Goal: Task Accomplishment & Management: Complete application form

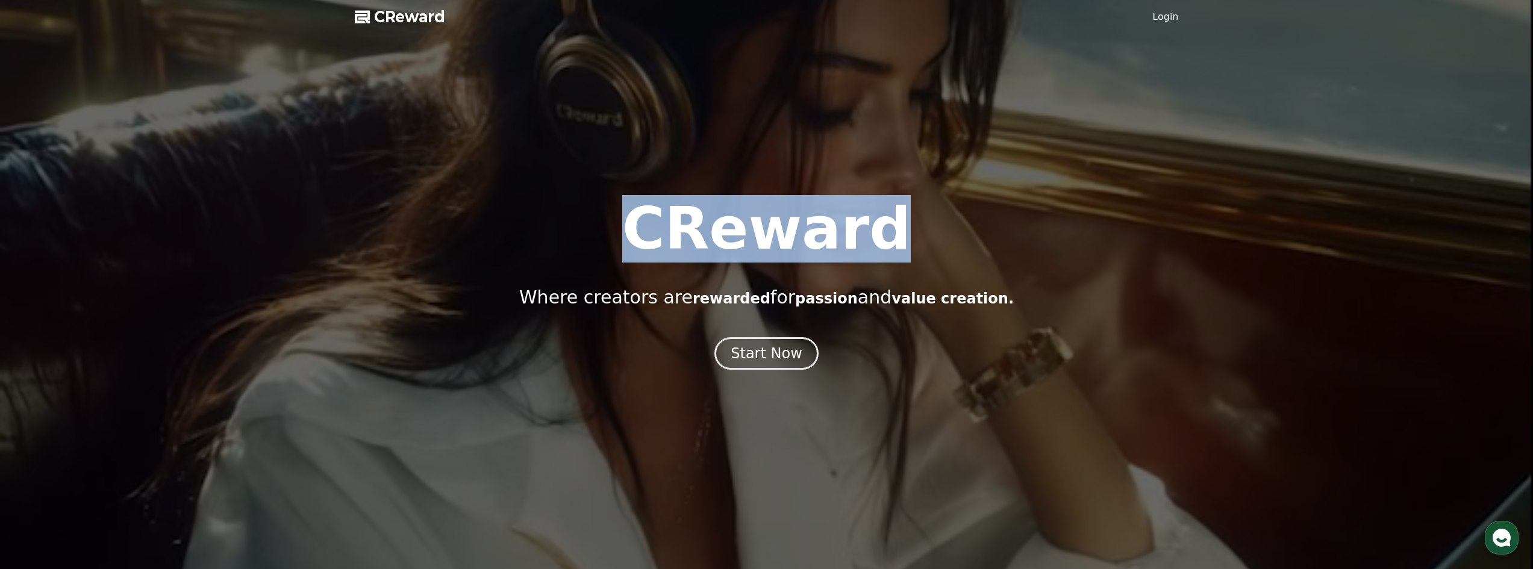
click at [603, 229] on div "CReward Where creators are rewarded for passion and value creation." at bounding box center [766, 254] width 1533 height 108
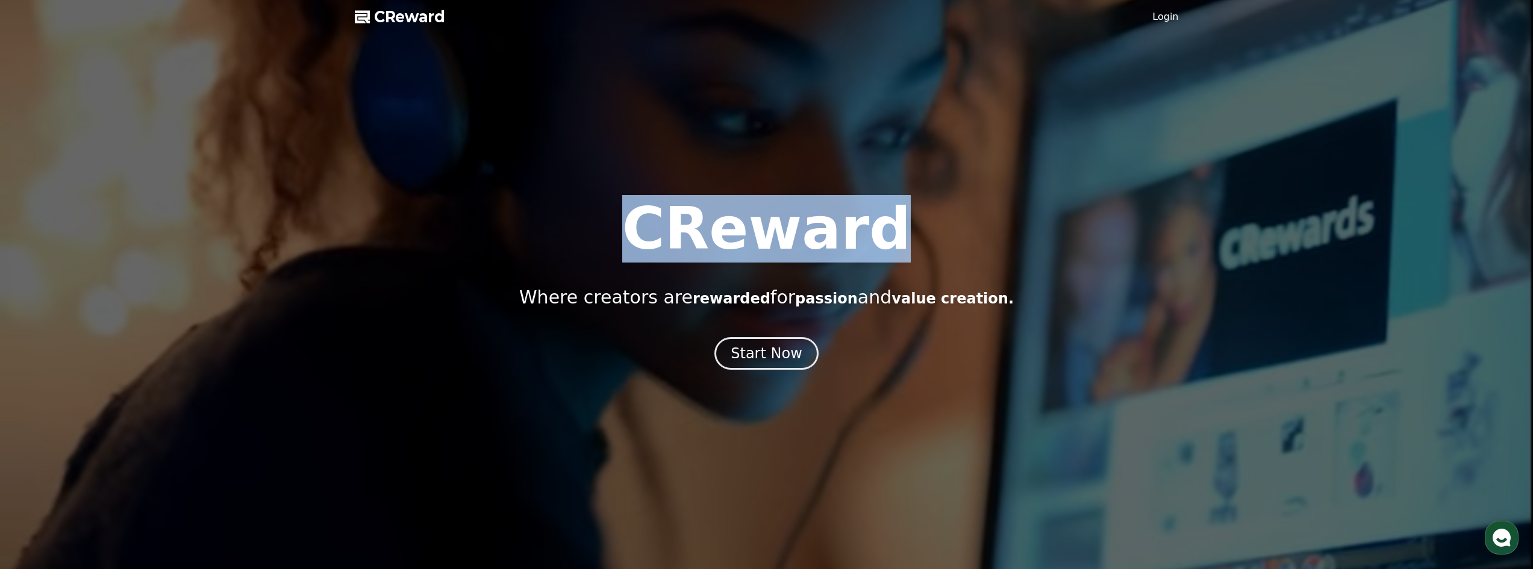
copy h1 "CReward"
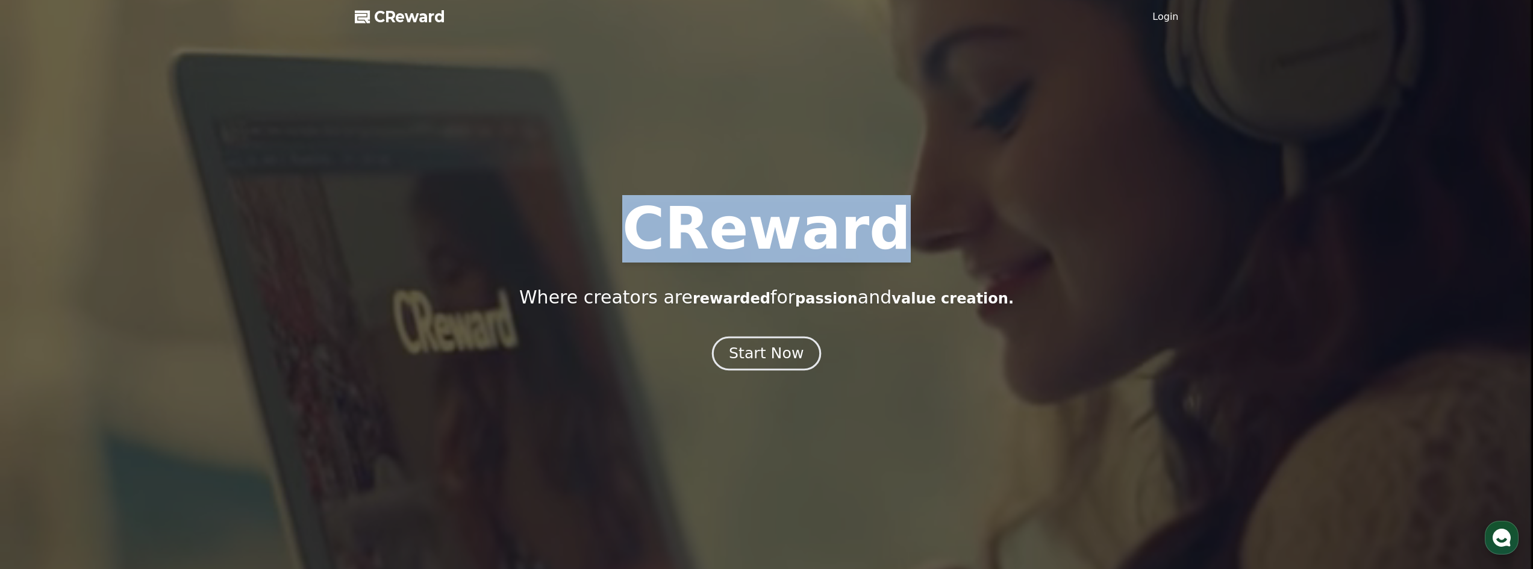
click at [757, 345] on div "Start Now" at bounding box center [766, 353] width 75 height 20
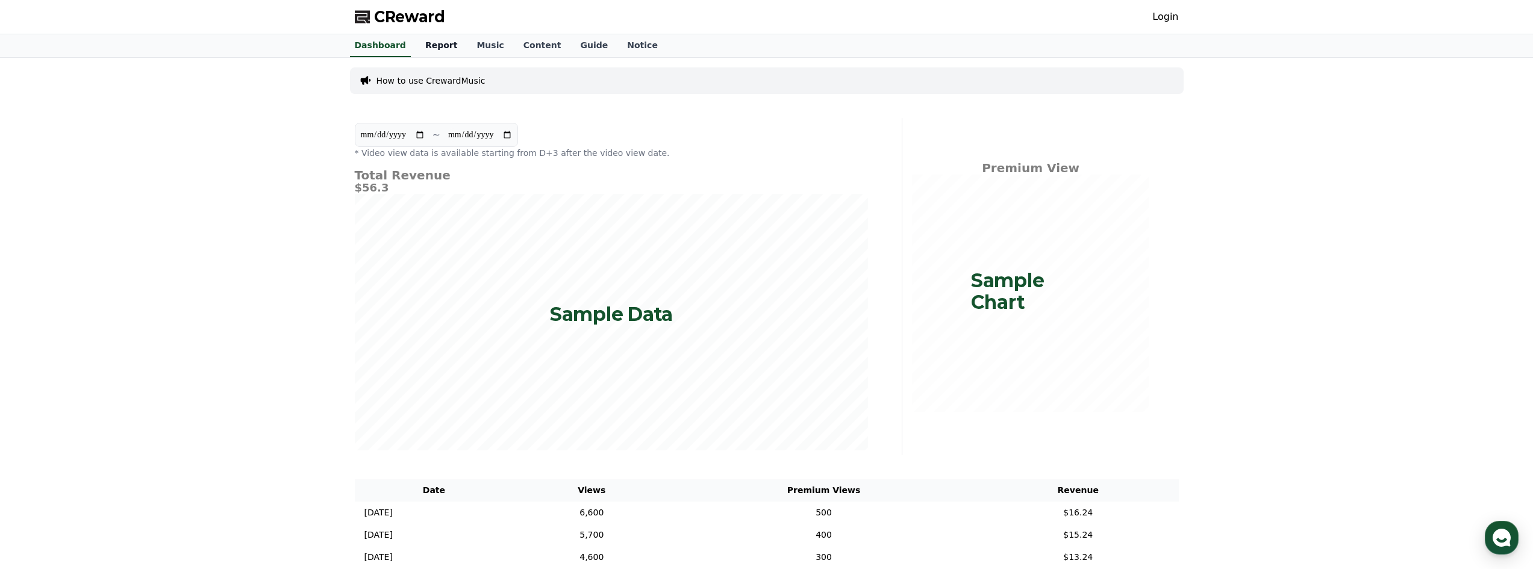
click at [431, 43] on link "Report" at bounding box center [442, 45] width 52 height 23
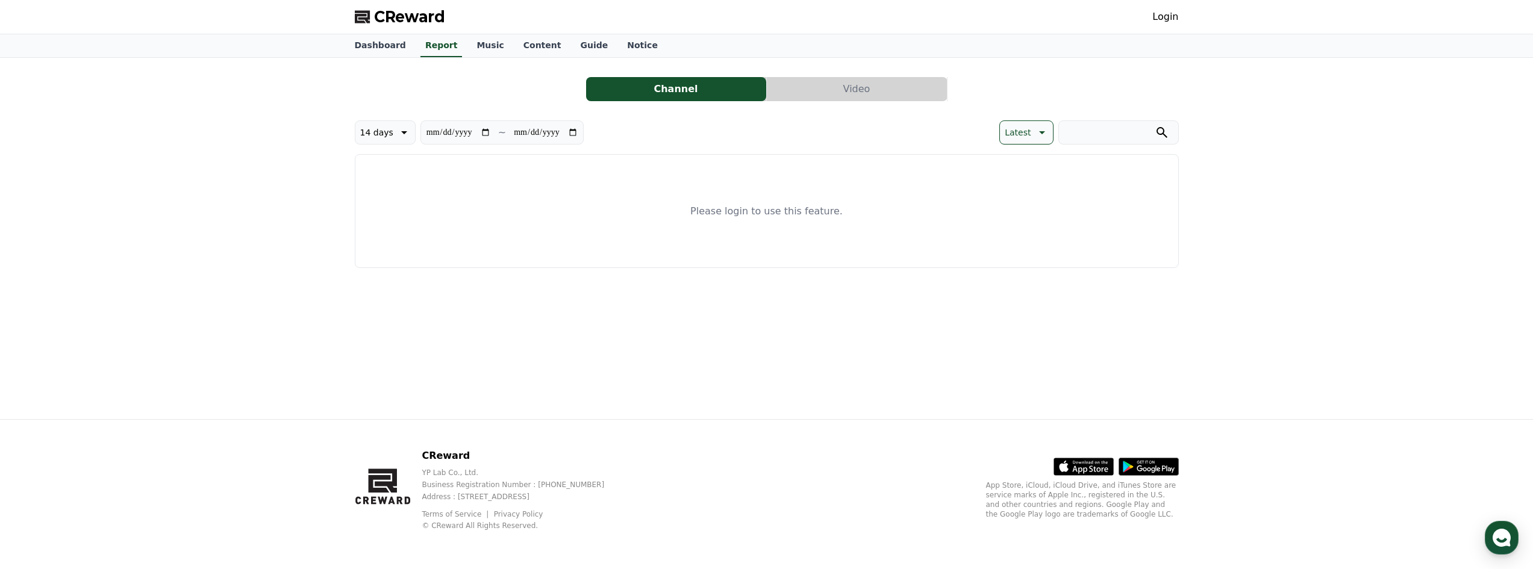
click at [842, 73] on div "**********" at bounding box center [767, 167] width 824 height 201
click at [837, 86] on button "Video" at bounding box center [857, 89] width 180 height 24
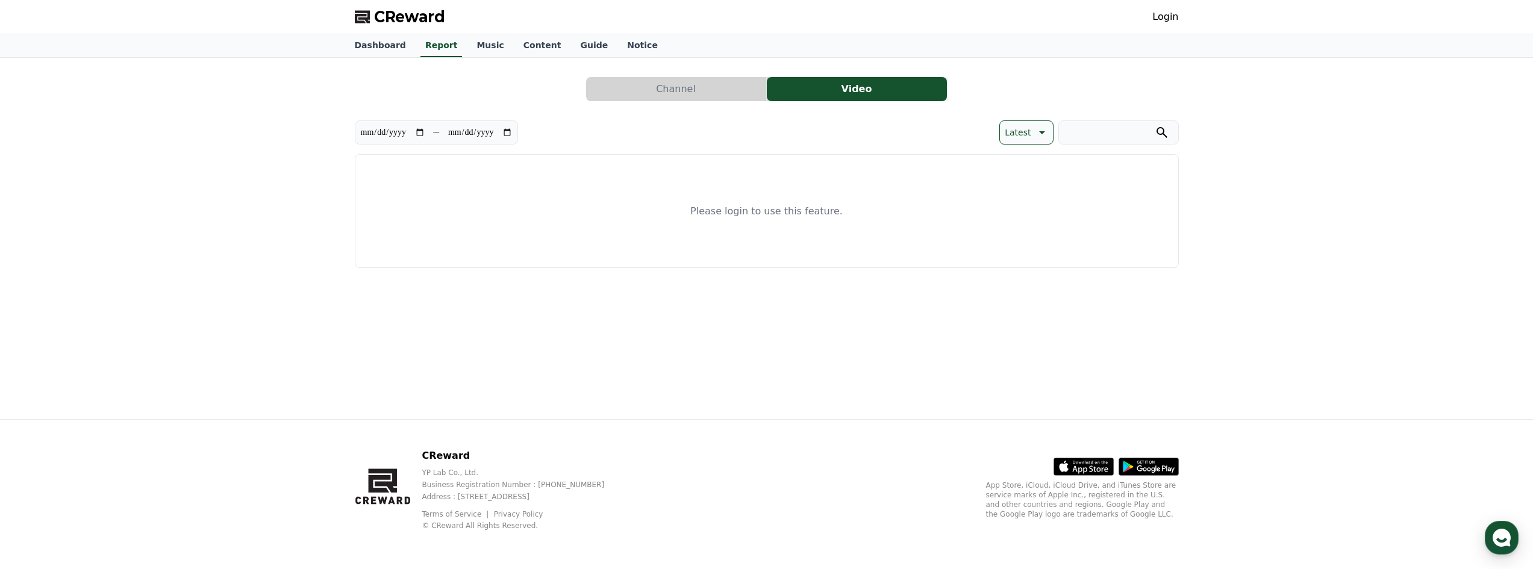
drag, startPoint x: 473, startPoint y: 49, endPoint x: 494, endPoint y: 48, distance: 20.6
click at [473, 49] on link "Music" at bounding box center [490, 45] width 46 height 23
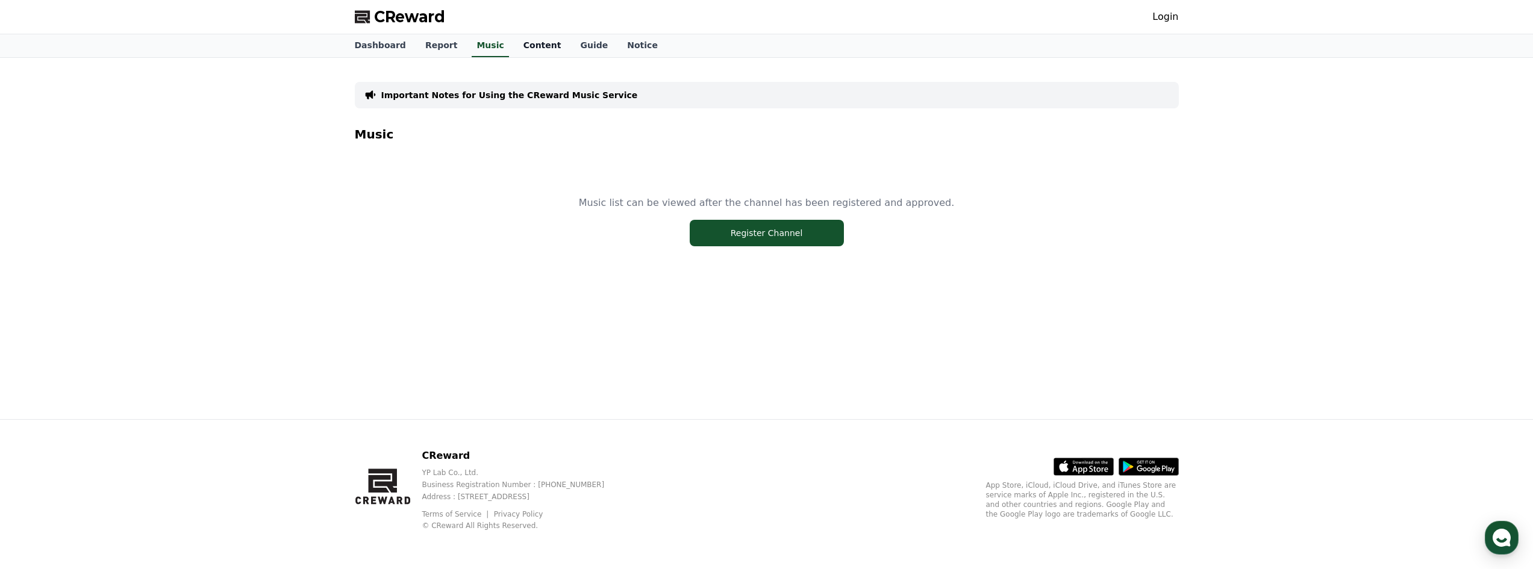
click at [514, 48] on link "Content" at bounding box center [542, 45] width 57 height 23
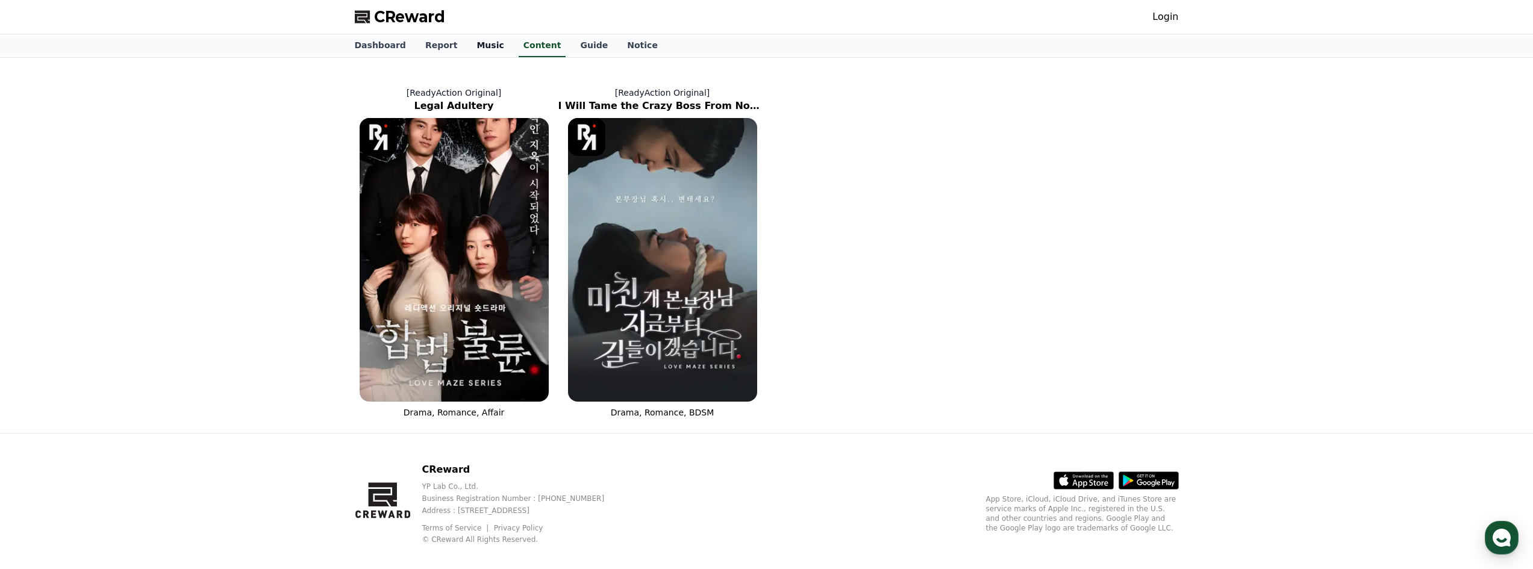
click at [472, 49] on link "Music" at bounding box center [490, 45] width 46 height 23
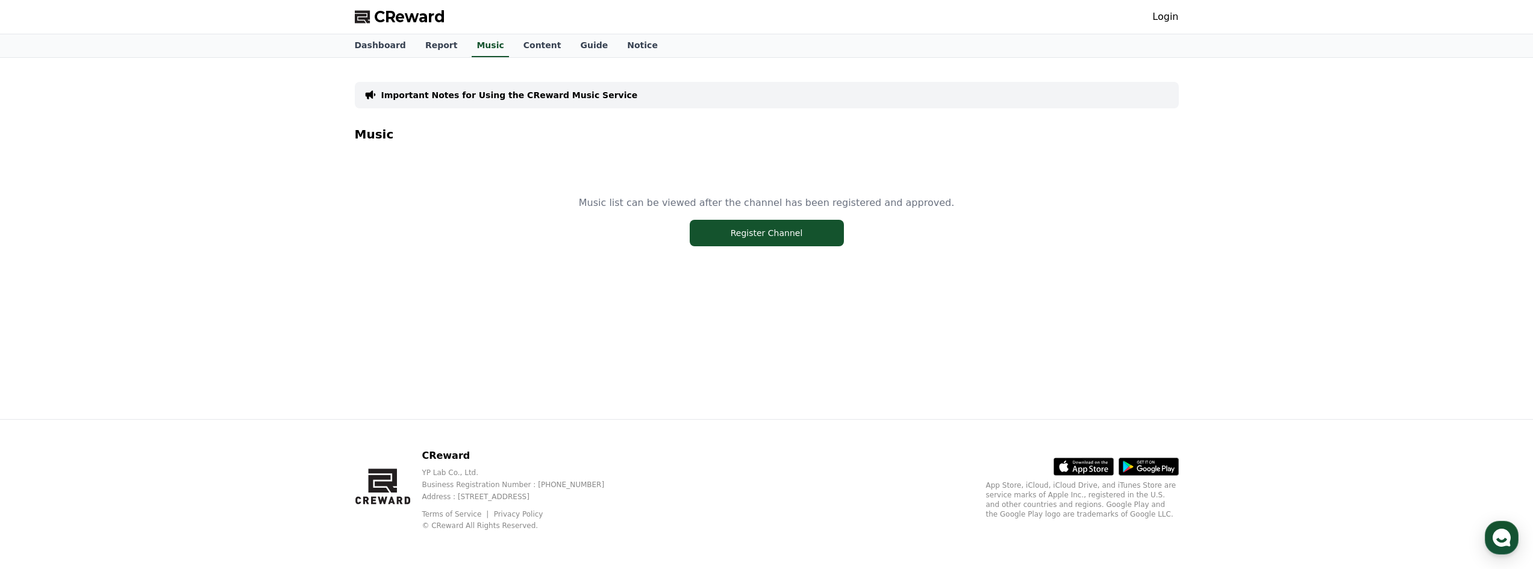
click at [587, 44] on link "Guide" at bounding box center [593, 45] width 47 height 23
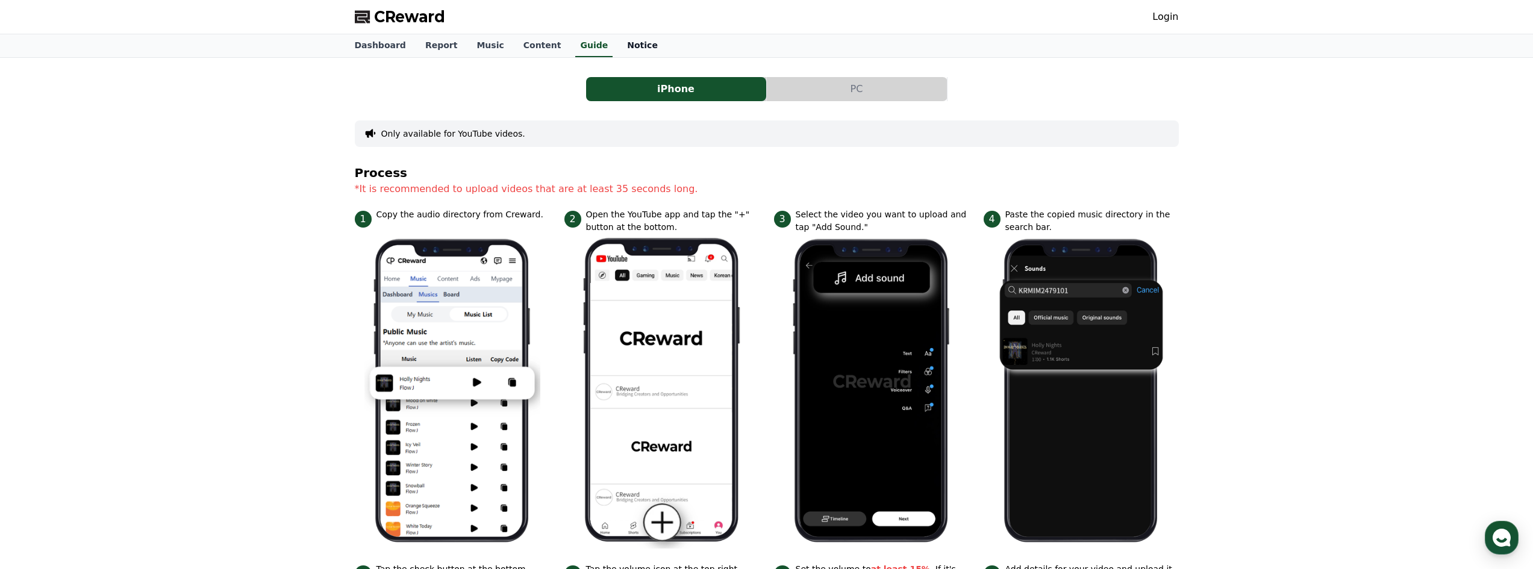
click at [617, 47] on link "Notice" at bounding box center [642, 45] width 50 height 23
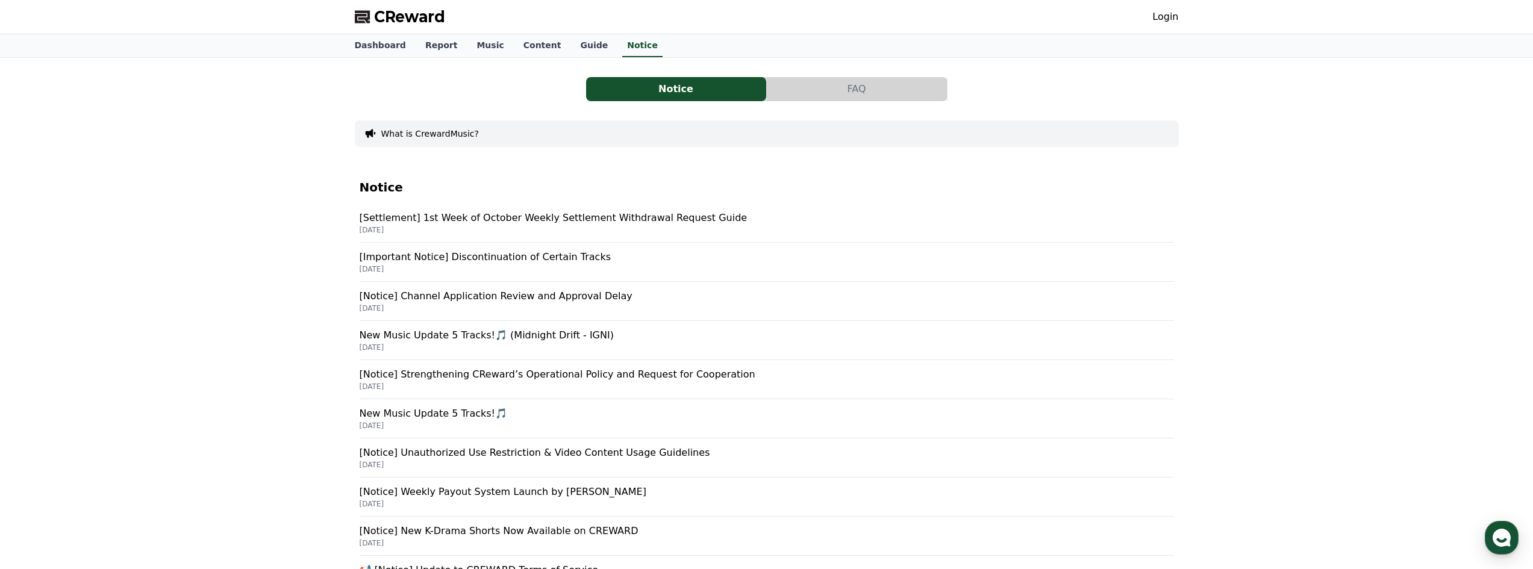
click at [1159, 22] on link "Login" at bounding box center [1165, 17] width 26 height 14
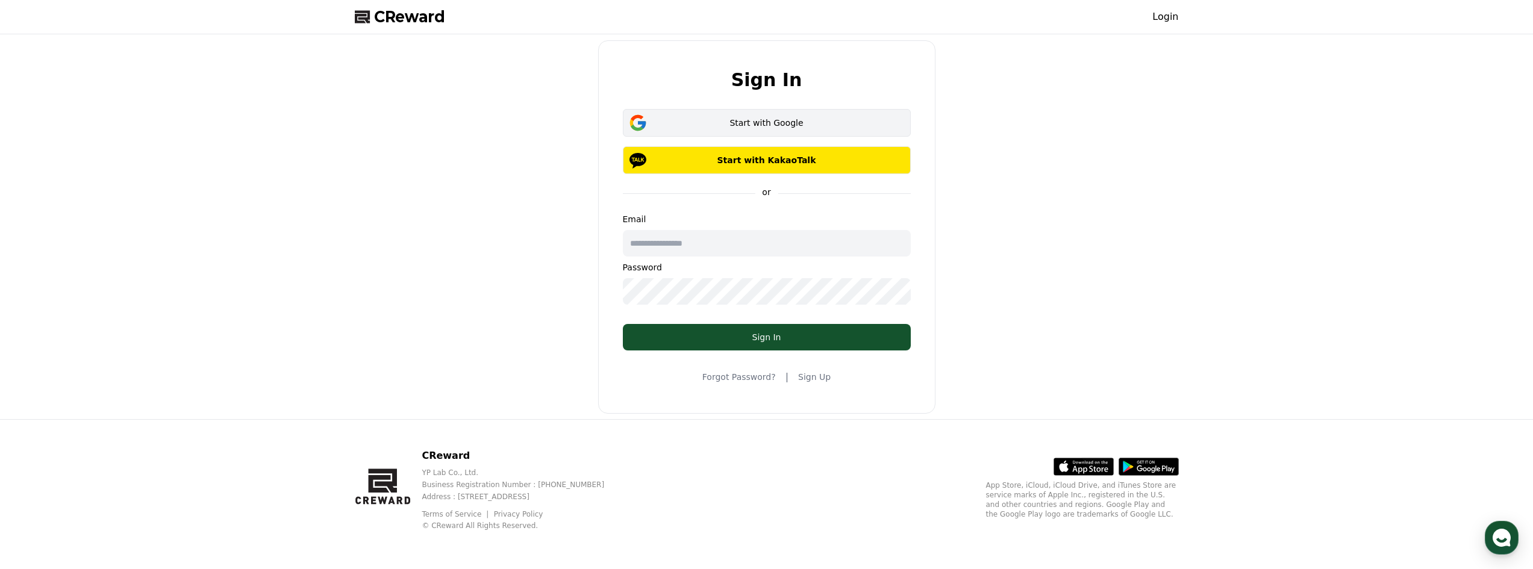
click at [738, 123] on div "Start with Google" at bounding box center [766, 123] width 253 height 12
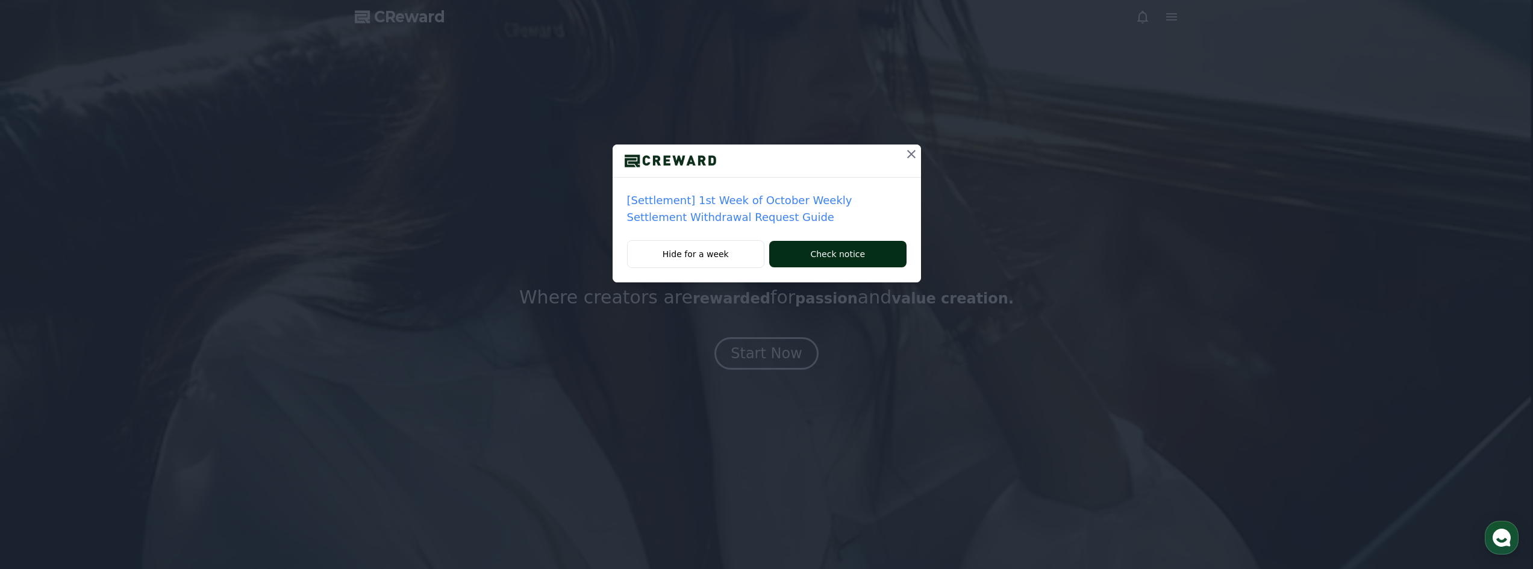
click at [832, 249] on button "Check notice" at bounding box center [837, 254] width 137 height 26
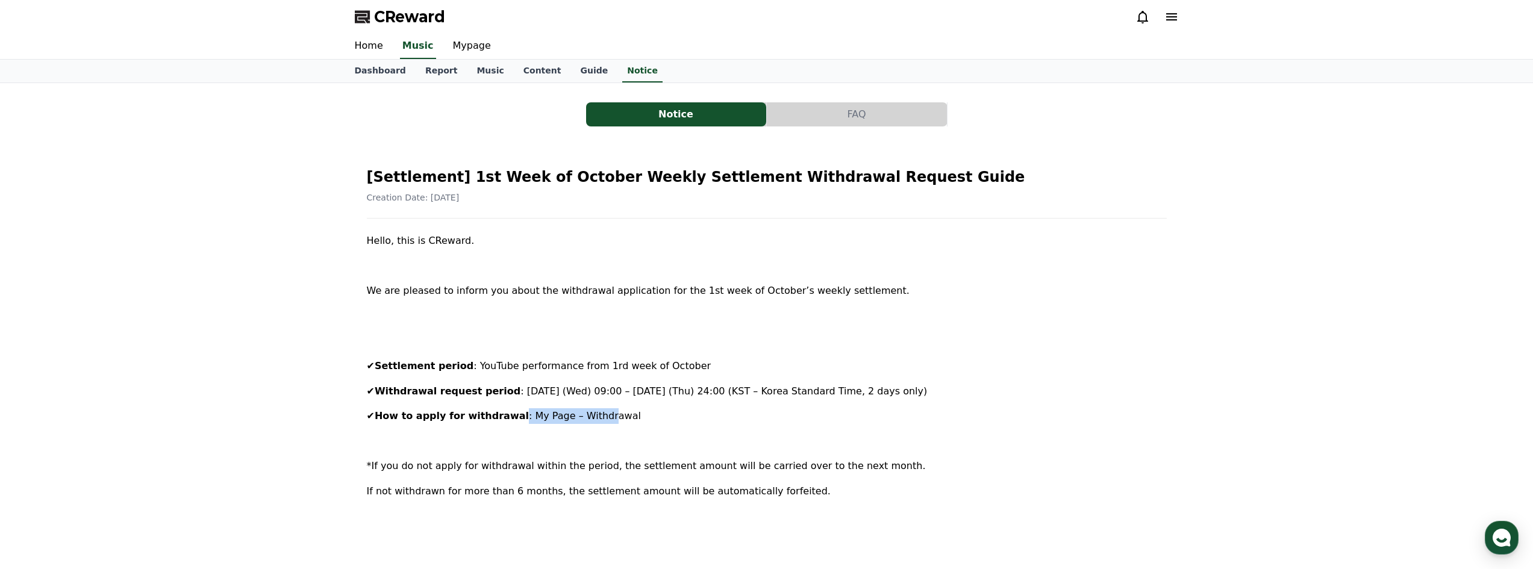
drag, startPoint x: 551, startPoint y: 415, endPoint x: 597, endPoint y: 414, distance: 45.8
click at [591, 414] on span ": My Page – Withdrawal" at bounding box center [585, 415] width 112 height 11
click at [597, 414] on span ": My Page – Withdrawal" at bounding box center [585, 415] width 112 height 11
click at [470, 45] on link "Mypage" at bounding box center [471, 46] width 57 height 25
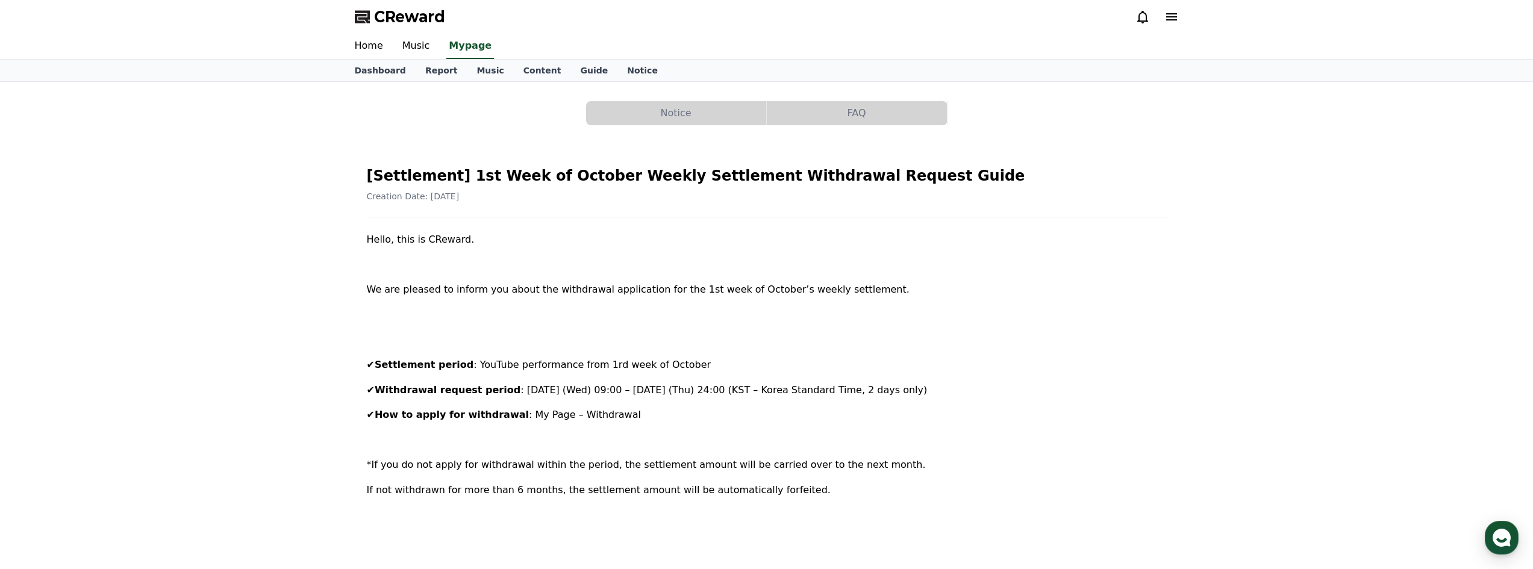
select select "**********"
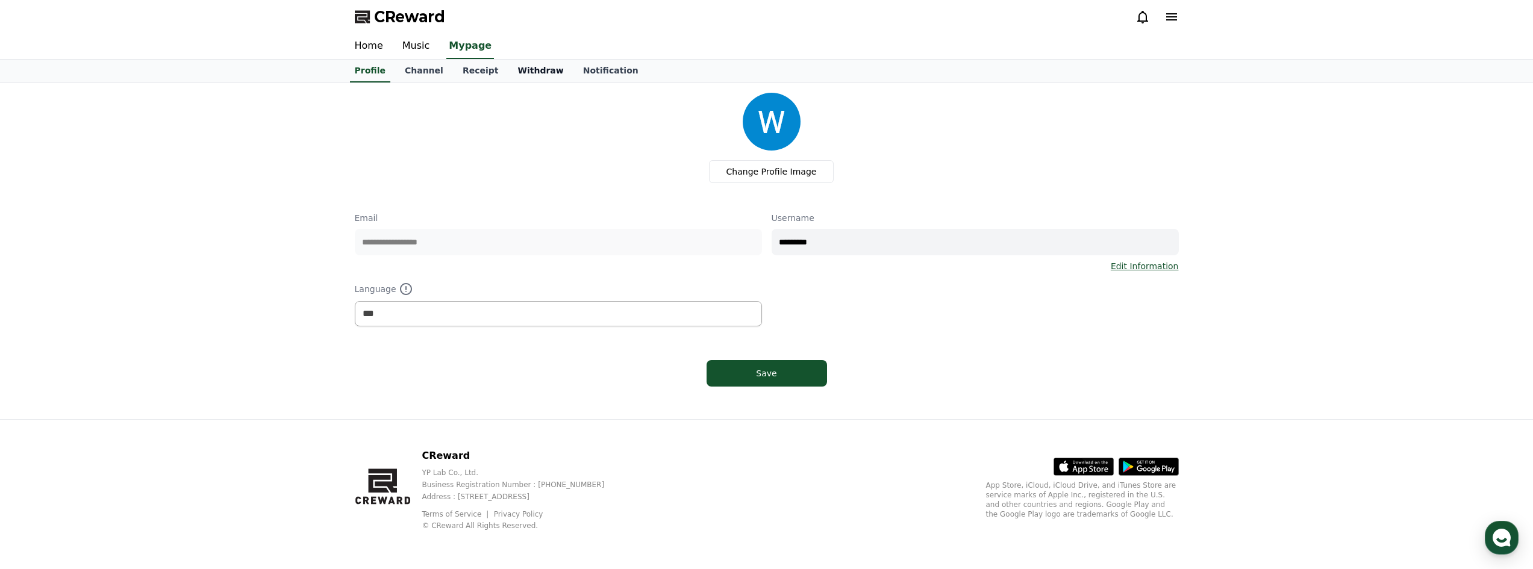
click at [517, 72] on link "Withdraw" at bounding box center [540, 71] width 65 height 23
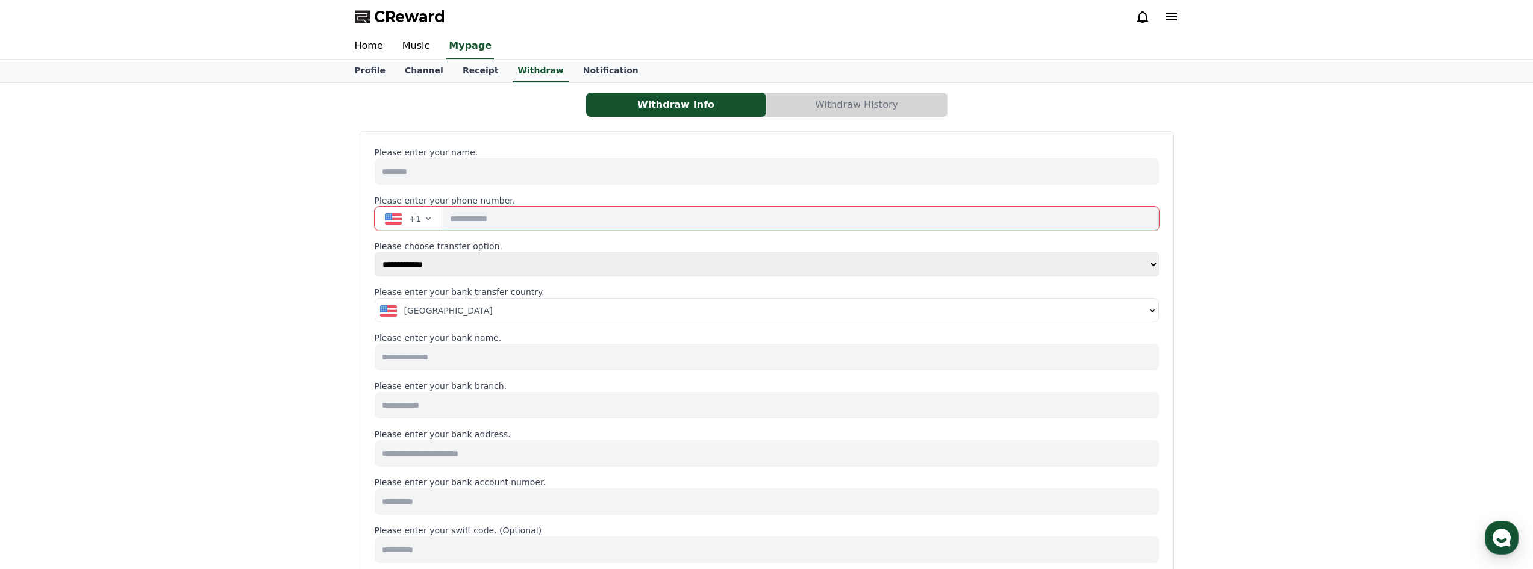
click at [836, 105] on button "Withdraw History" at bounding box center [857, 105] width 180 height 24
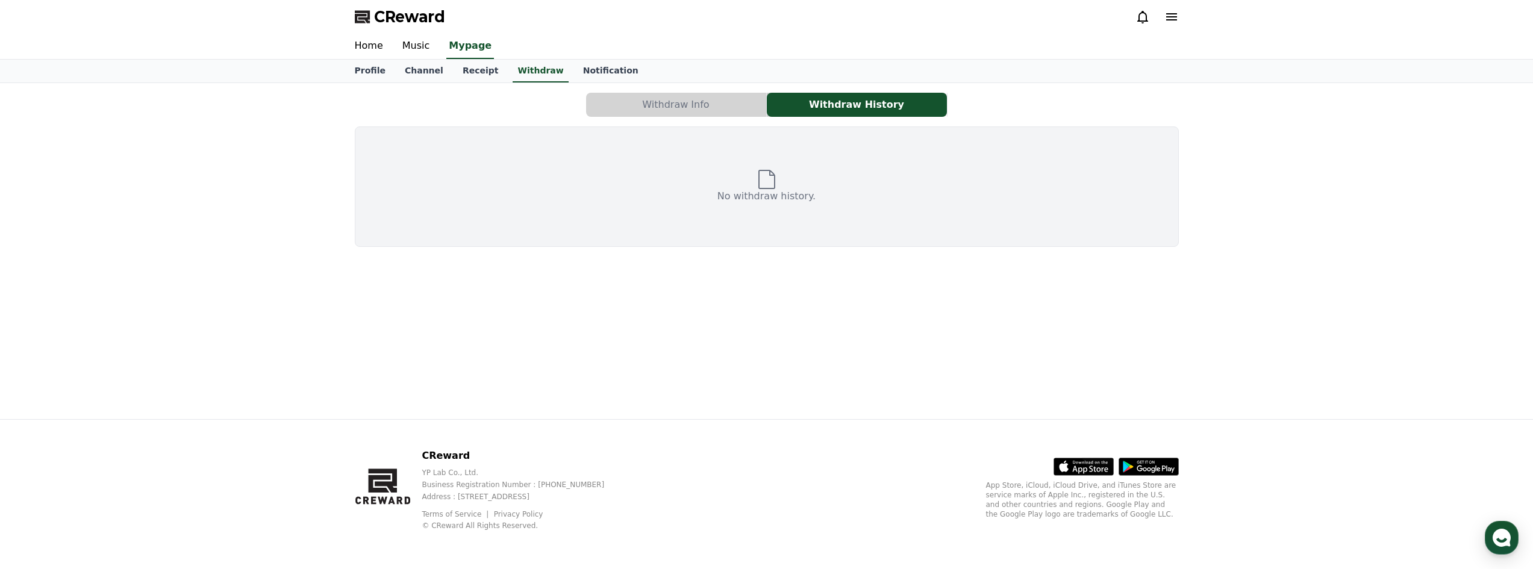
click at [722, 107] on button "Withdraw Info" at bounding box center [676, 105] width 180 height 24
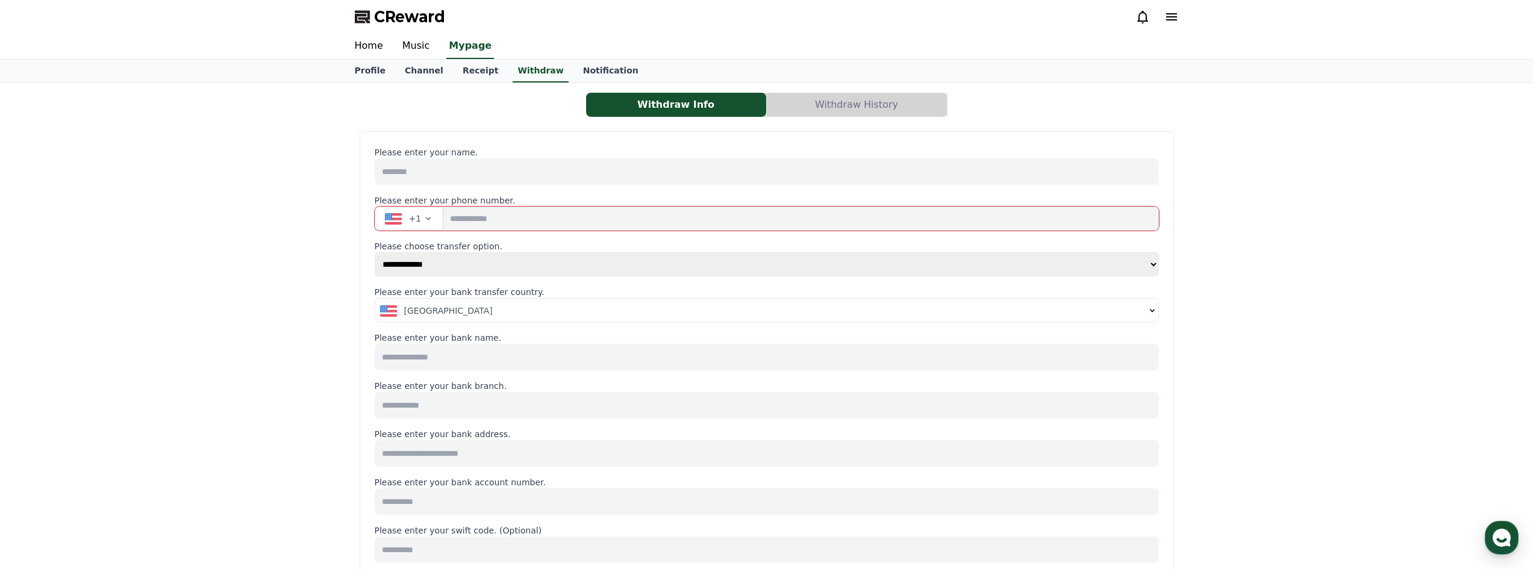
click at [473, 268] on select "**********" at bounding box center [767, 264] width 784 height 24
click at [375, 252] on select "**********" at bounding box center [767, 264] width 784 height 24
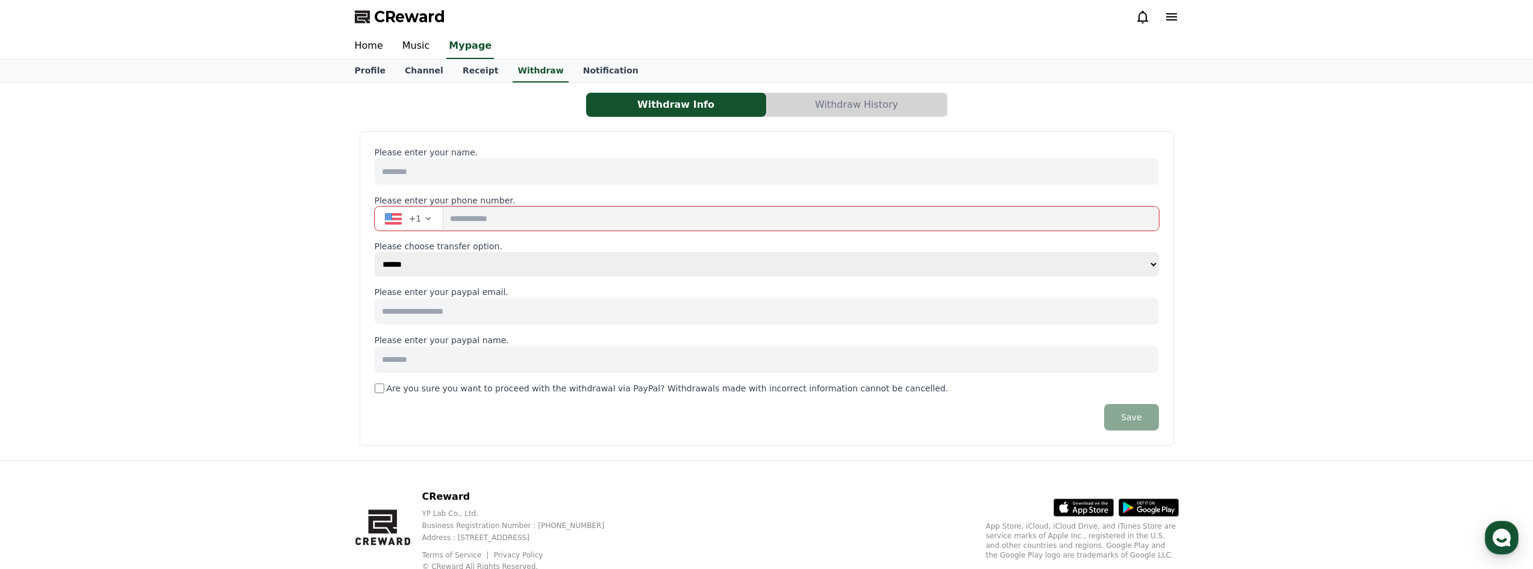
click at [446, 270] on select "**********" at bounding box center [767, 264] width 784 height 24
select select "**********"
click at [375, 252] on select "**********" at bounding box center [767, 264] width 784 height 24
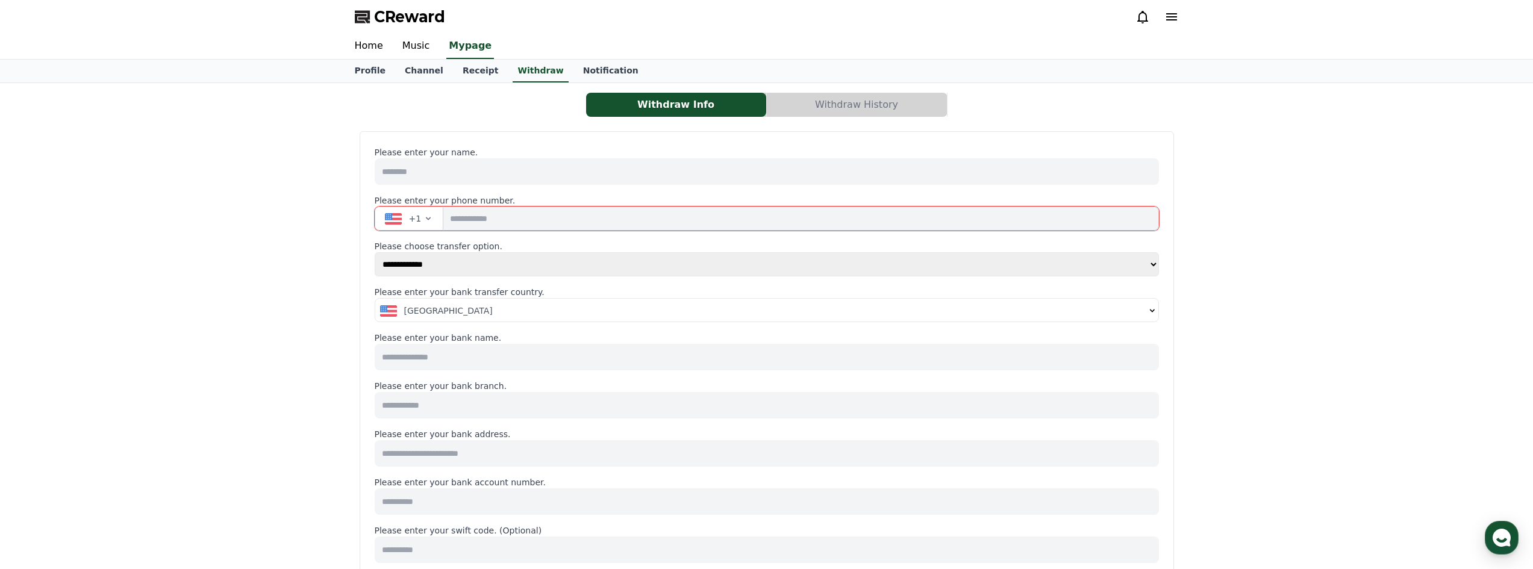
click at [351, 251] on div "**********" at bounding box center [767, 565] width 834 height 954
click at [405, 46] on link "Music" at bounding box center [416, 46] width 47 height 25
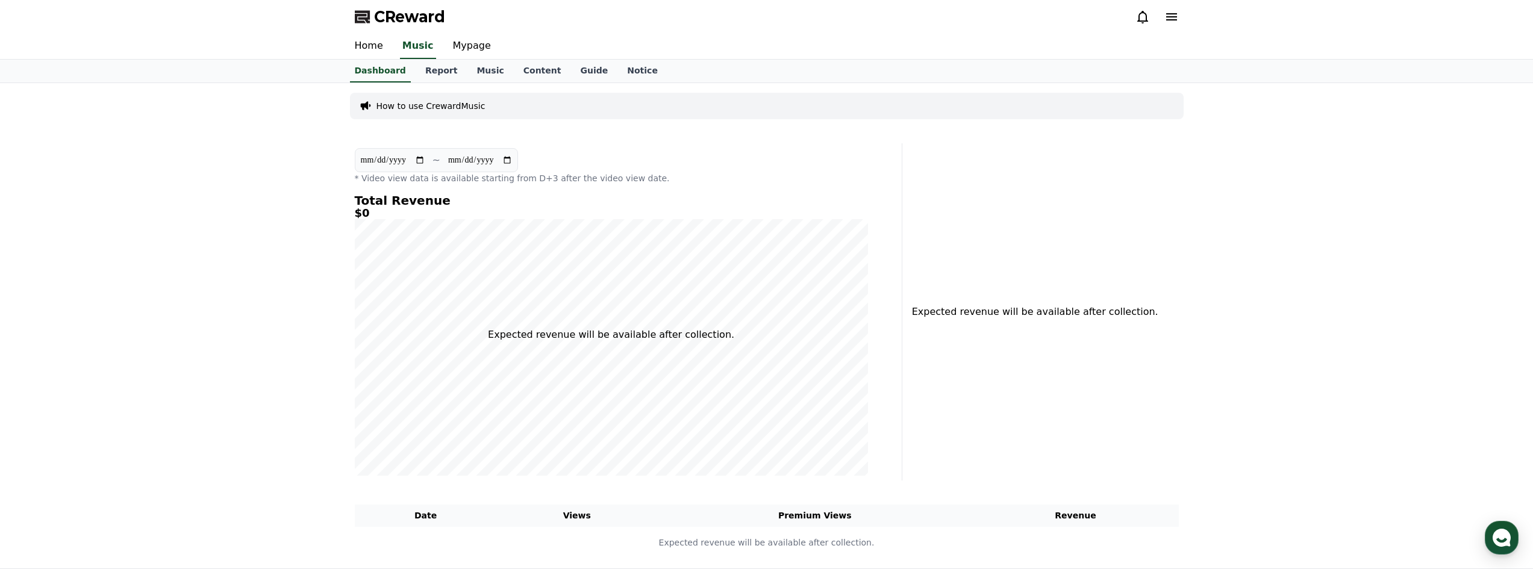
click at [413, 108] on p "How to use CrewardMusic" at bounding box center [430, 106] width 109 height 12
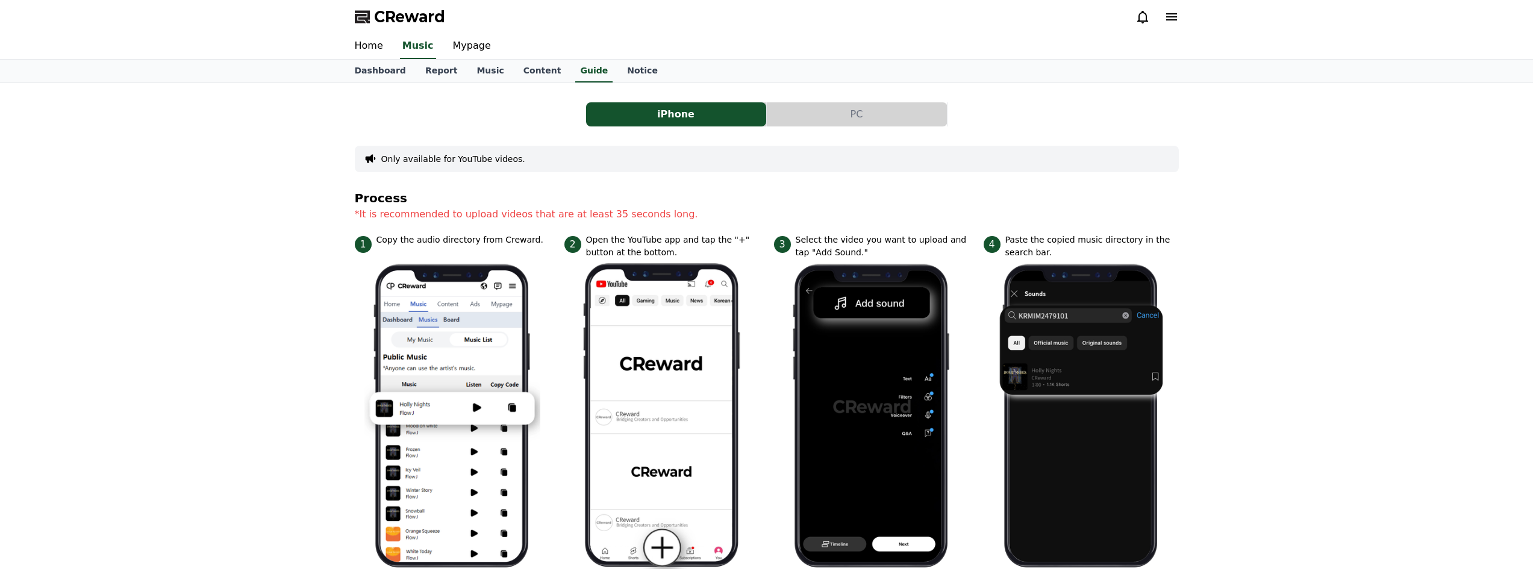
click at [885, 107] on button "PC" at bounding box center [857, 114] width 180 height 24
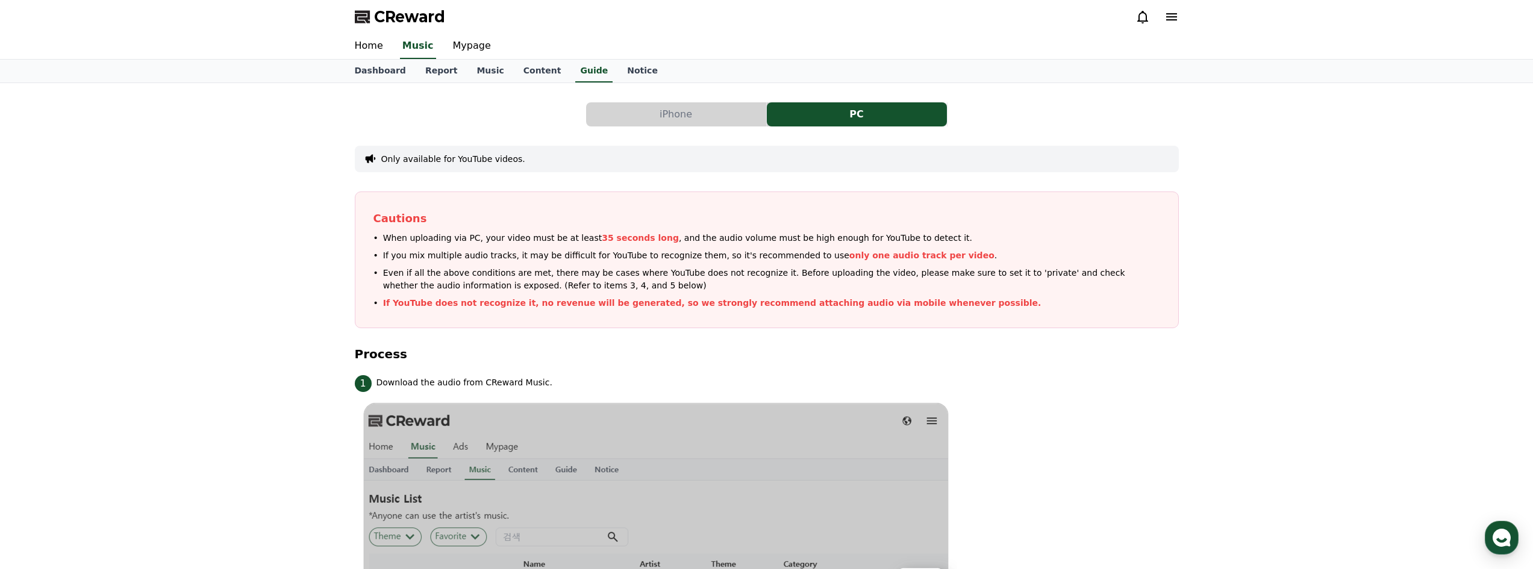
click at [690, 119] on button "iPhone" at bounding box center [676, 114] width 180 height 24
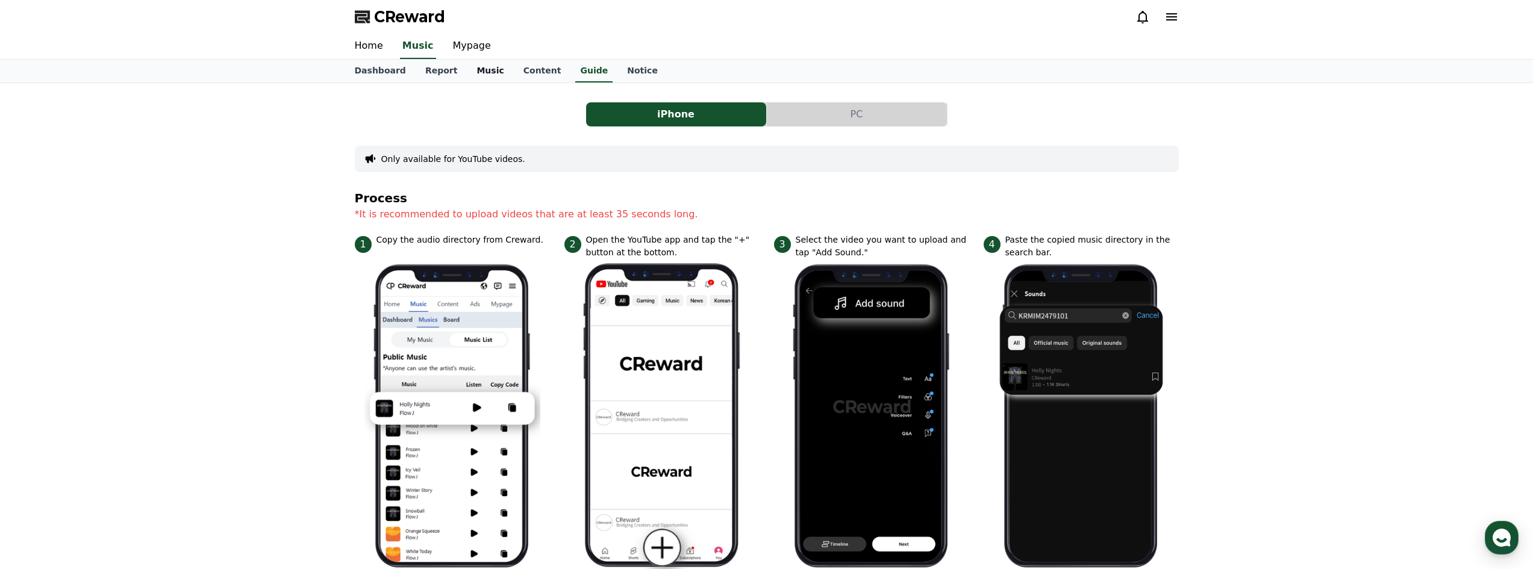
click at [473, 71] on link "Music" at bounding box center [490, 71] width 46 height 23
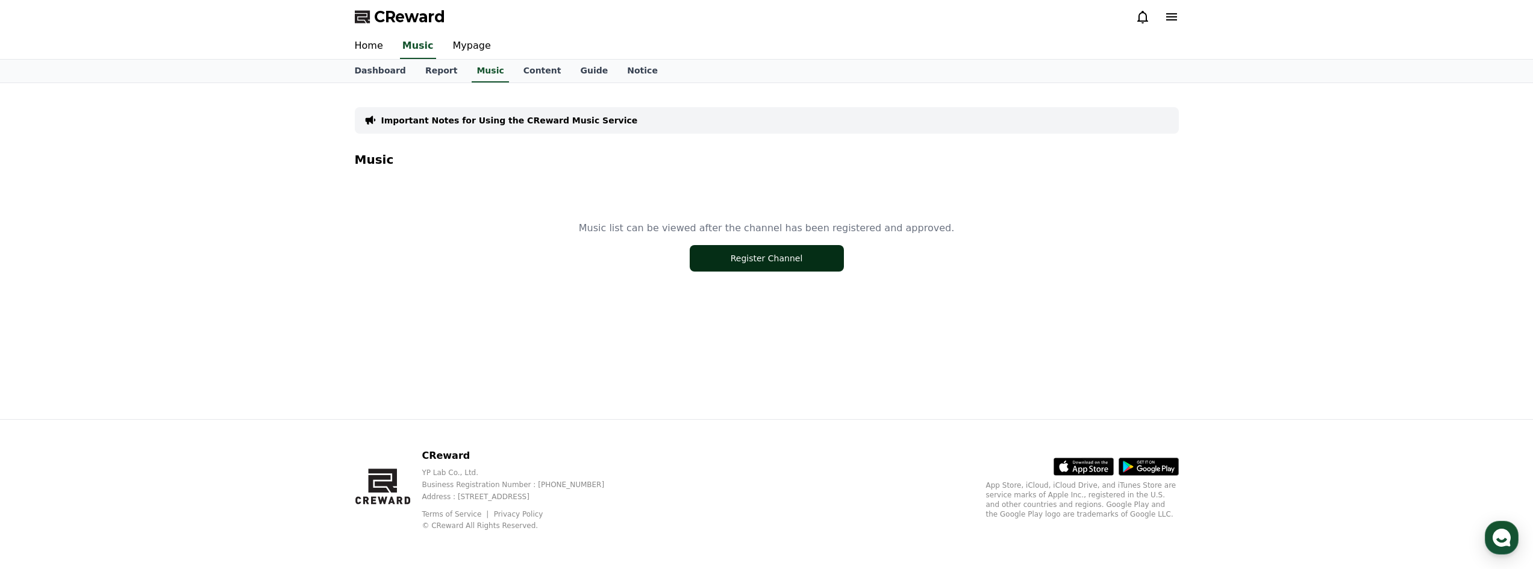
click at [792, 267] on button "Register Channel" at bounding box center [767, 258] width 154 height 26
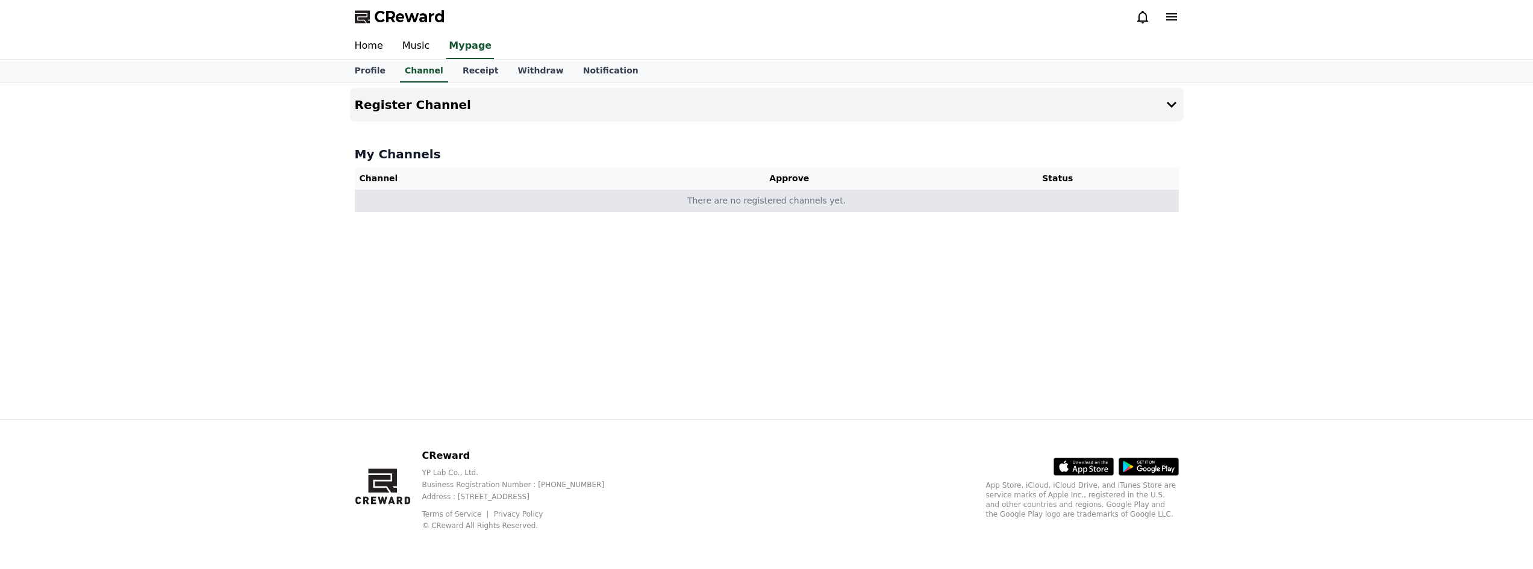
click at [696, 202] on td "There are no registered channels yet." at bounding box center [767, 201] width 824 height 22
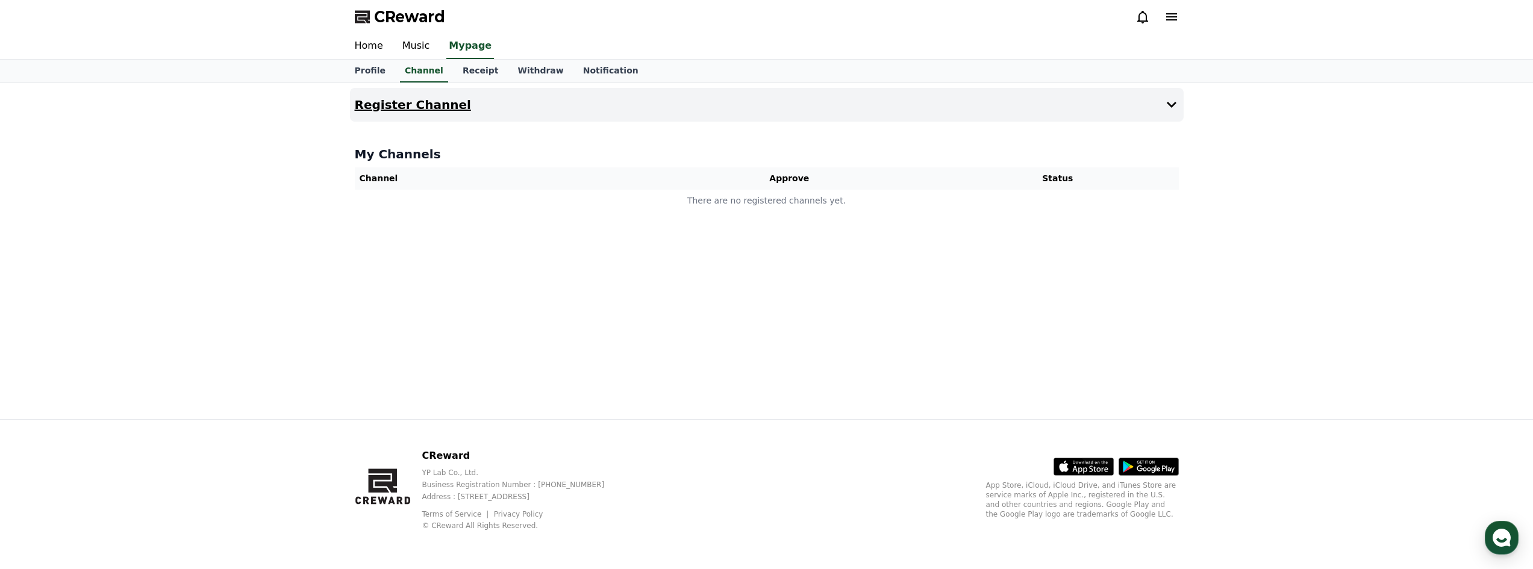
click at [687, 114] on button "Register Channel" at bounding box center [767, 105] width 834 height 34
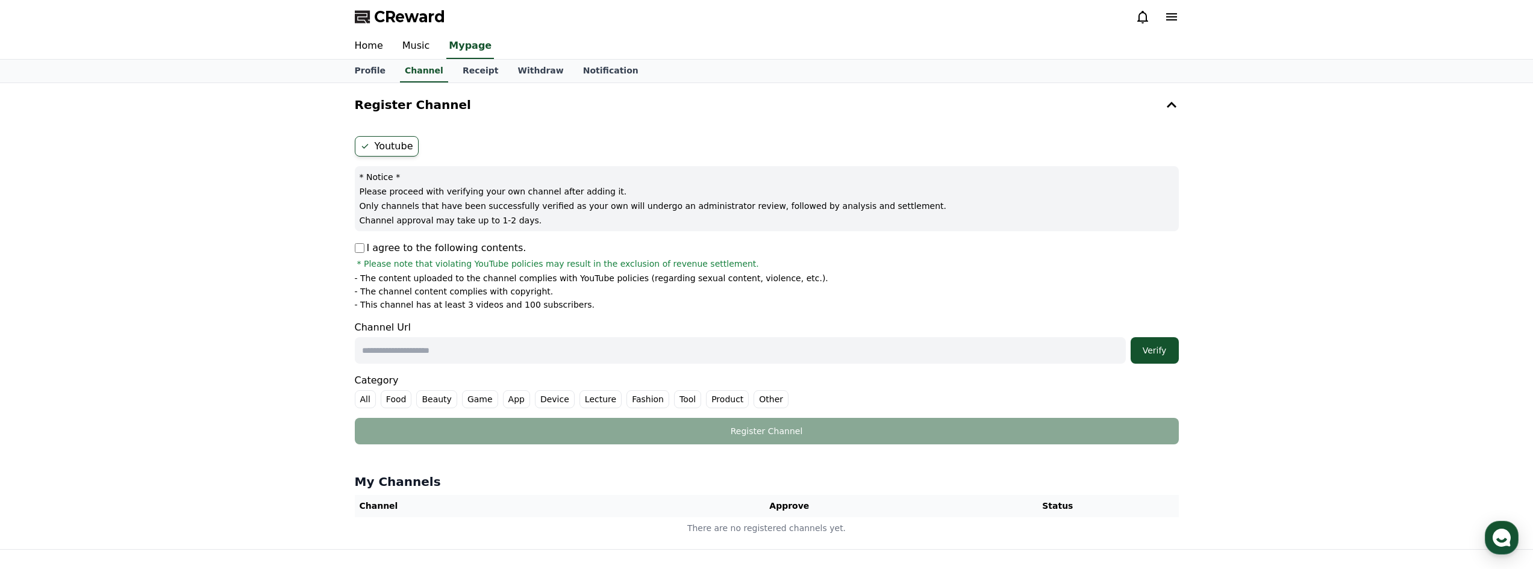
click at [510, 345] on input "text" at bounding box center [740, 350] width 771 height 26
paste input "**********"
type input "**********"
click at [1165, 352] on div "Verify" at bounding box center [1154, 350] width 39 height 12
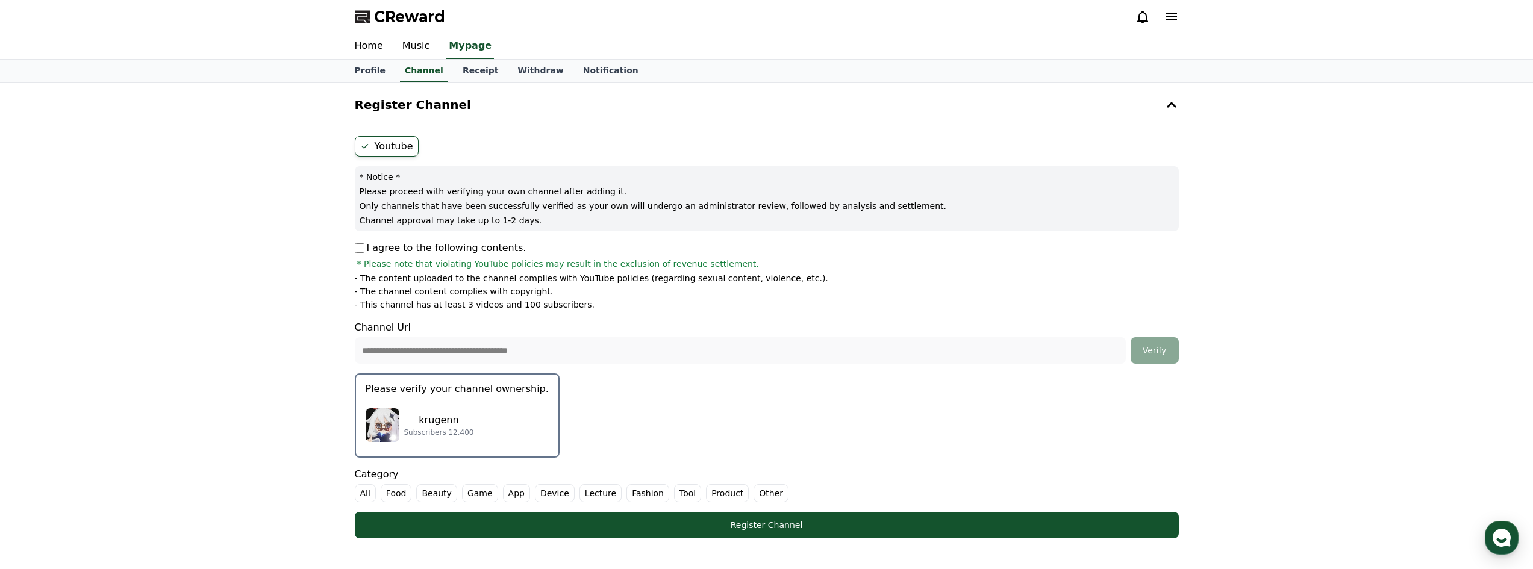
drag, startPoint x: 550, startPoint y: 367, endPoint x: 558, endPoint y: 352, distance: 16.4
click at [550, 366] on form "**********" at bounding box center [767, 337] width 824 height 402
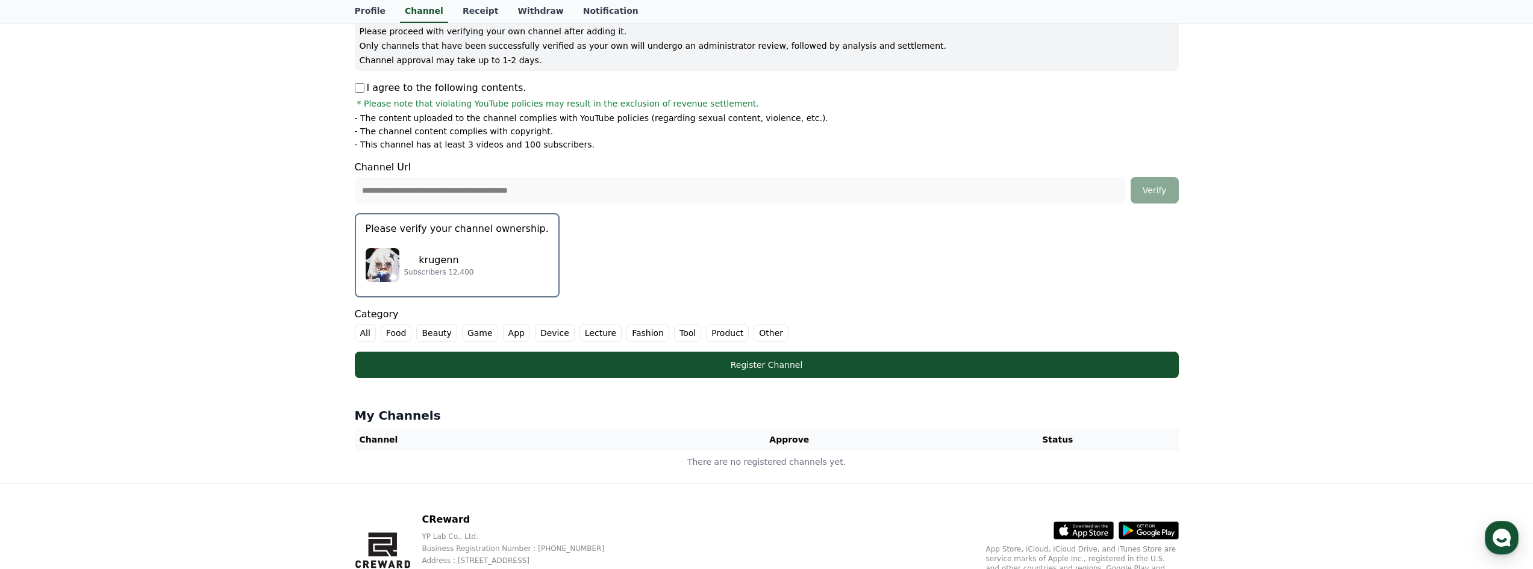
scroll to position [161, 0]
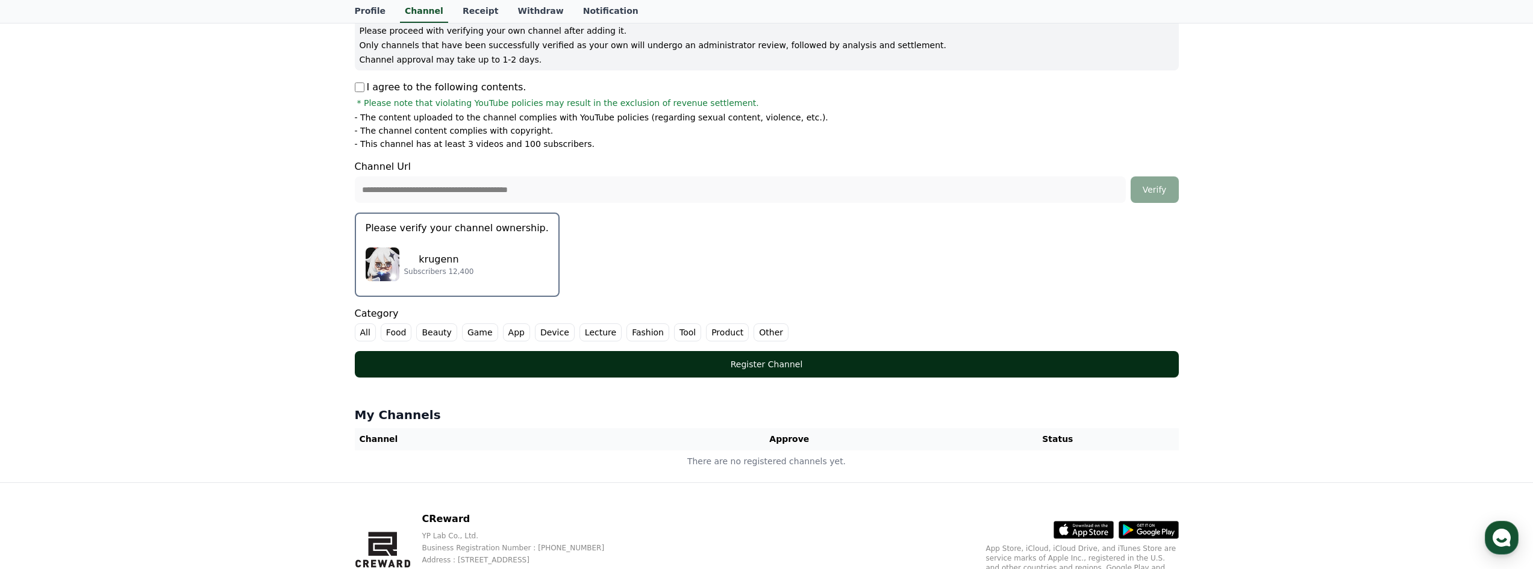
click at [808, 370] on div "Register Channel" at bounding box center [767, 364] width 776 height 12
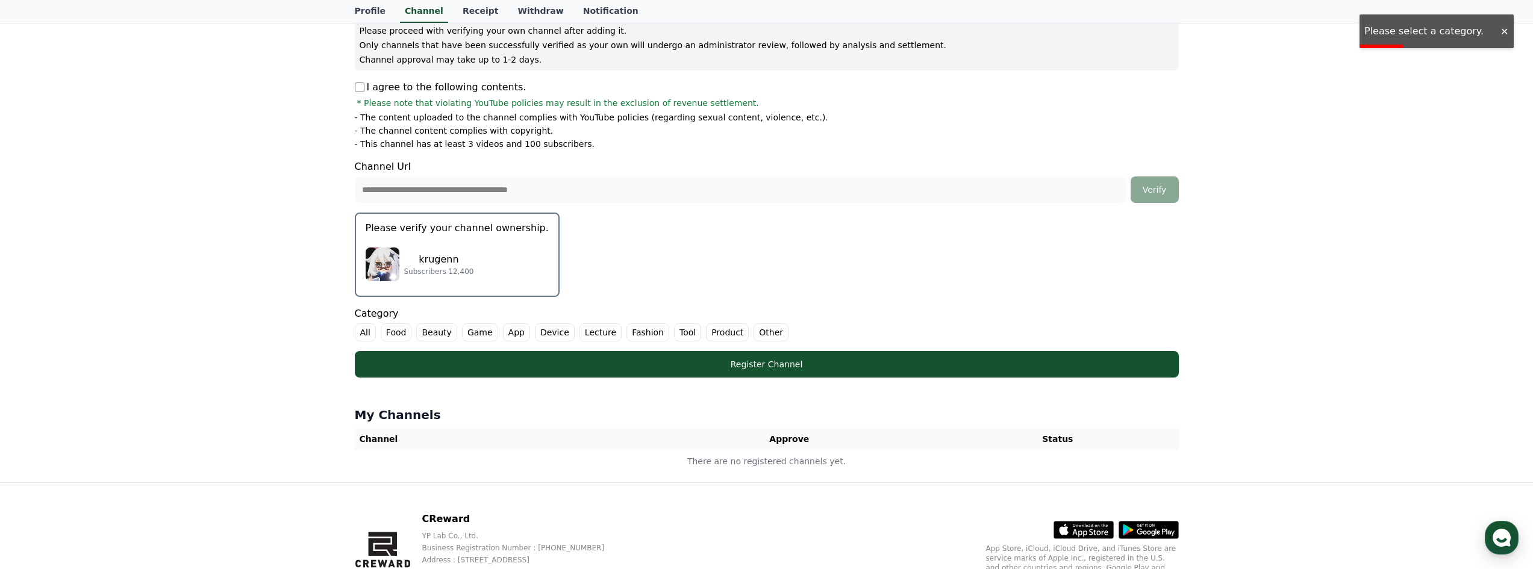
click at [466, 332] on label "Game" at bounding box center [480, 332] width 36 height 18
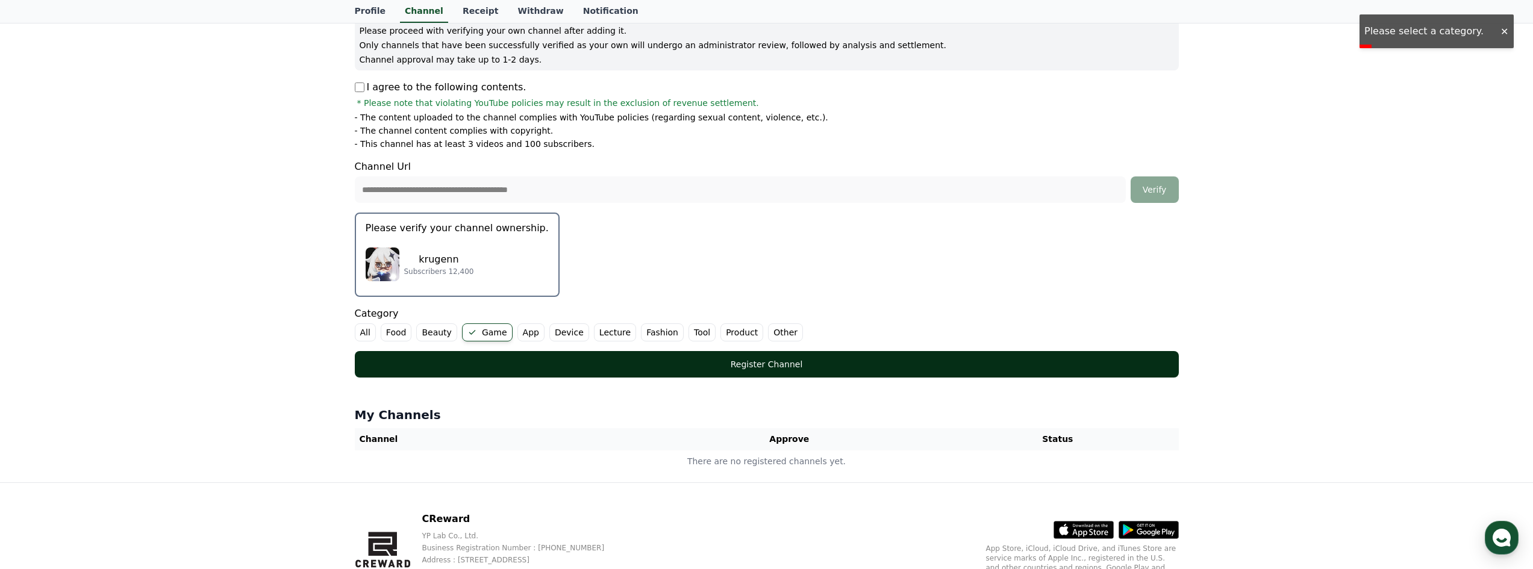
click at [654, 358] on div "Register Channel" at bounding box center [767, 364] width 776 height 12
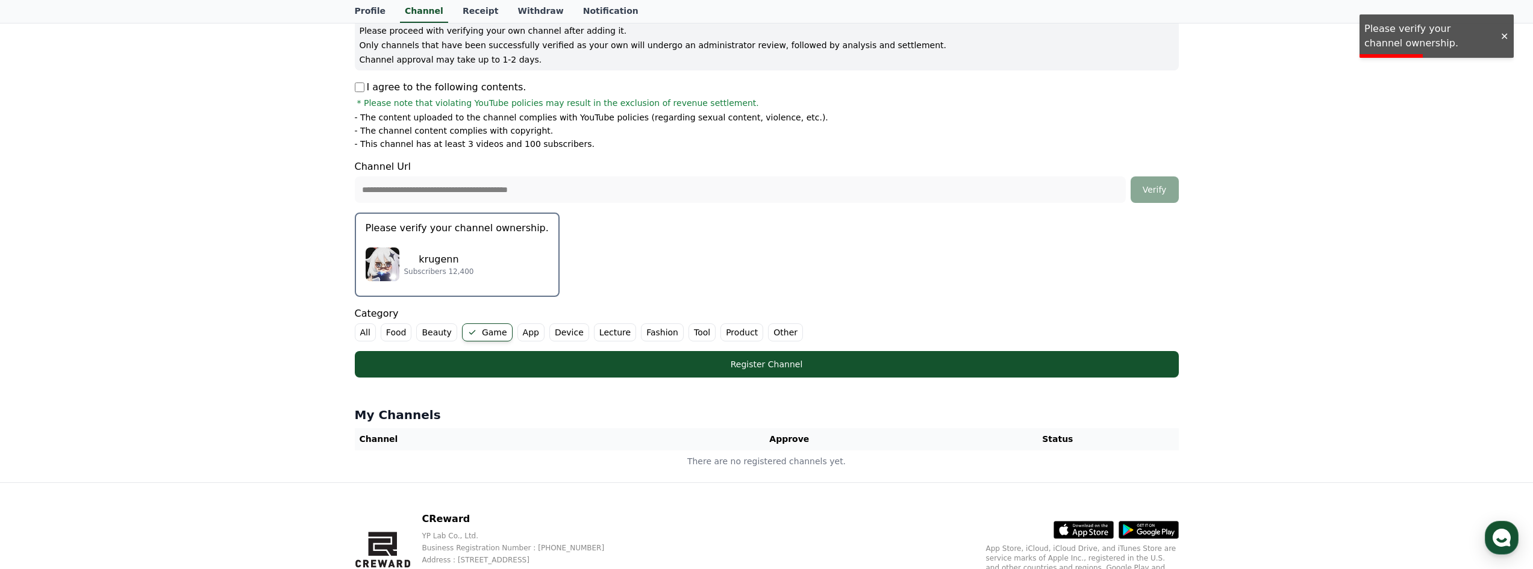
click at [490, 331] on label "Game" at bounding box center [487, 332] width 51 height 18
click at [464, 255] on div "krugenn Subscribers 12,400" at bounding box center [457, 264] width 183 height 48
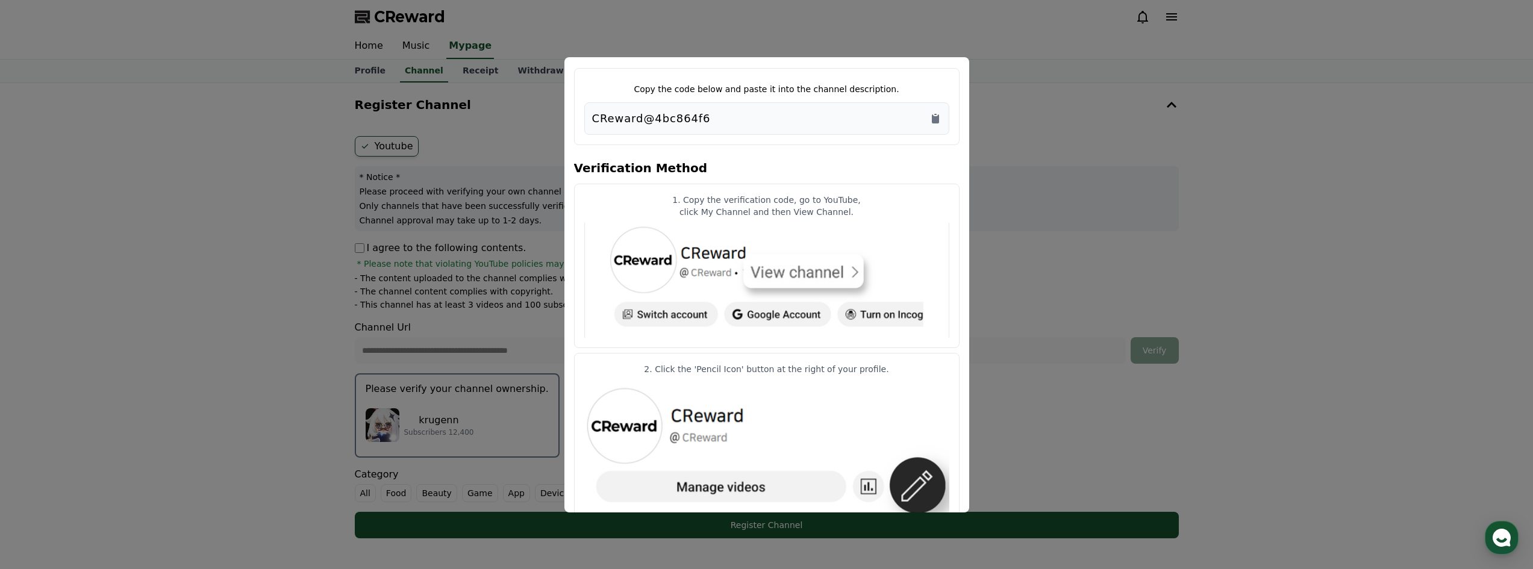
scroll to position [0, 0]
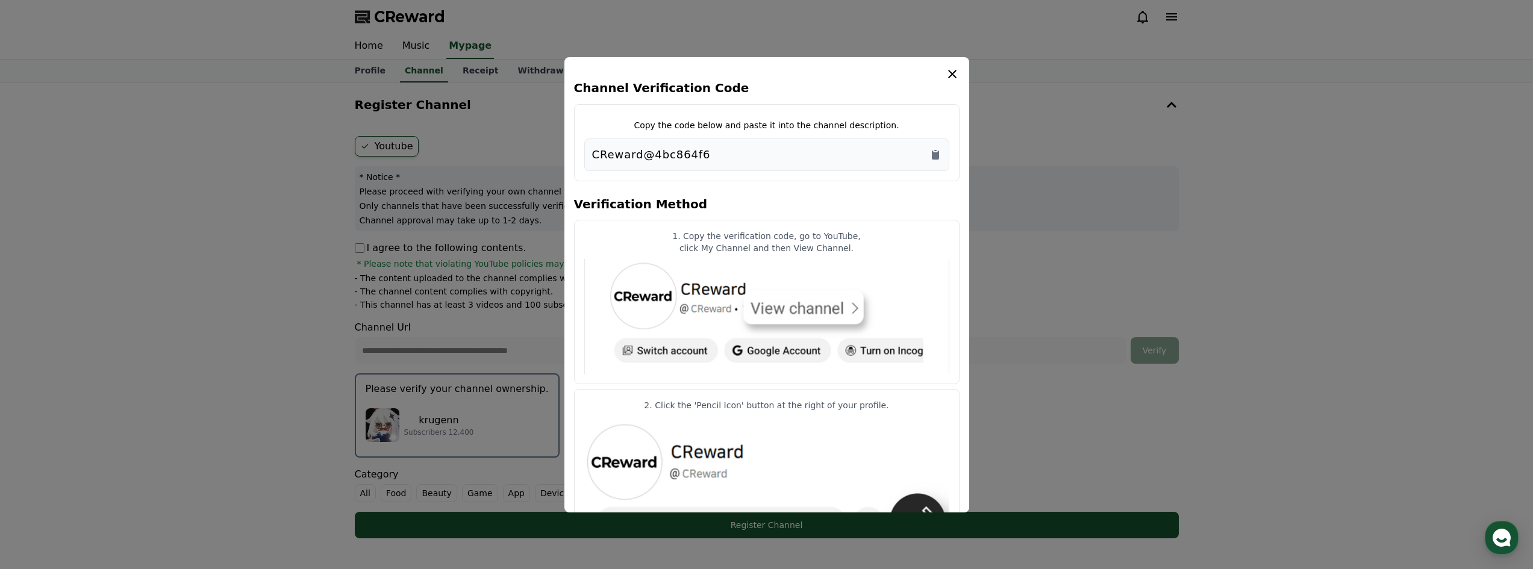
click at [915, 156] on div "CReward@4bc864f6" at bounding box center [766, 154] width 349 height 17
click at [932, 154] on icon "Copy to clipboard" at bounding box center [935, 155] width 7 height 9
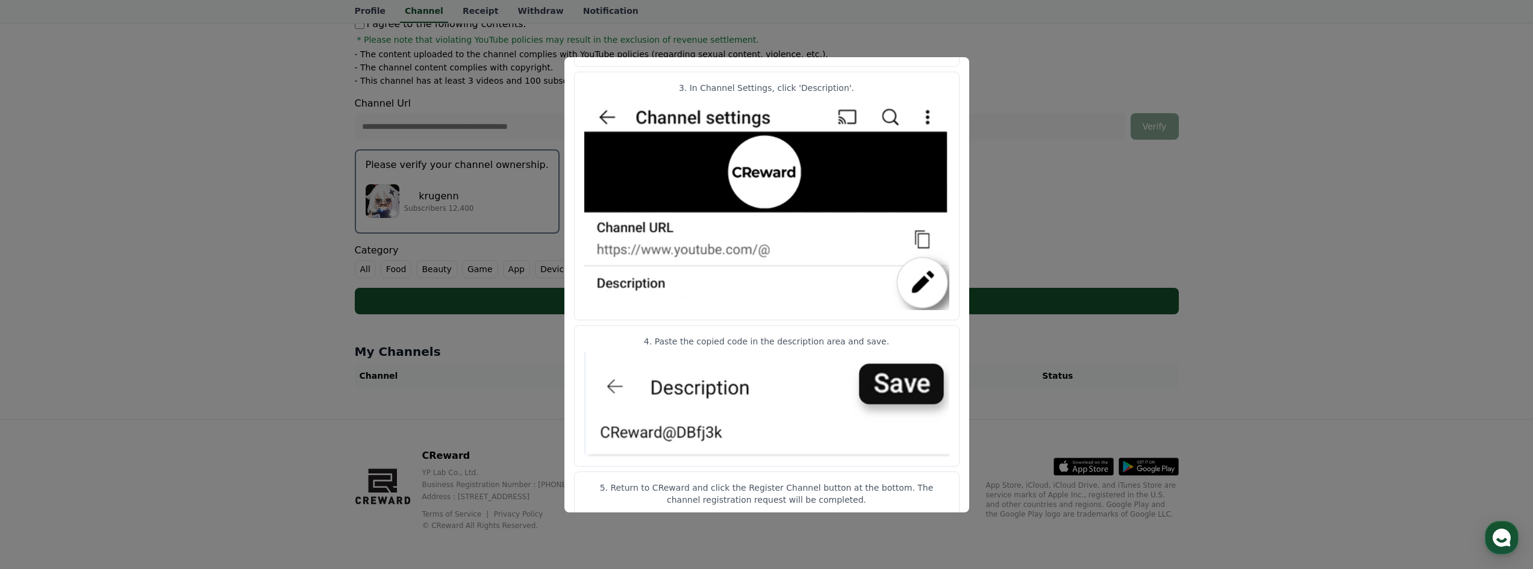
scroll to position [529, 0]
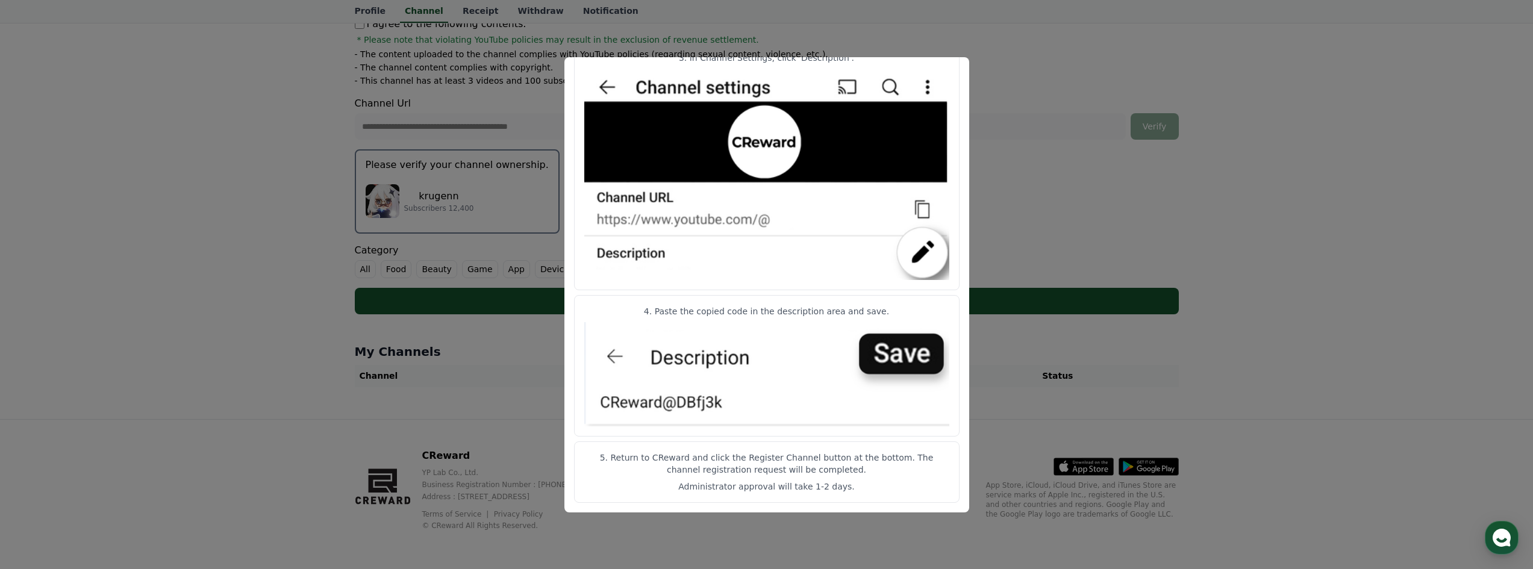
click at [990, 258] on button "close modal" at bounding box center [766, 284] width 1533 height 569
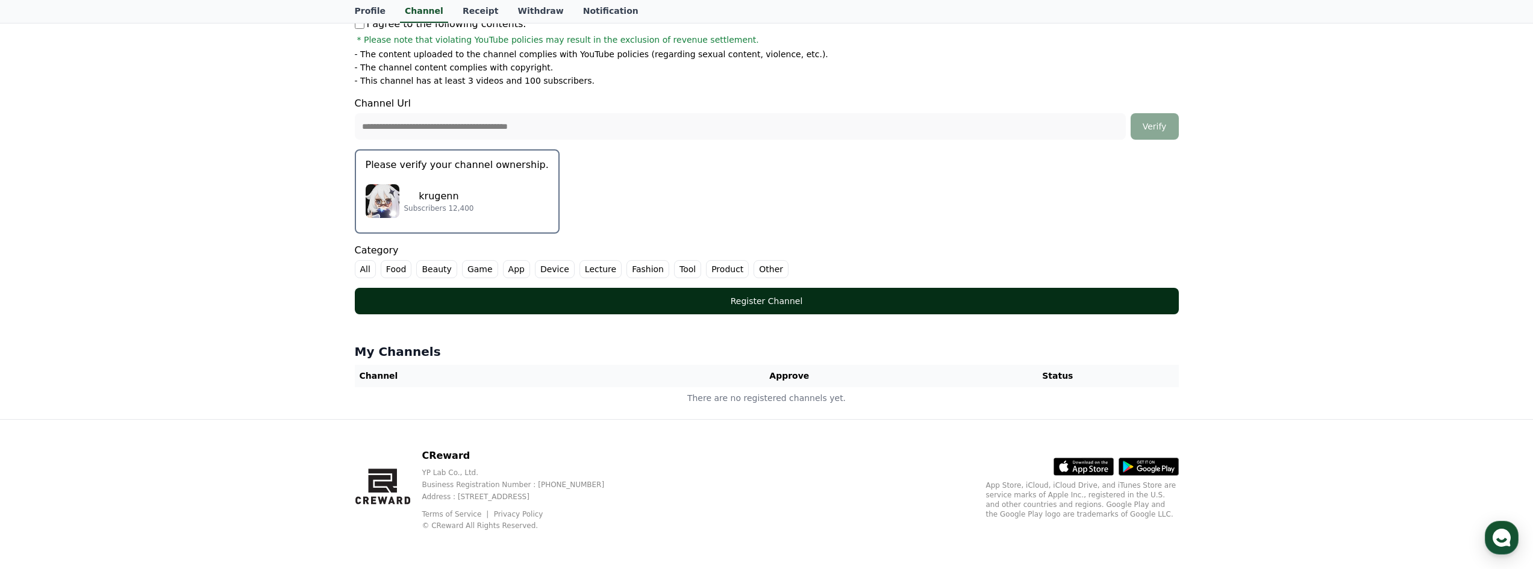
click at [785, 299] on div "Register Channel" at bounding box center [767, 301] width 776 height 12
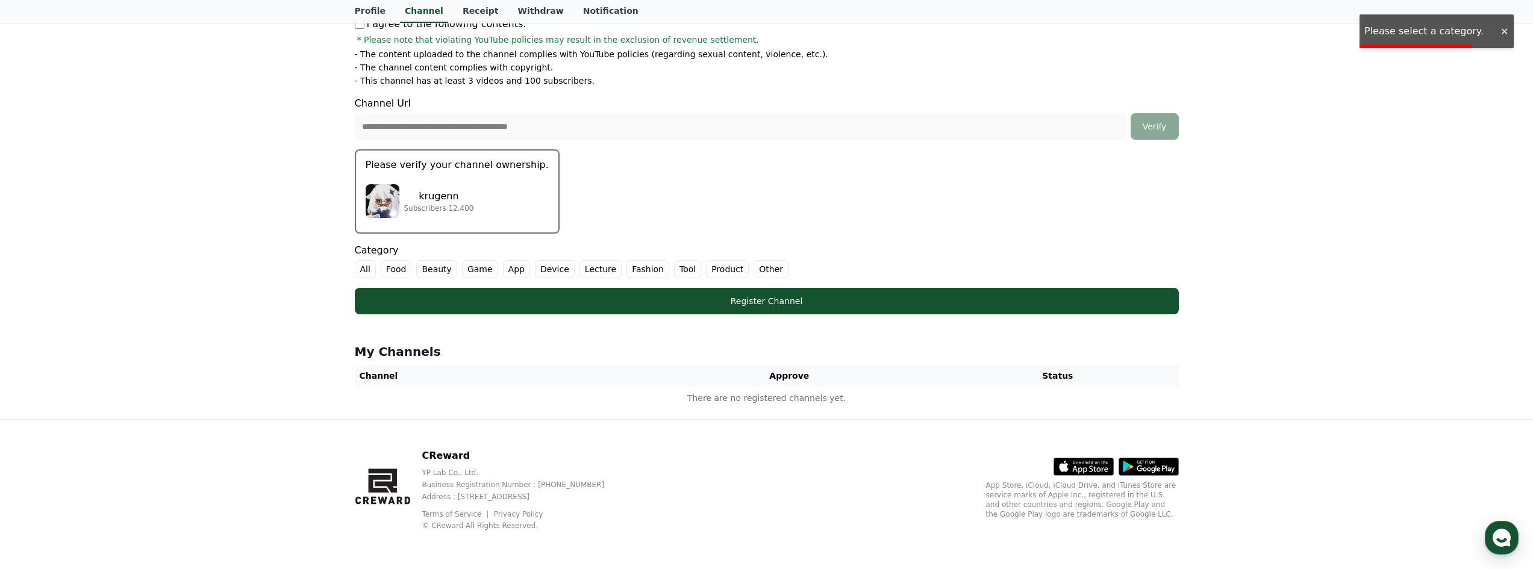
click at [472, 270] on label "Game" at bounding box center [480, 269] width 36 height 18
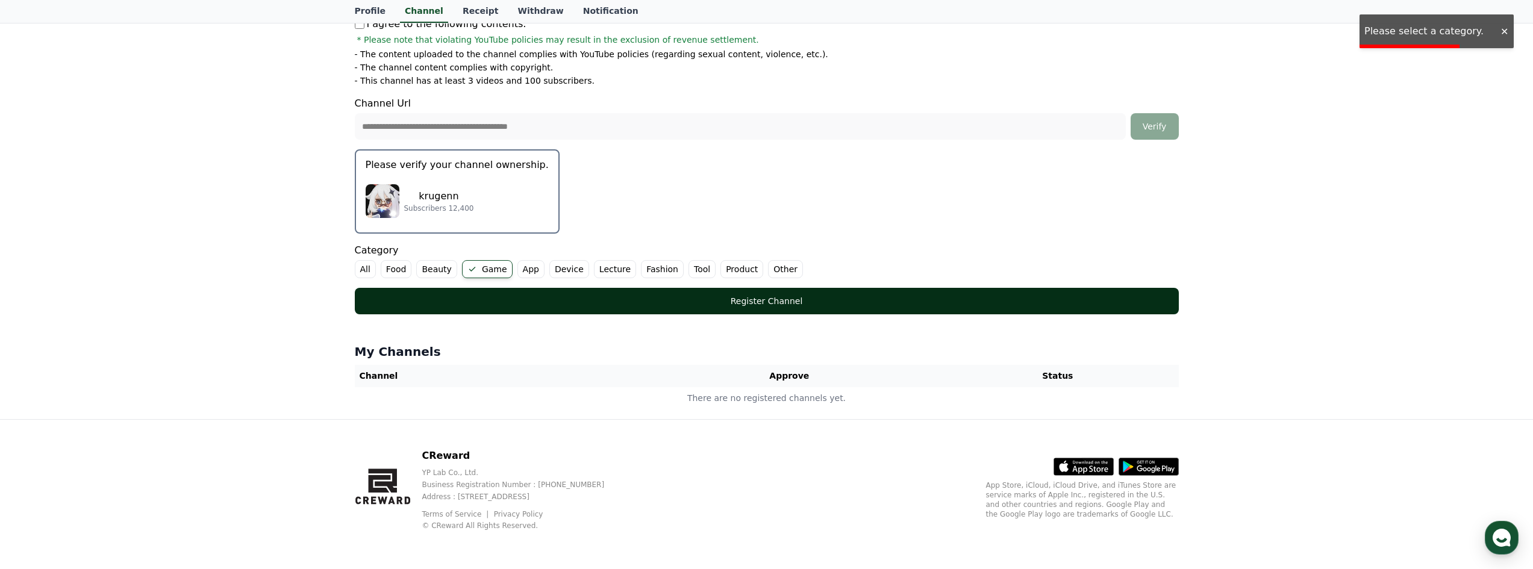
click at [479, 298] on div "Register Channel" at bounding box center [767, 301] width 776 height 12
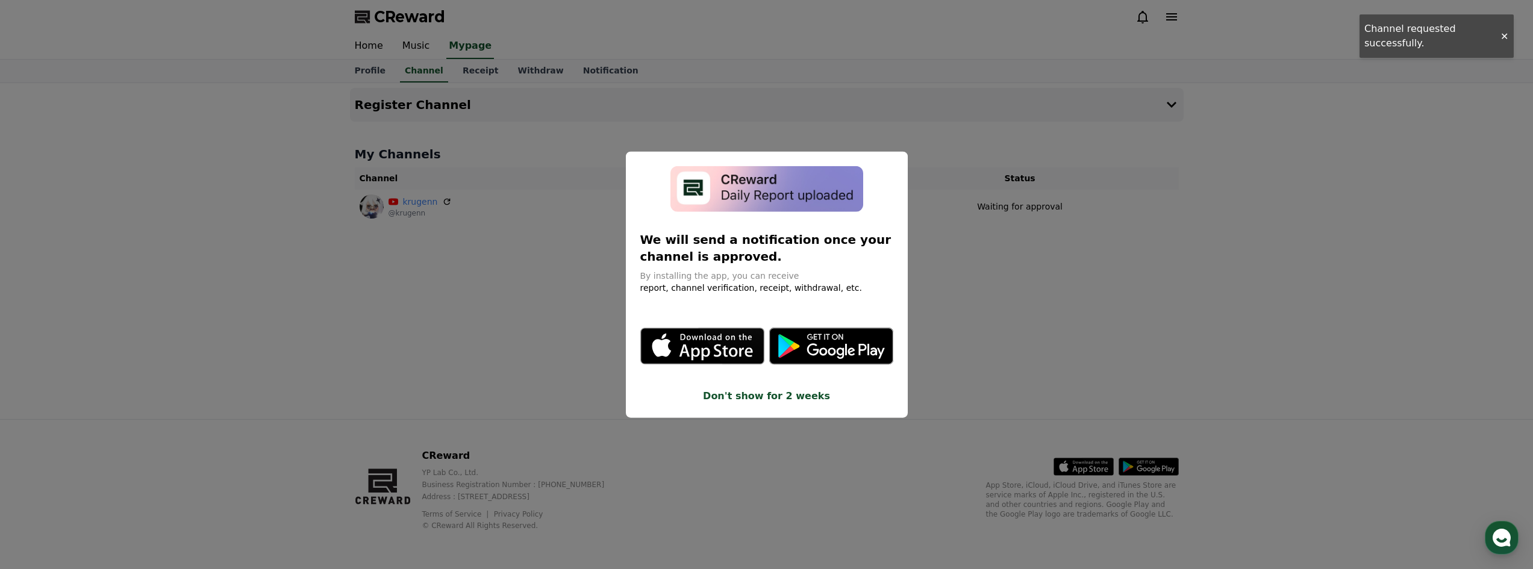
click at [982, 255] on button "close modal" at bounding box center [766, 284] width 1533 height 569
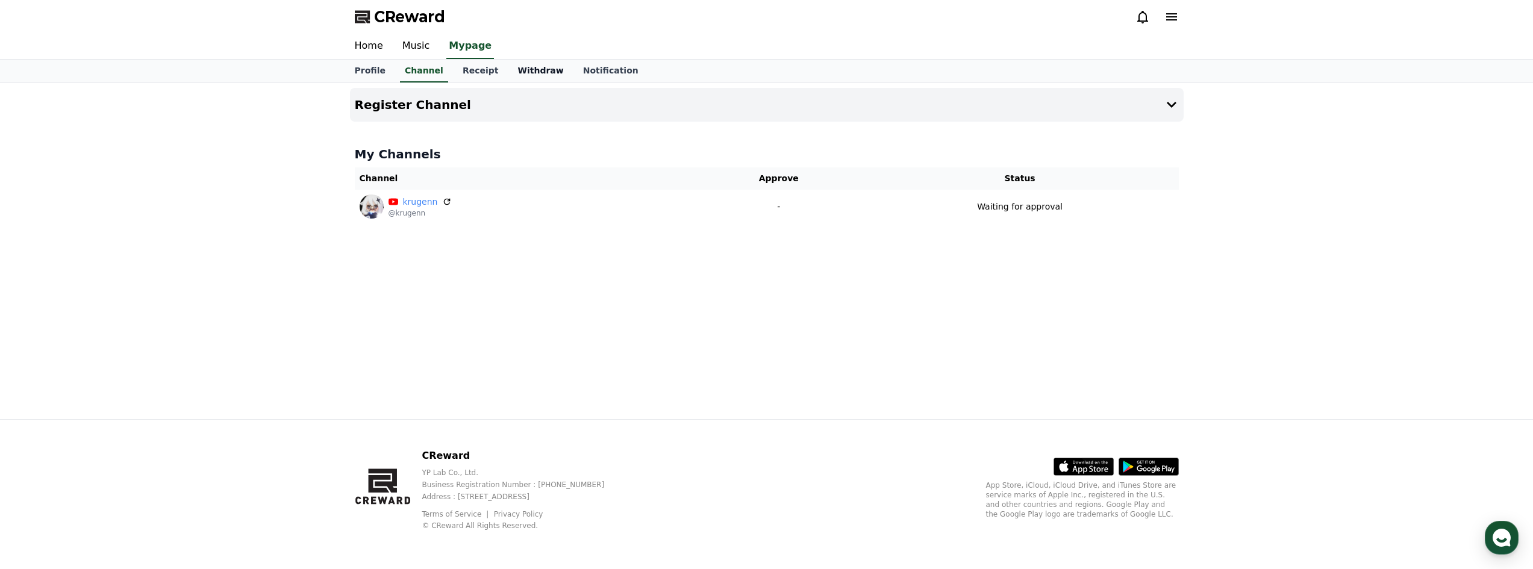
click at [515, 69] on link "Withdraw" at bounding box center [540, 71] width 65 height 23
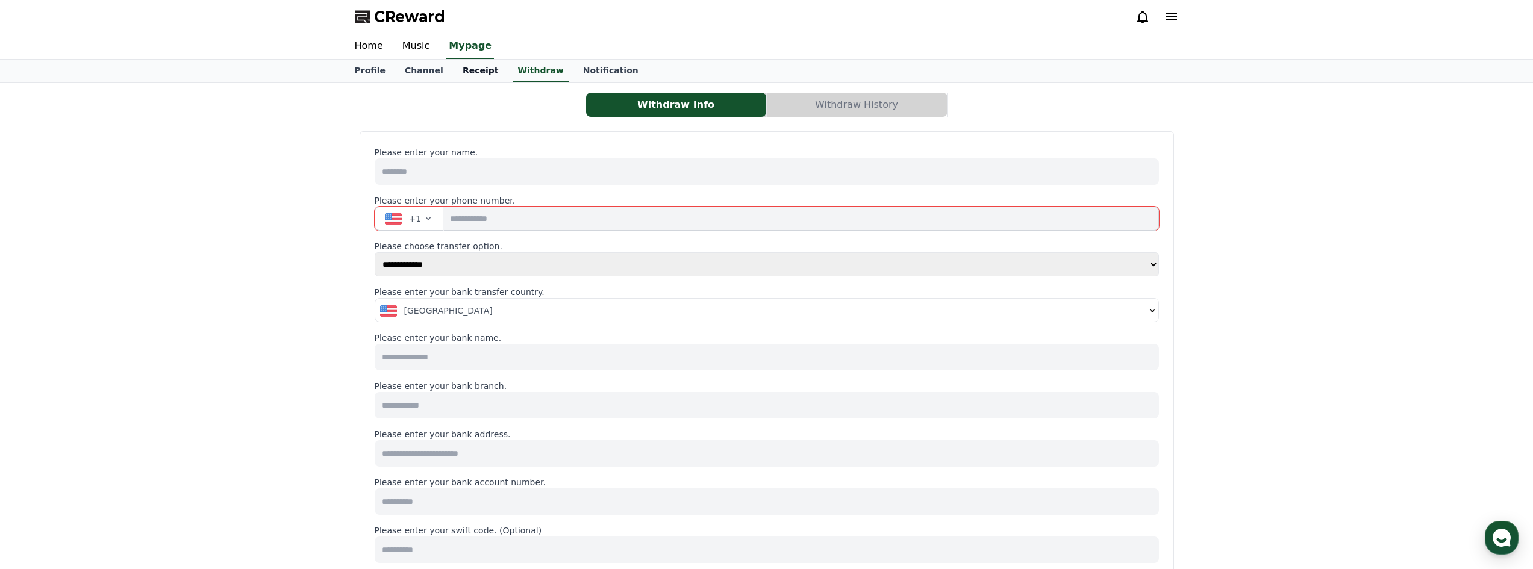
click at [474, 73] on link "Receipt" at bounding box center [480, 71] width 55 height 23
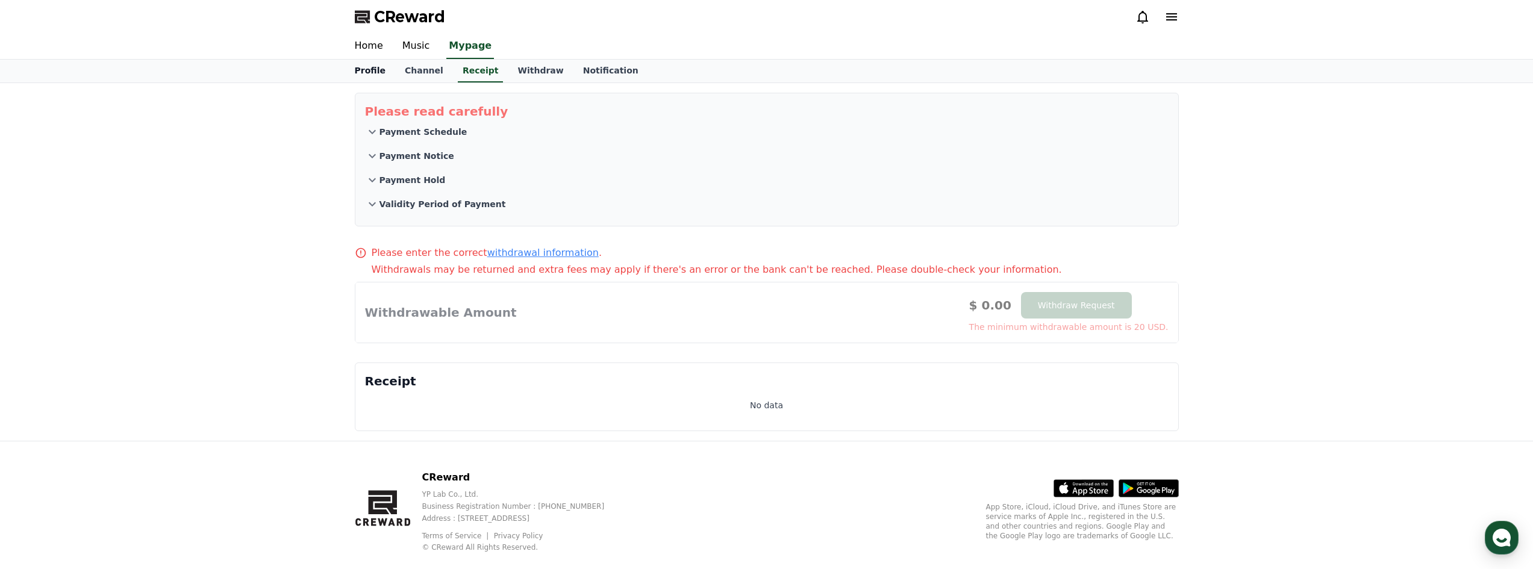
click at [385, 72] on link "Profile" at bounding box center [370, 71] width 50 height 23
select select "**********"
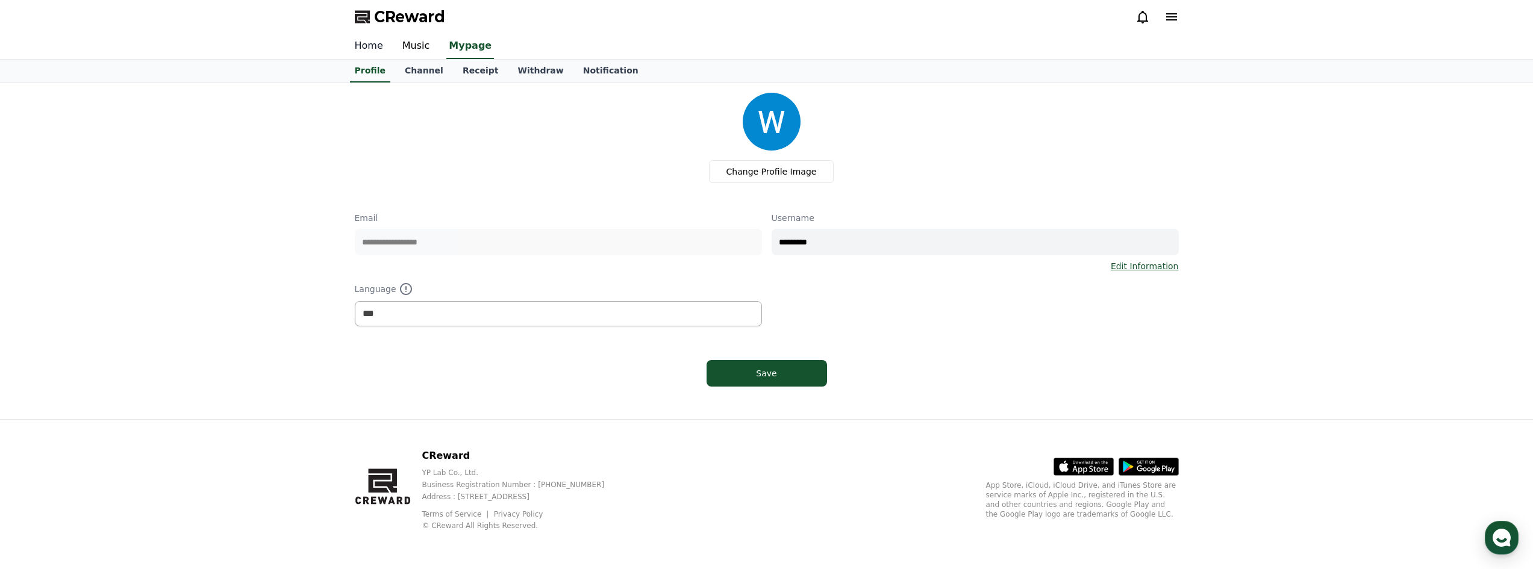
click at [376, 54] on link "Home" at bounding box center [369, 46] width 48 height 25
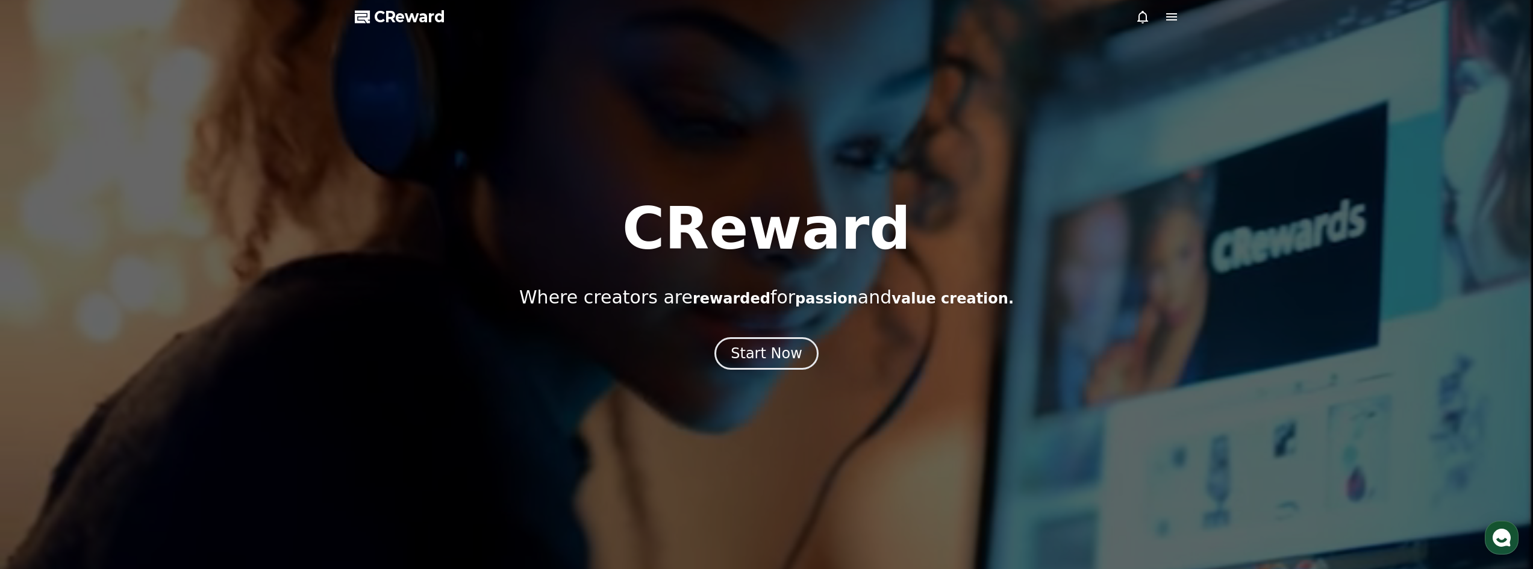
select select "**********"
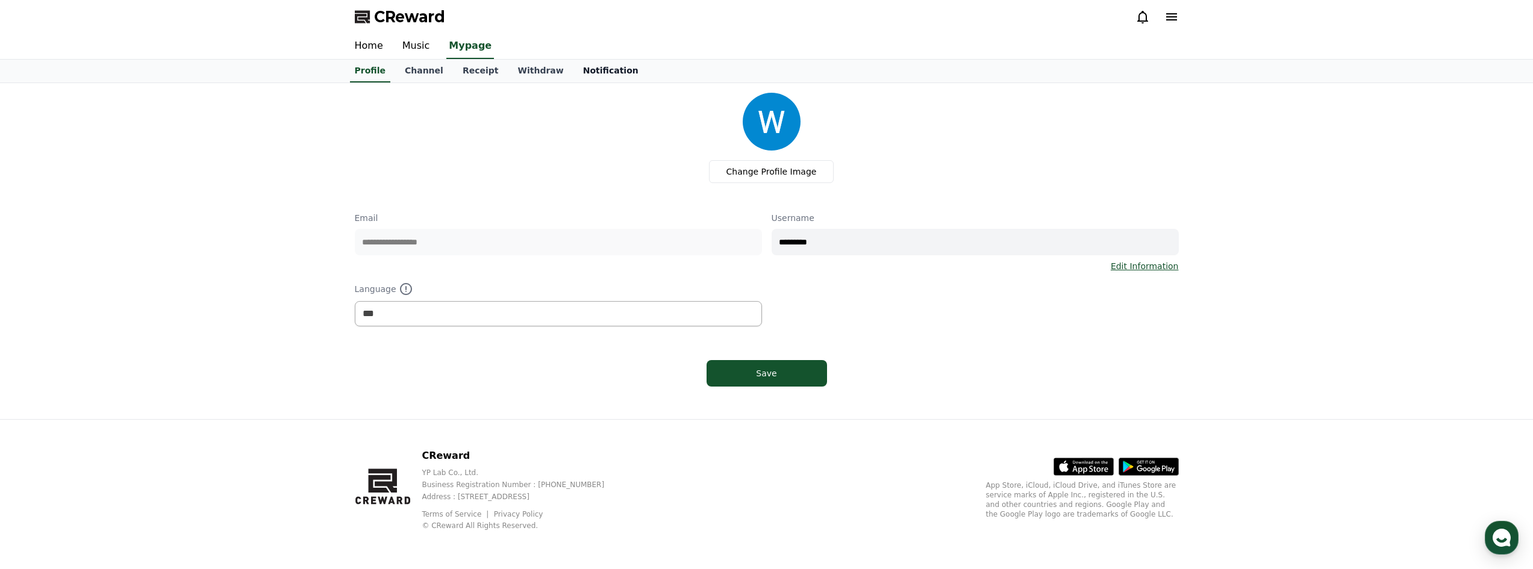
click at [573, 72] on link "Notification" at bounding box center [610, 71] width 75 height 23
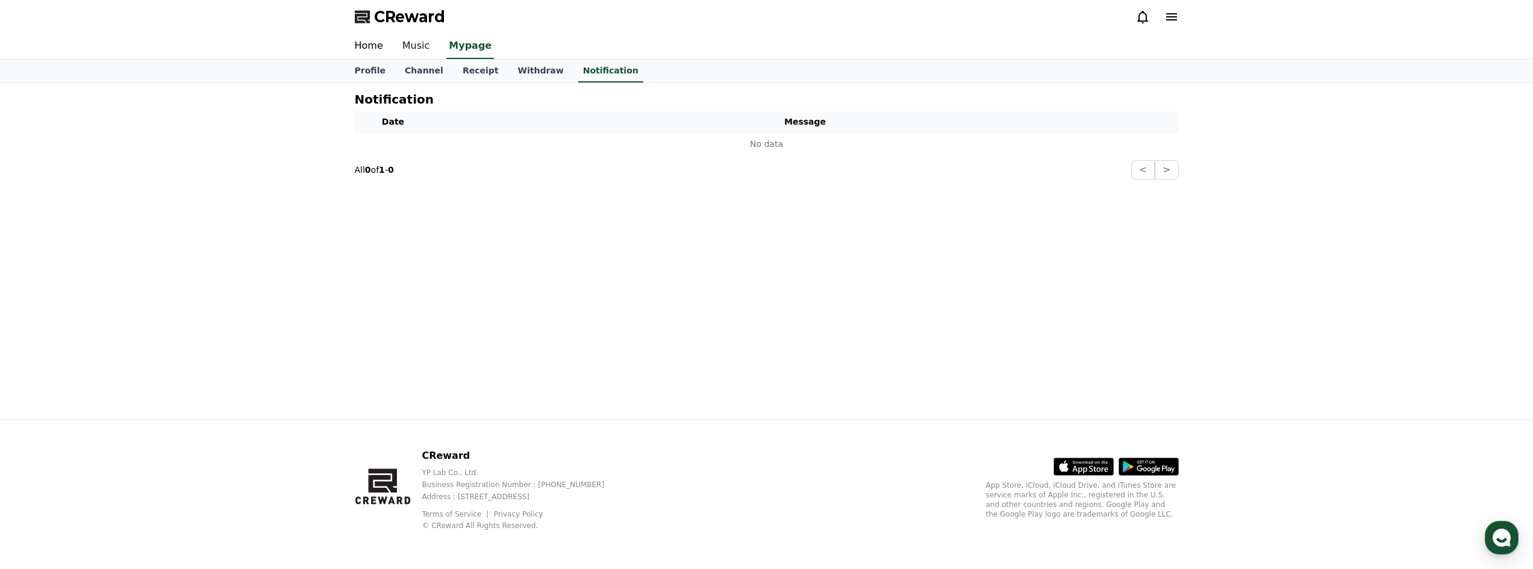
click at [416, 51] on link "Music" at bounding box center [416, 46] width 47 height 25
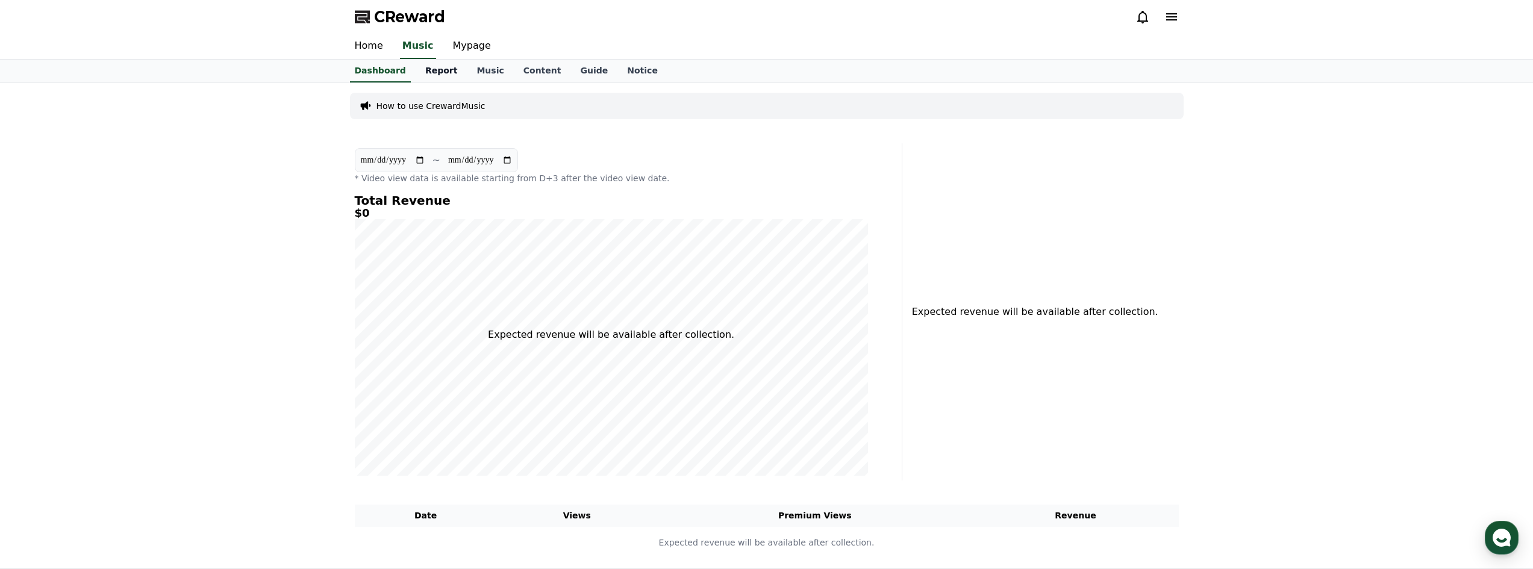
click at [440, 74] on link "Report" at bounding box center [442, 71] width 52 height 23
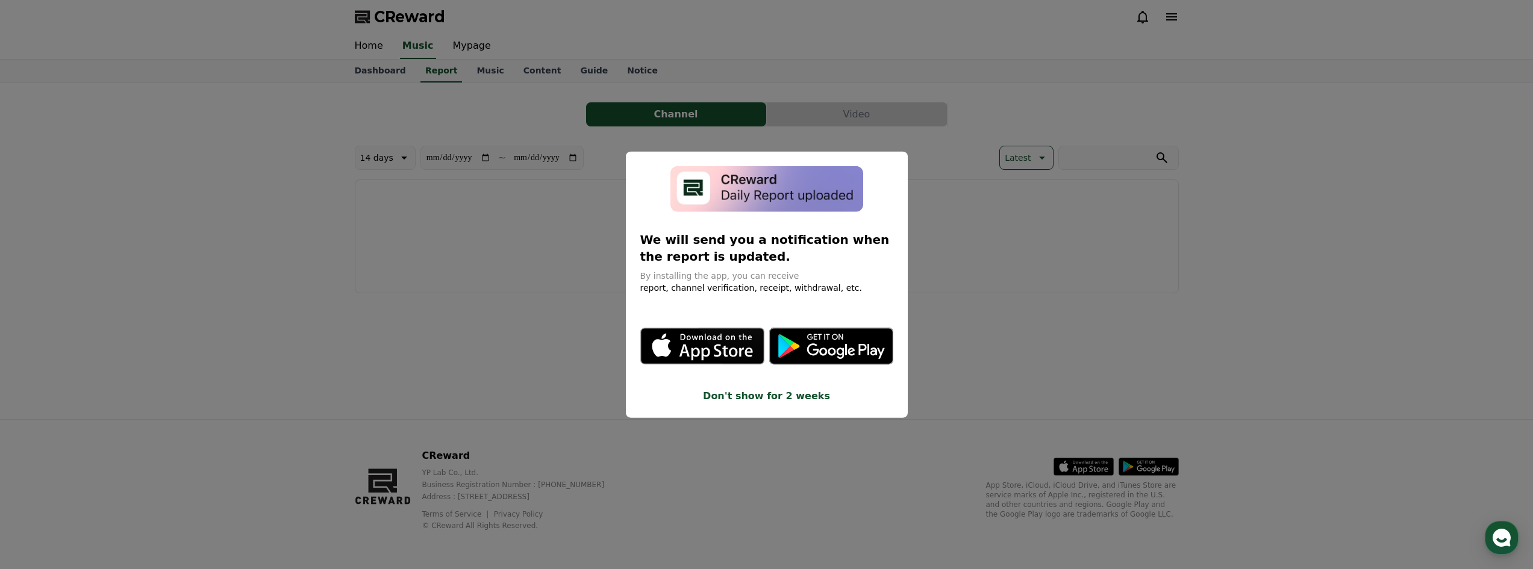
click at [508, 202] on button "close modal" at bounding box center [766, 284] width 1533 height 569
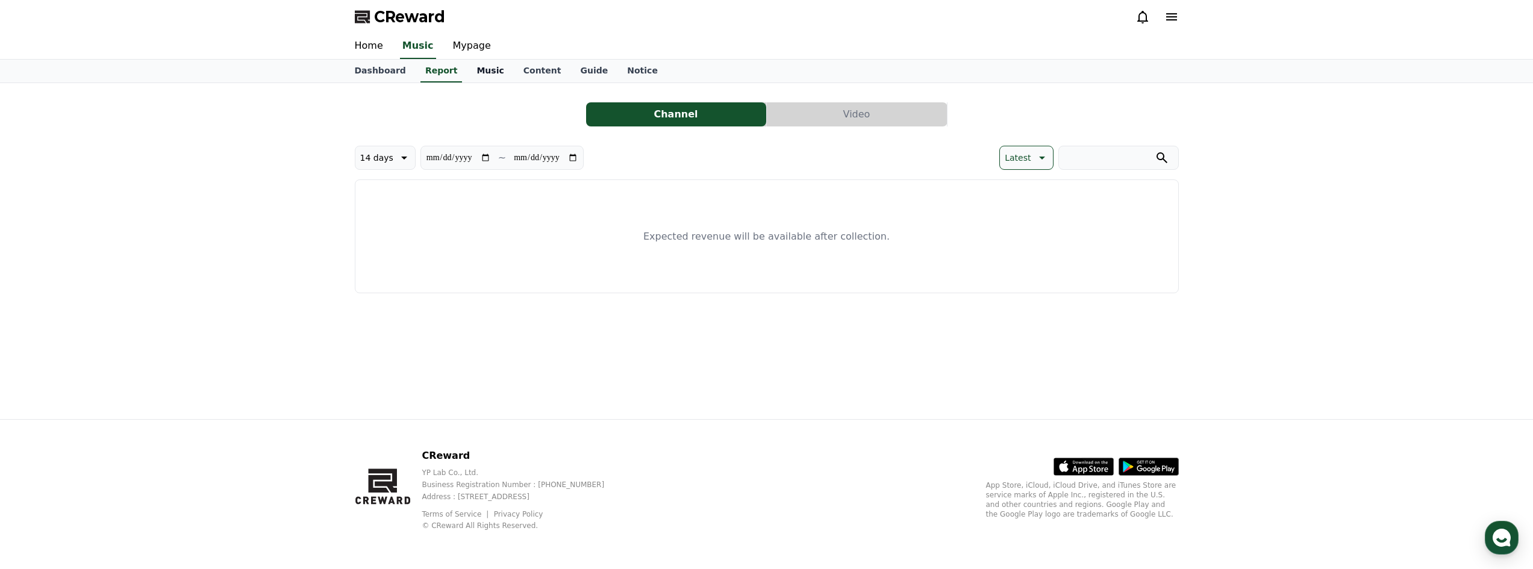
click at [478, 70] on link "Music" at bounding box center [490, 71] width 46 height 23
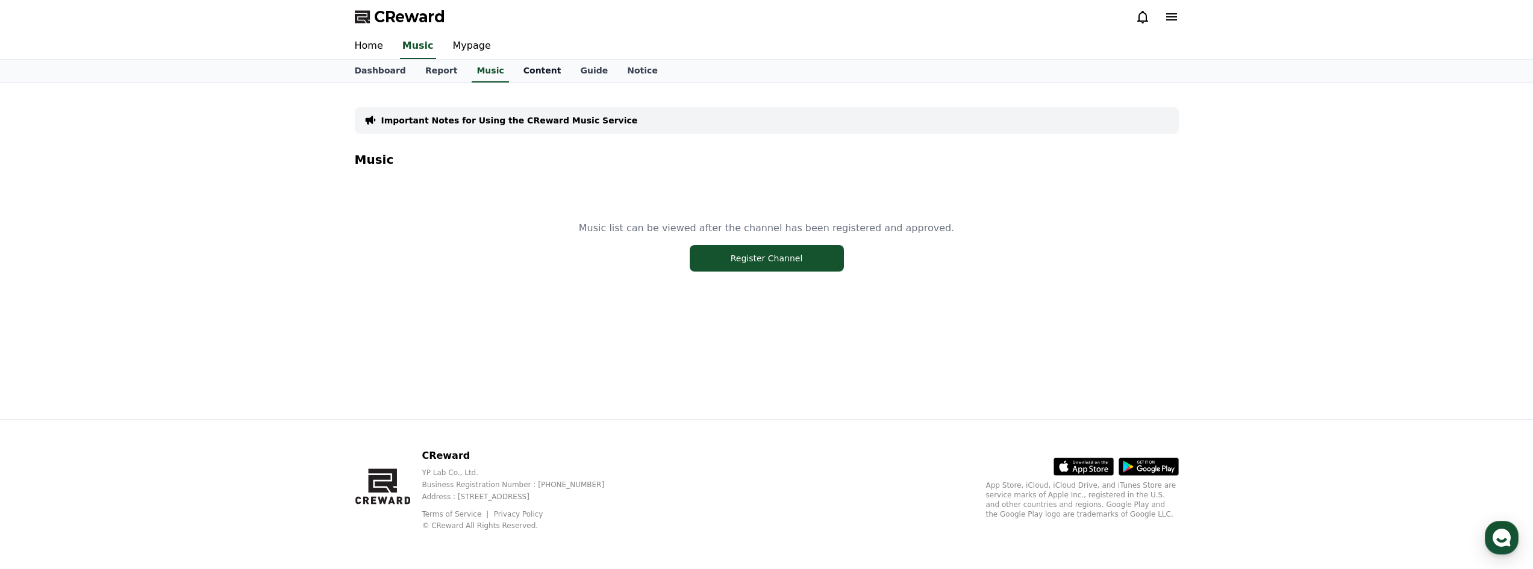
click at [520, 70] on link "Content" at bounding box center [542, 71] width 57 height 23
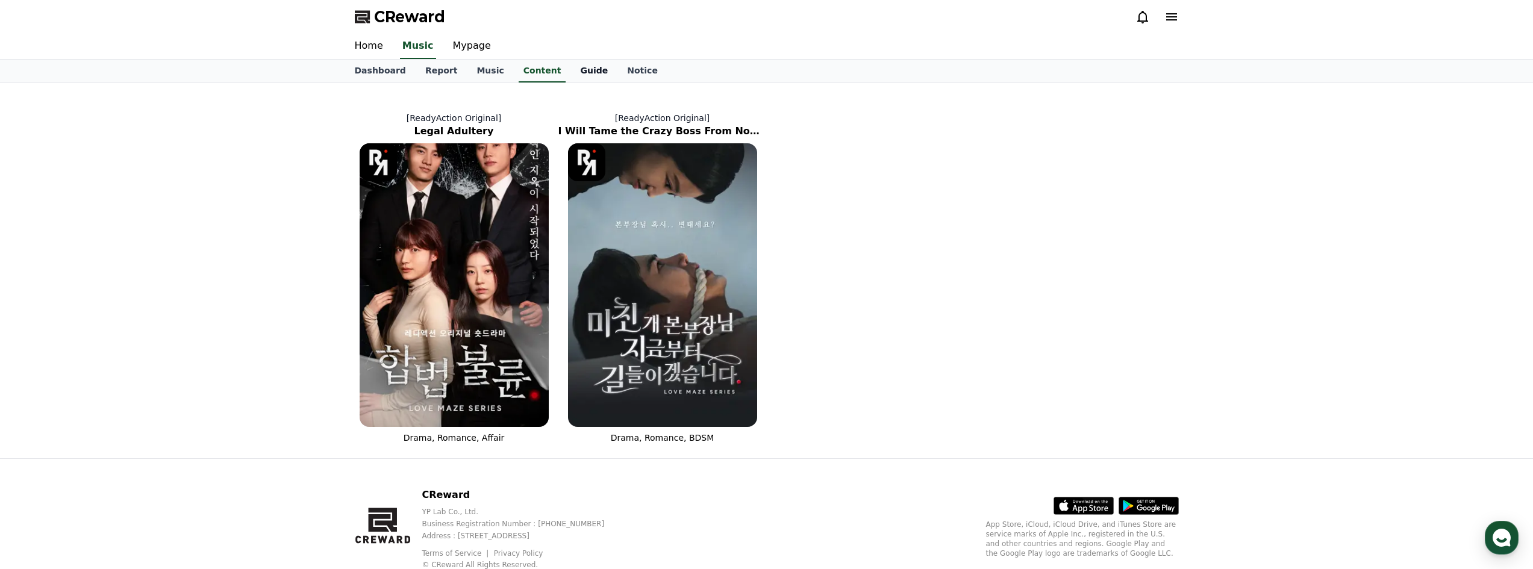
click at [573, 75] on link "Guide" at bounding box center [593, 71] width 47 height 23
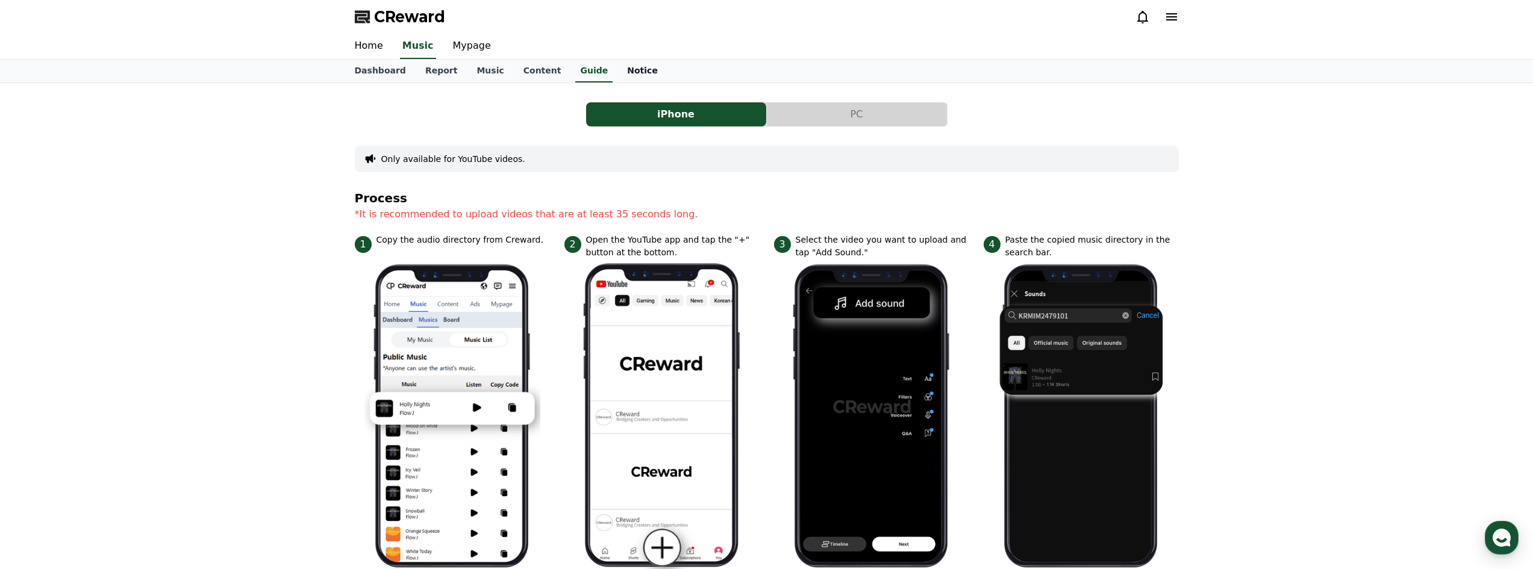
click at [617, 75] on link "Notice" at bounding box center [642, 71] width 50 height 23
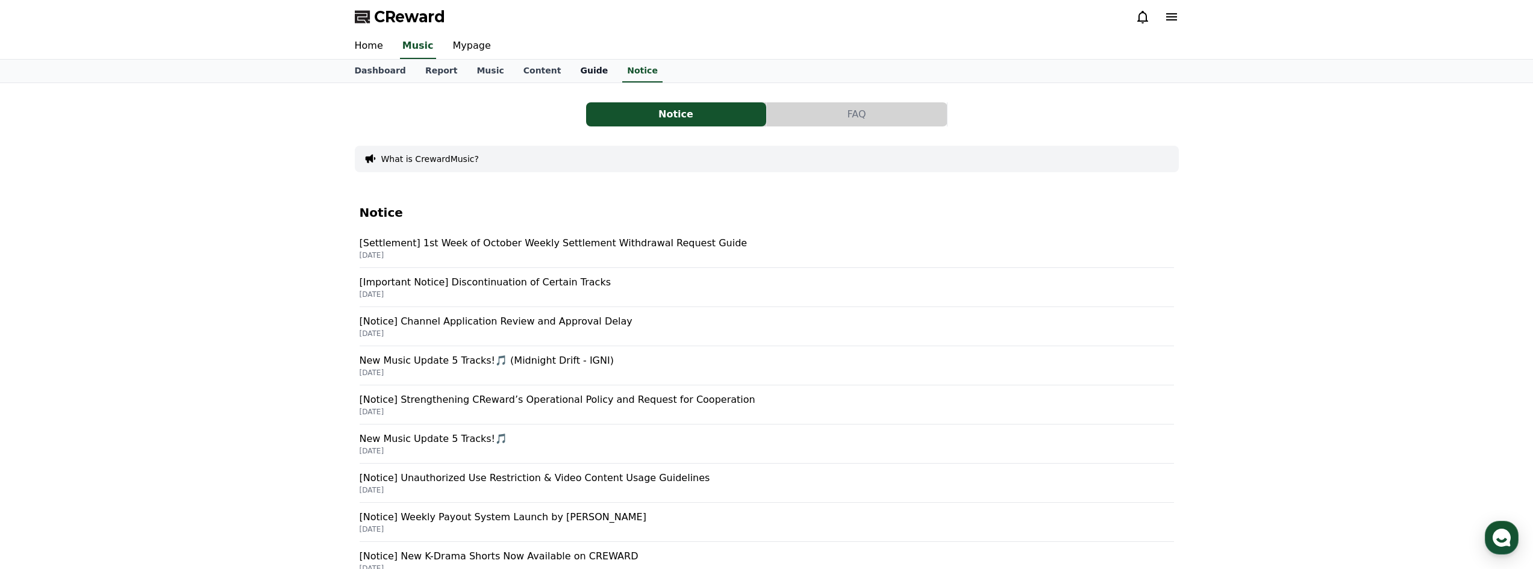
click at [570, 72] on link "Guide" at bounding box center [593, 71] width 47 height 23
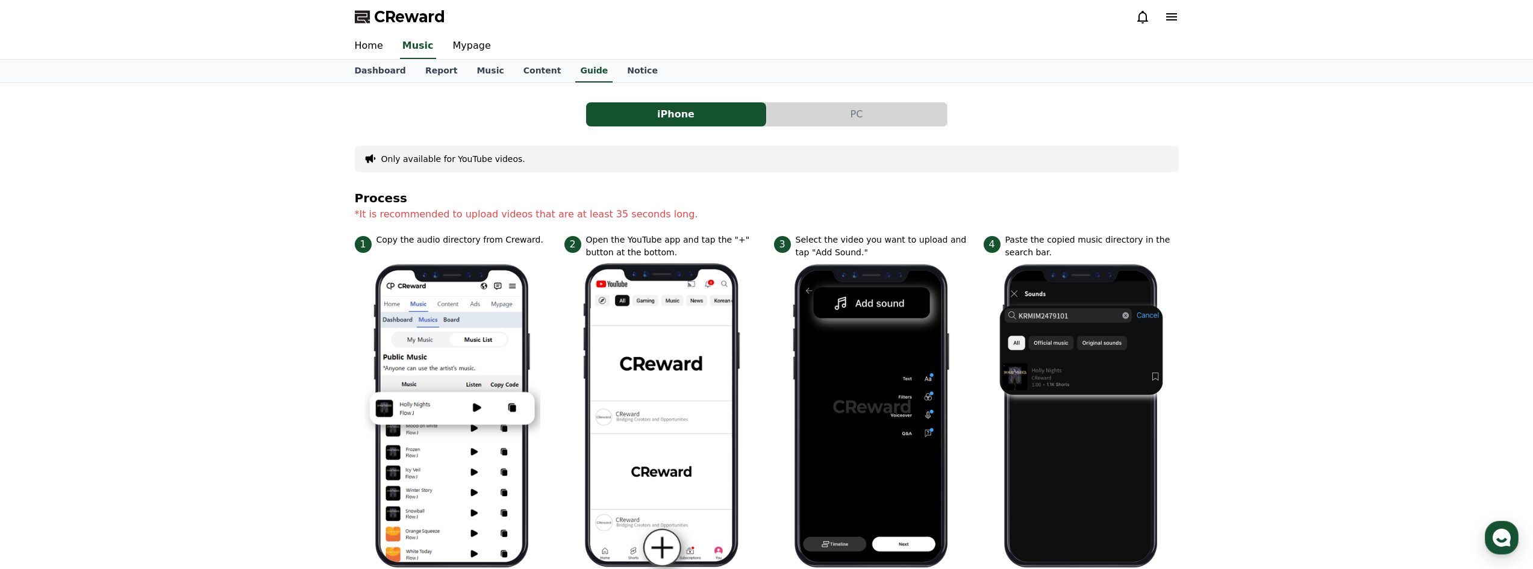
click at [1168, 21] on icon at bounding box center [1171, 17] width 14 height 14
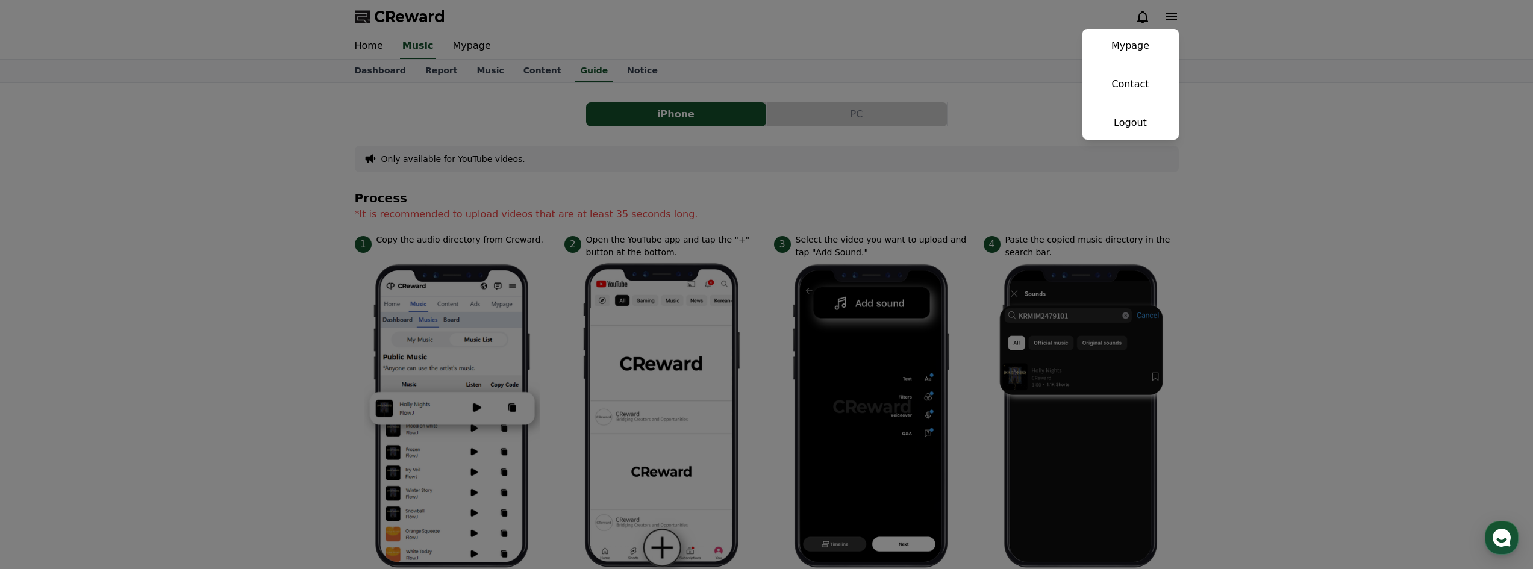
click at [1329, 167] on button "close" at bounding box center [766, 284] width 1533 height 569
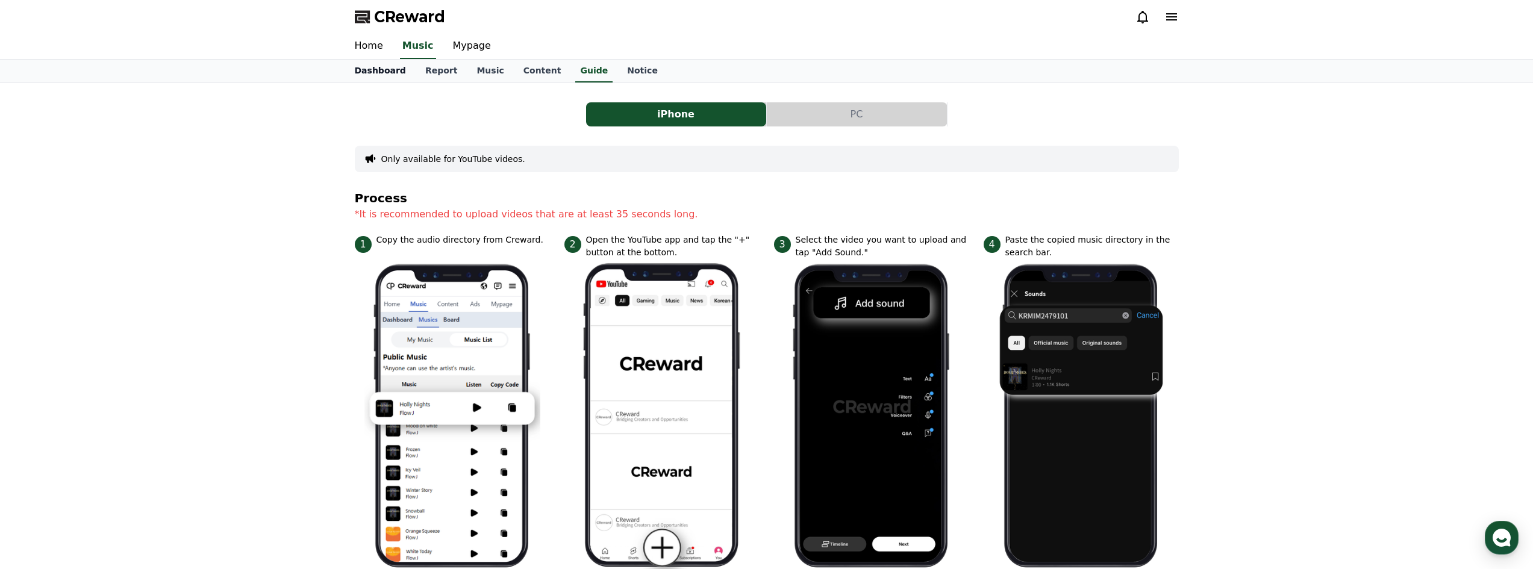
click at [388, 75] on link "Dashboard" at bounding box center [380, 71] width 70 height 23
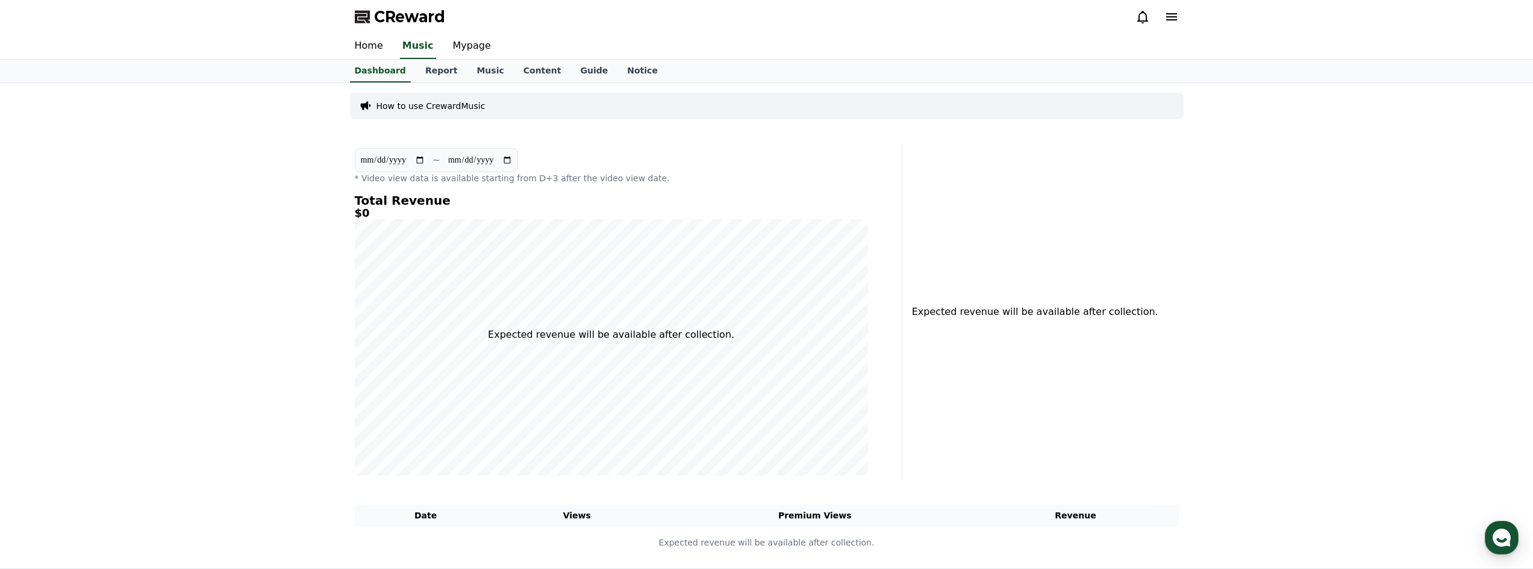
click at [1136, 16] on icon at bounding box center [1142, 17] width 14 height 14
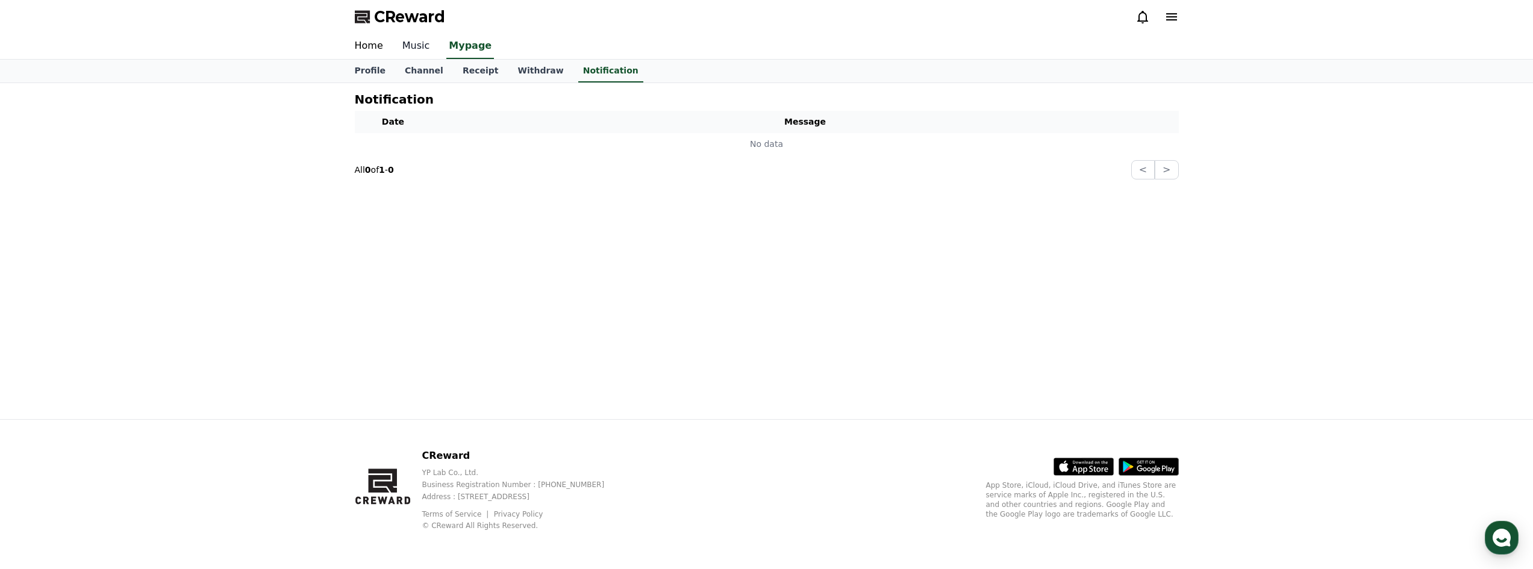
click at [417, 52] on link "Music" at bounding box center [416, 46] width 47 height 25
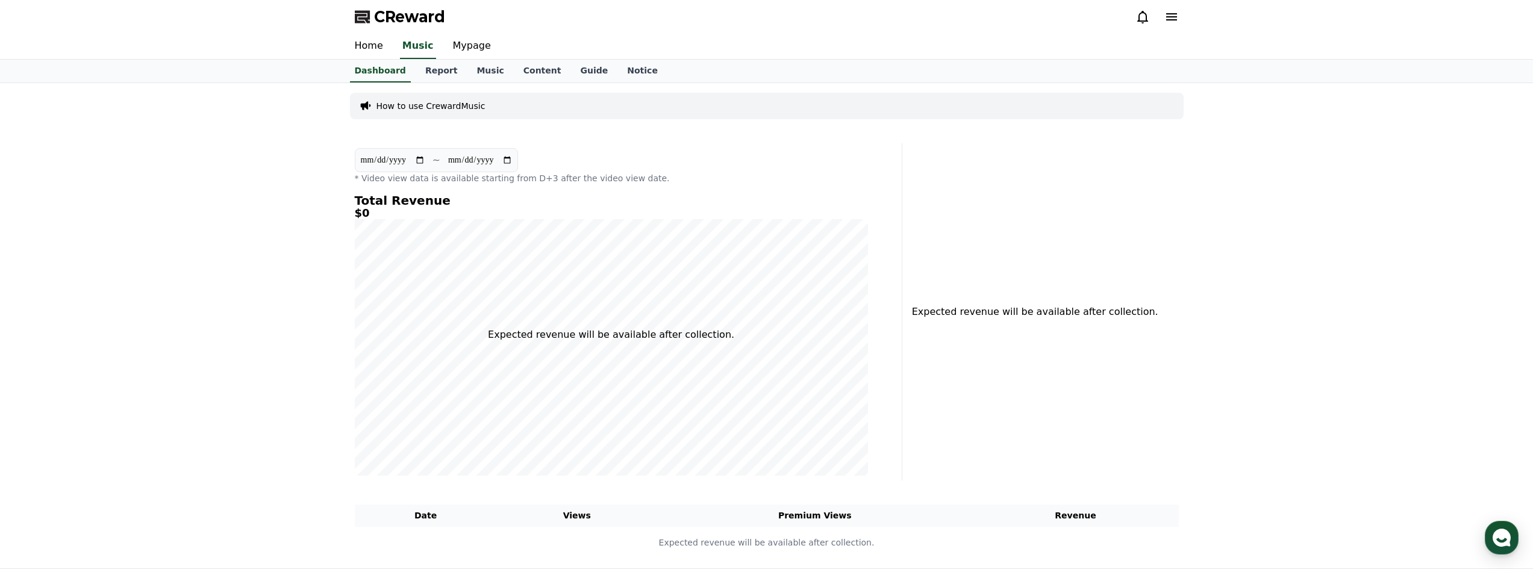
click at [444, 107] on p "How to use CrewardMusic" at bounding box center [430, 106] width 109 height 12
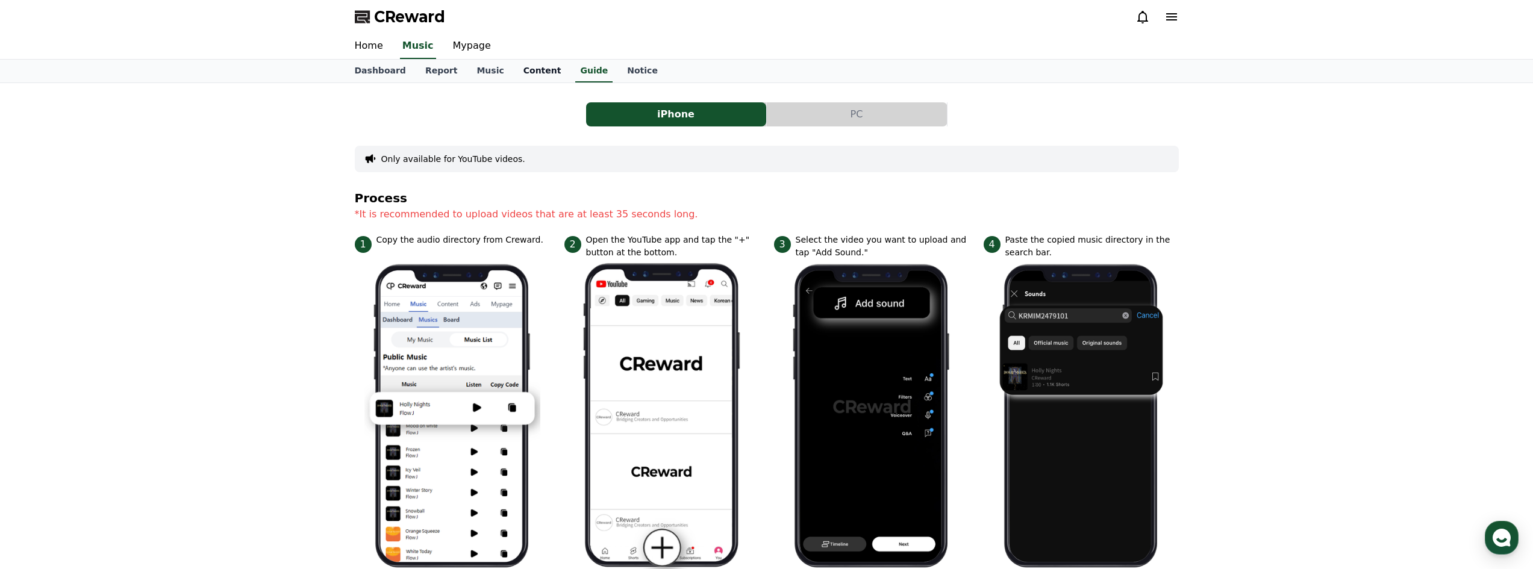
click at [526, 70] on link "Content" at bounding box center [542, 71] width 57 height 23
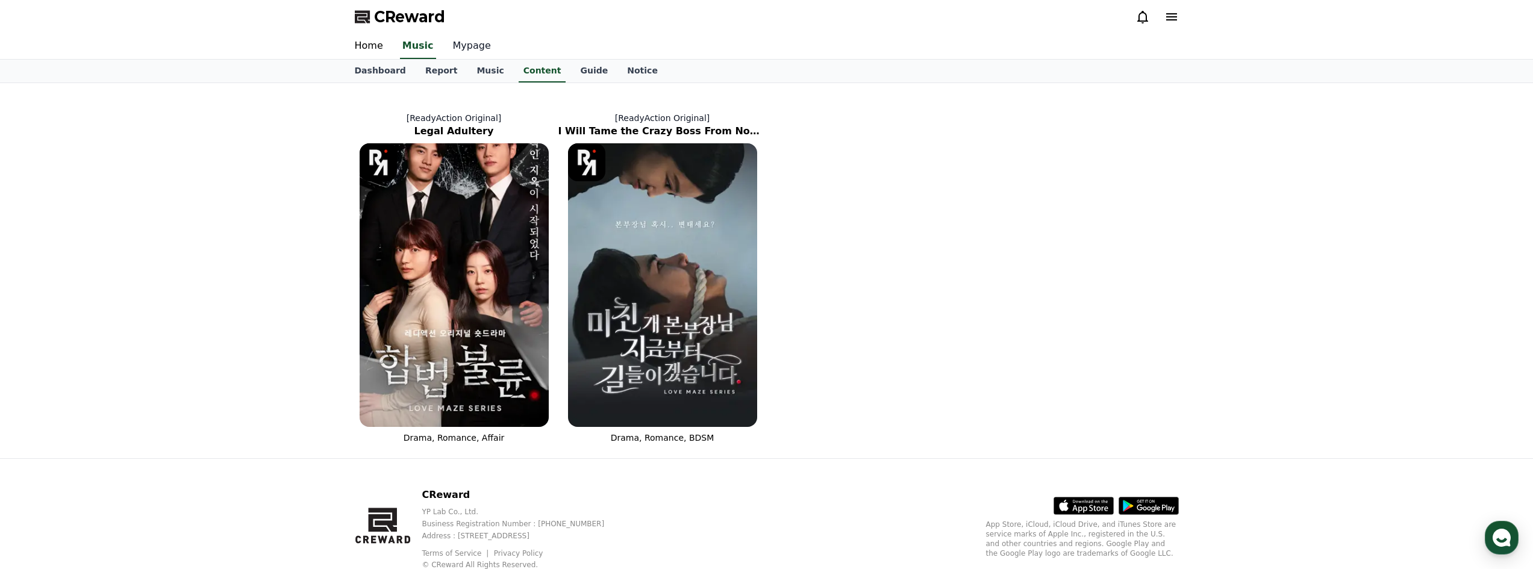
click at [462, 40] on link "Mypage" at bounding box center [471, 46] width 57 height 25
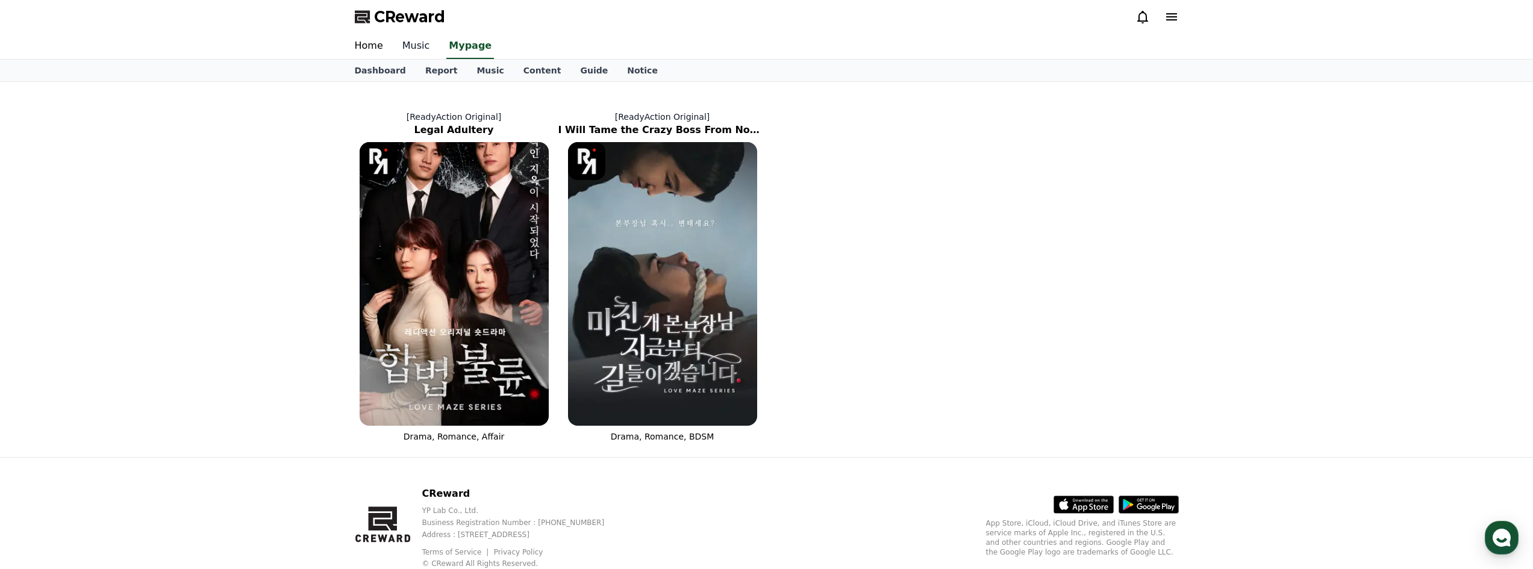
click at [418, 48] on link "Music" at bounding box center [416, 46] width 47 height 25
click at [365, 51] on link "Home" at bounding box center [369, 46] width 48 height 25
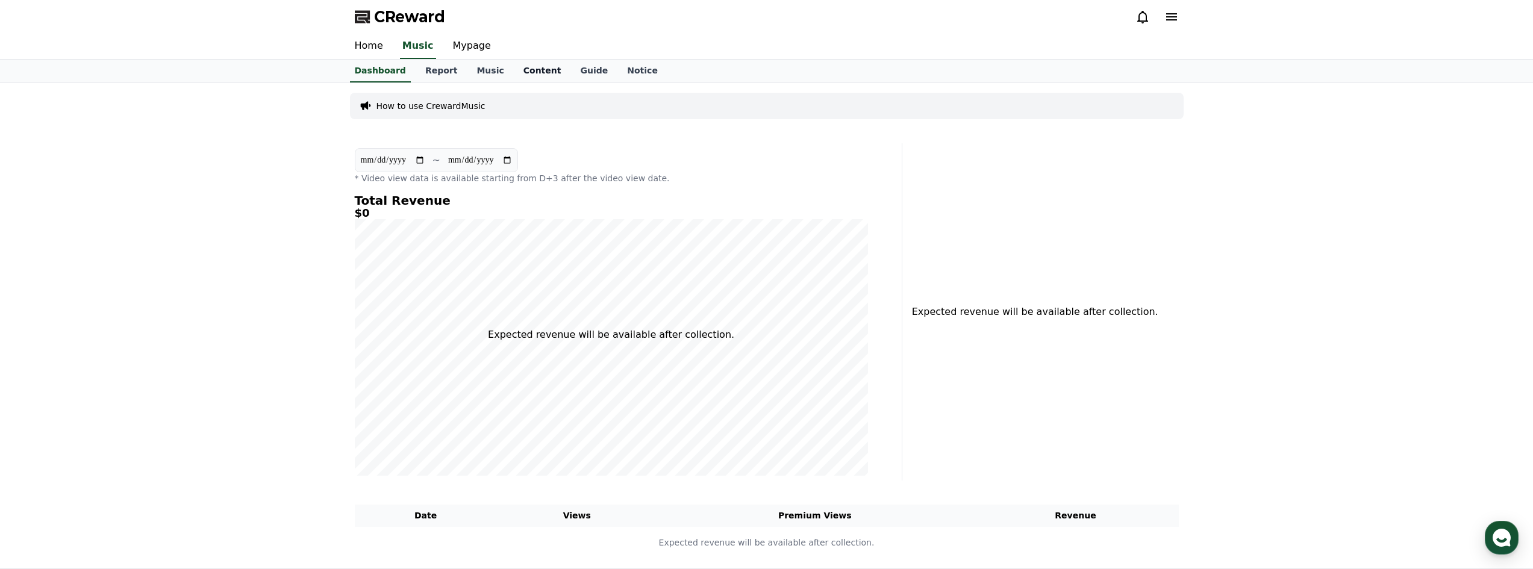
click at [523, 75] on link "Content" at bounding box center [542, 71] width 57 height 23
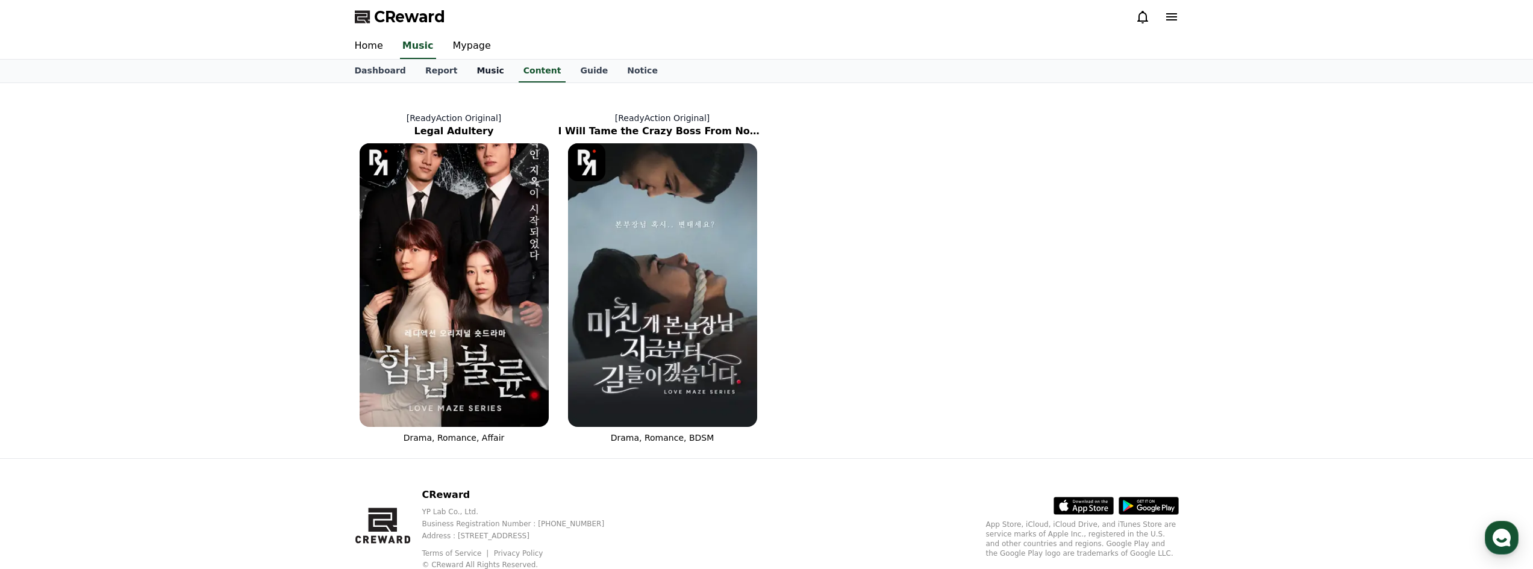
click at [467, 69] on link "Music" at bounding box center [490, 71] width 46 height 23
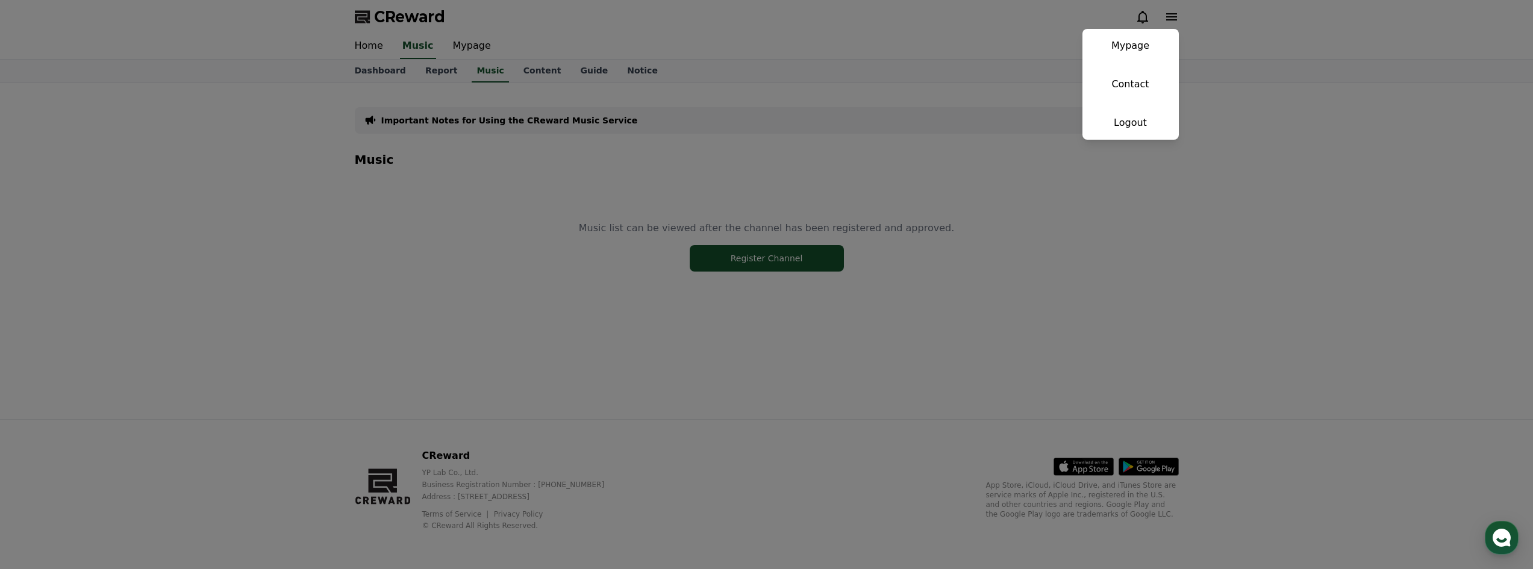
click at [843, 107] on button "close" at bounding box center [766, 284] width 1533 height 569
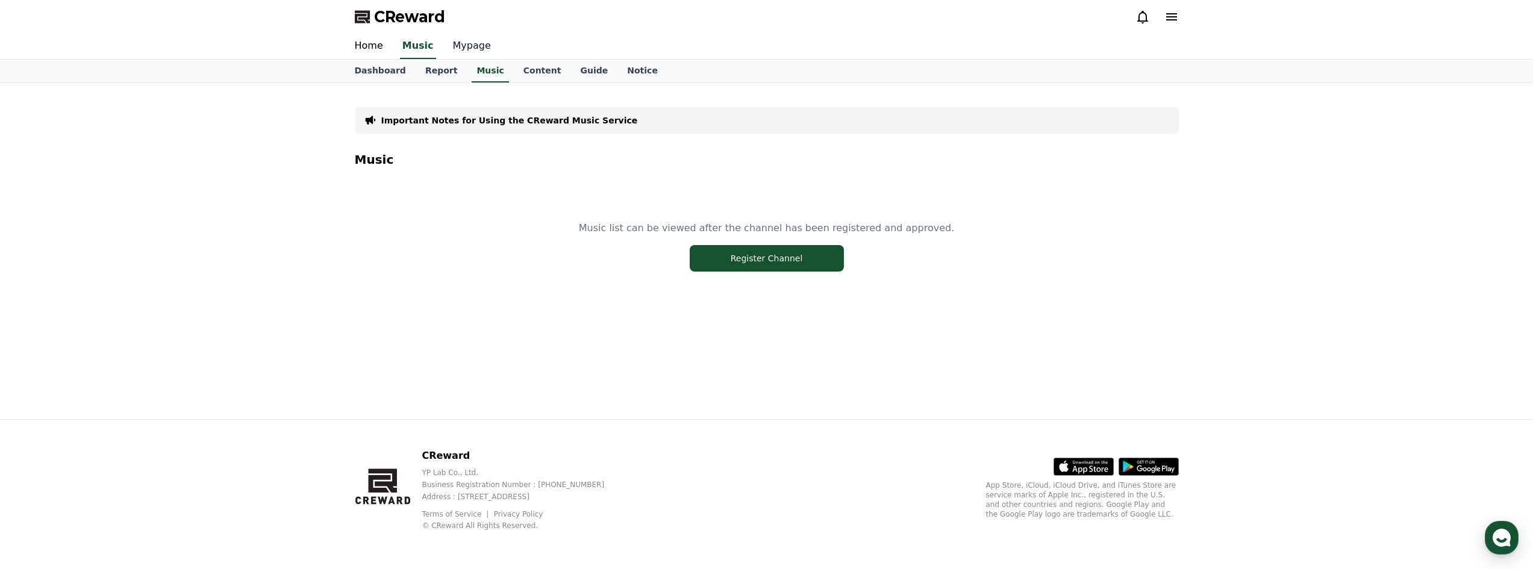
click at [464, 49] on link "Mypage" at bounding box center [471, 46] width 57 height 25
select select "**********"
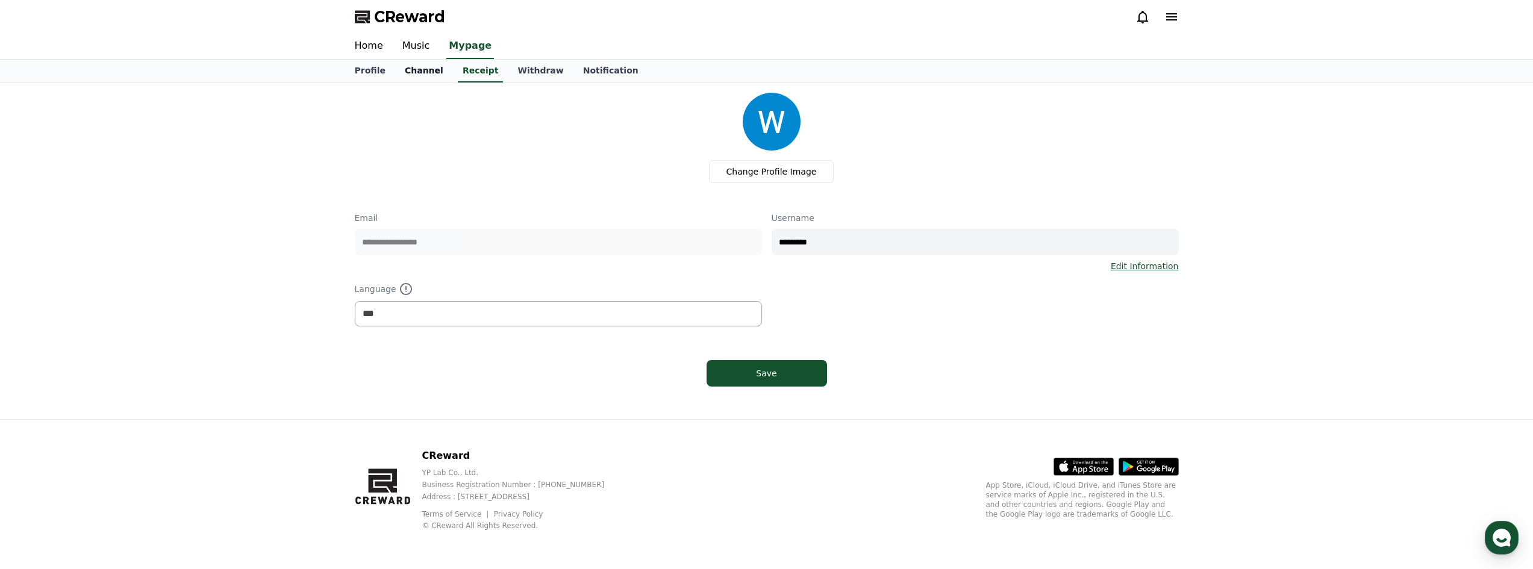
click at [411, 76] on link "Channel" at bounding box center [424, 71] width 58 height 23
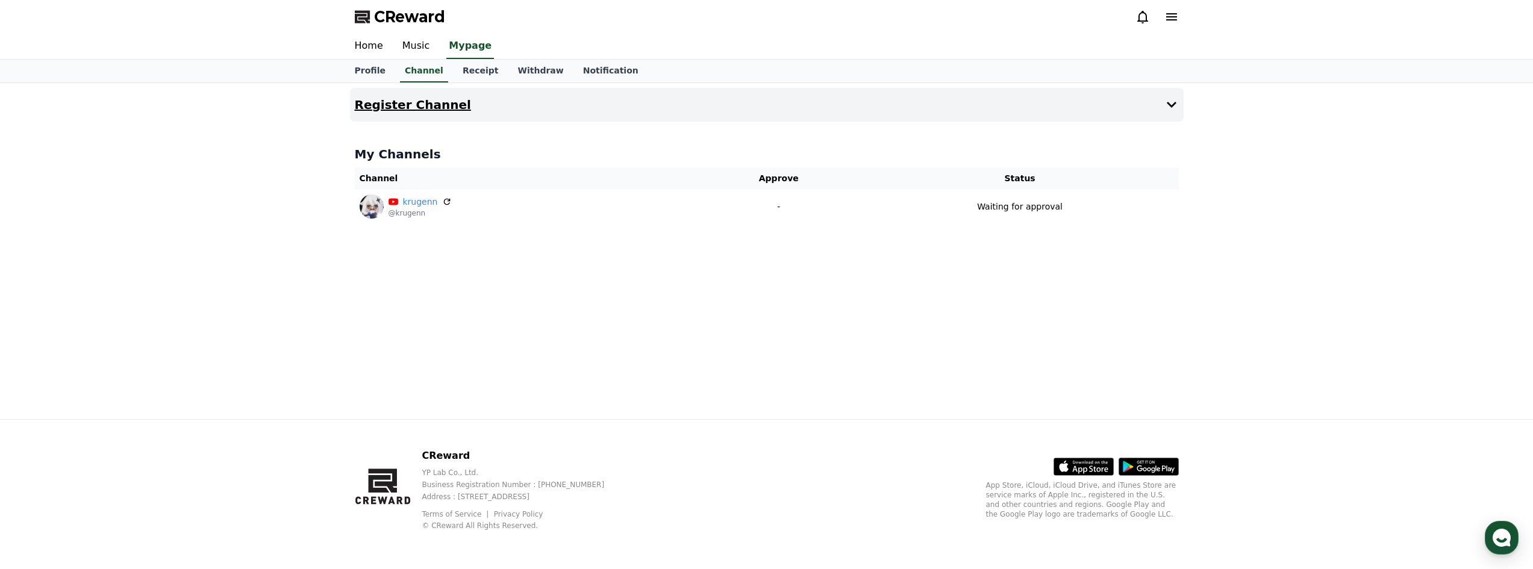
click at [1175, 106] on icon at bounding box center [1171, 105] width 14 height 14
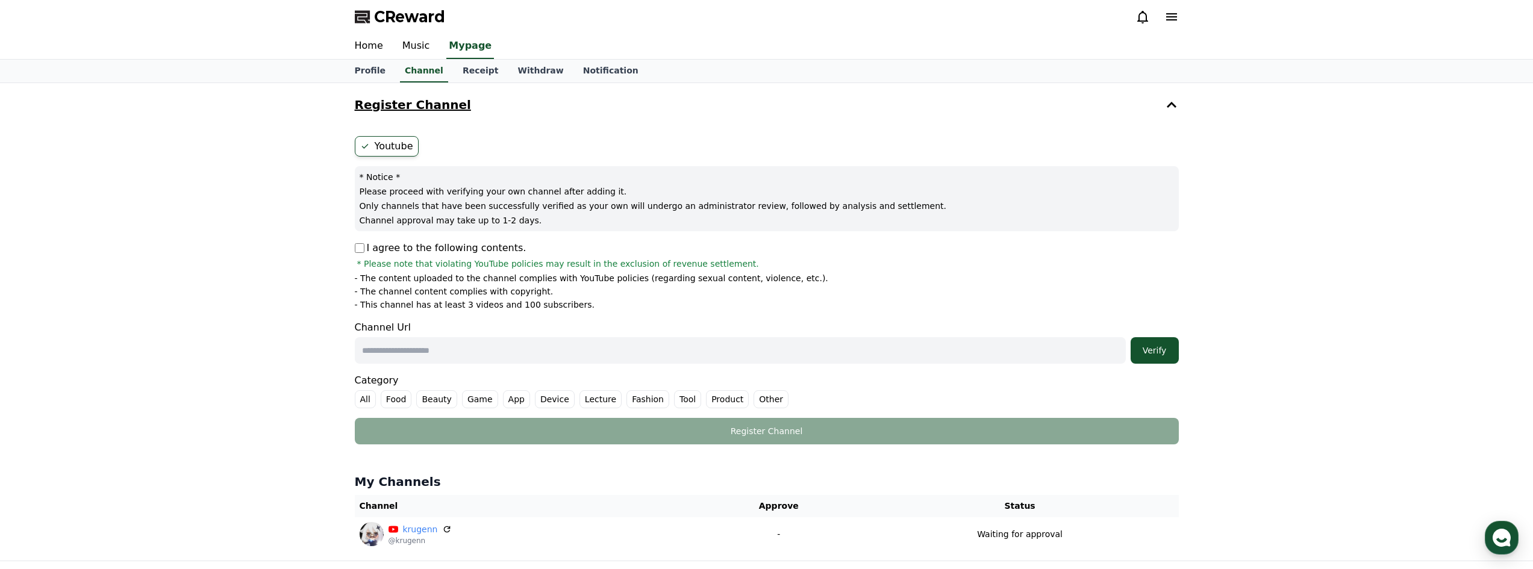
click at [365, 248] on p "I agree to the following contents." at bounding box center [441, 248] width 172 height 14
click at [596, 364] on form "Youtube * Notice * Please proceed with verifying your own channel after adding …" at bounding box center [767, 290] width 824 height 308
click at [597, 358] on input "text" at bounding box center [740, 350] width 771 height 26
paste input "**********"
type input "**********"
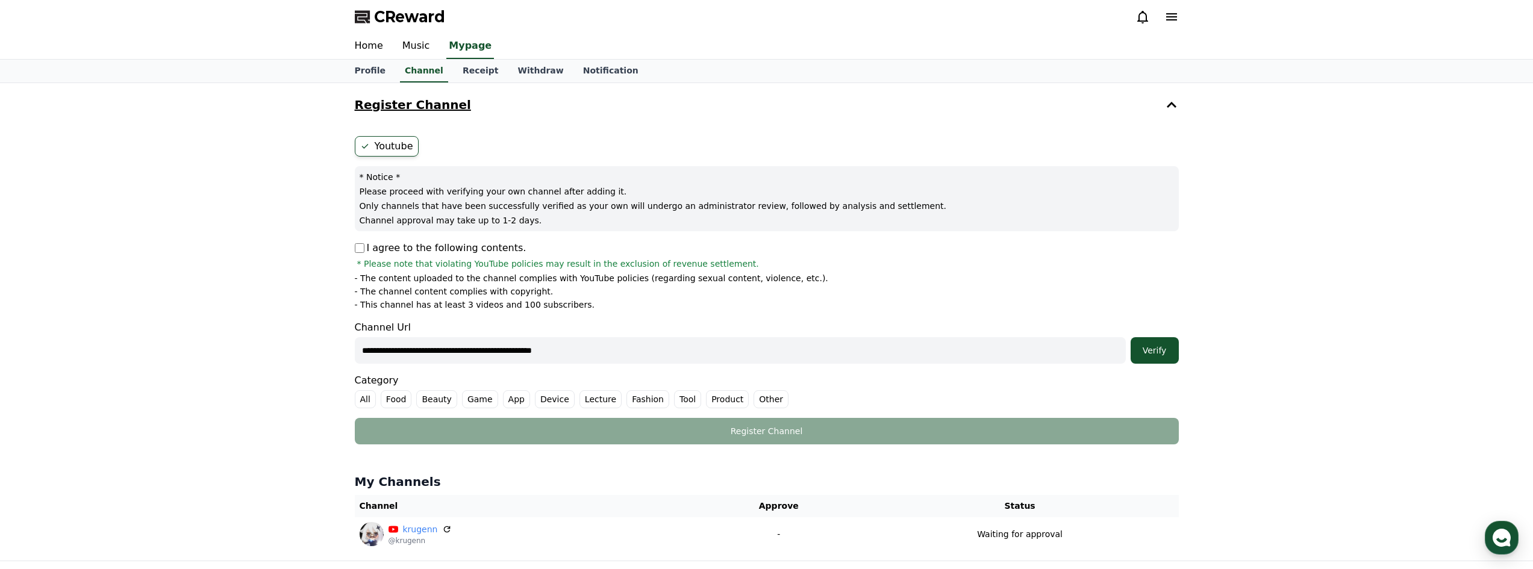
click at [470, 399] on label "Game" at bounding box center [480, 399] width 36 height 18
click at [1139, 353] on div "Verify" at bounding box center [1154, 350] width 39 height 12
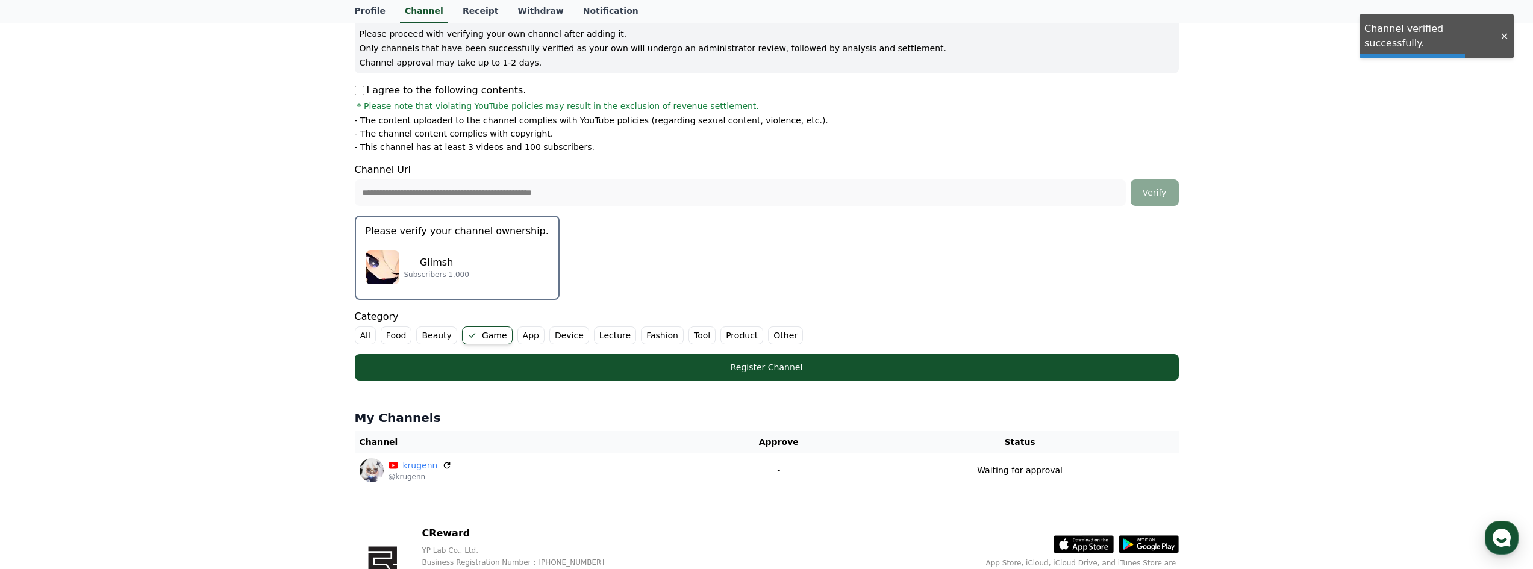
scroll to position [161, 0]
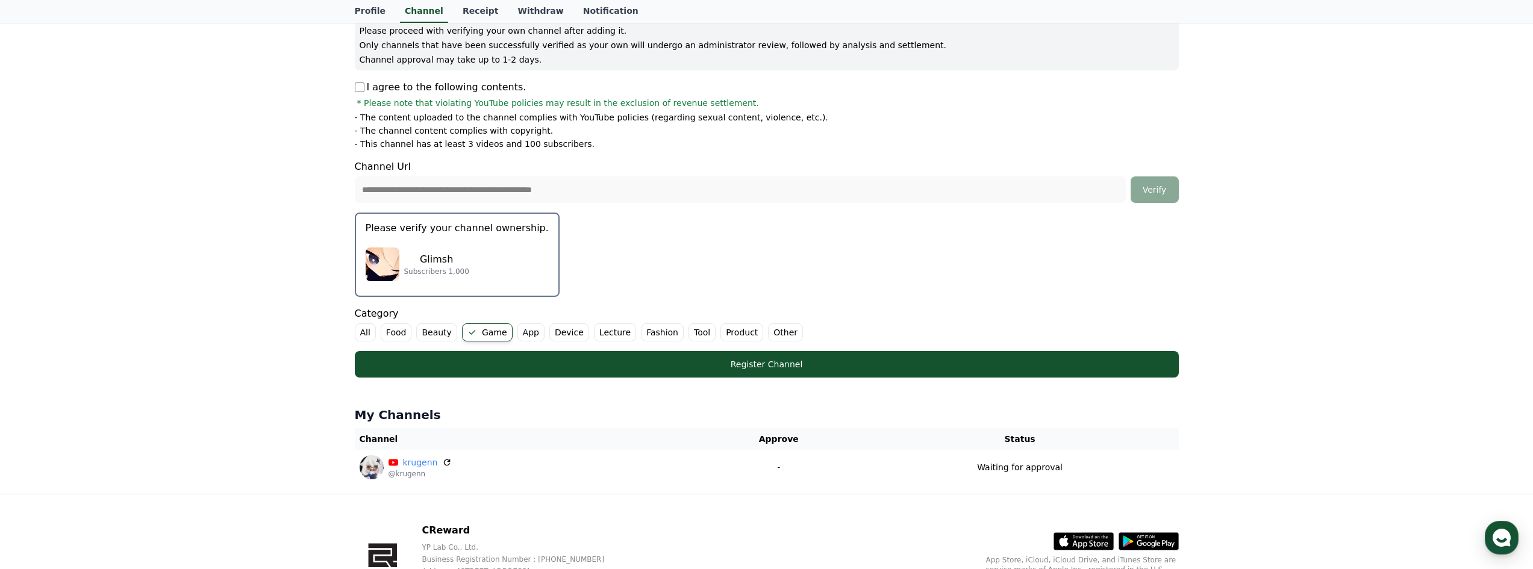
click at [498, 252] on div "Glimsh Subscribers 1,000" at bounding box center [457, 264] width 183 height 48
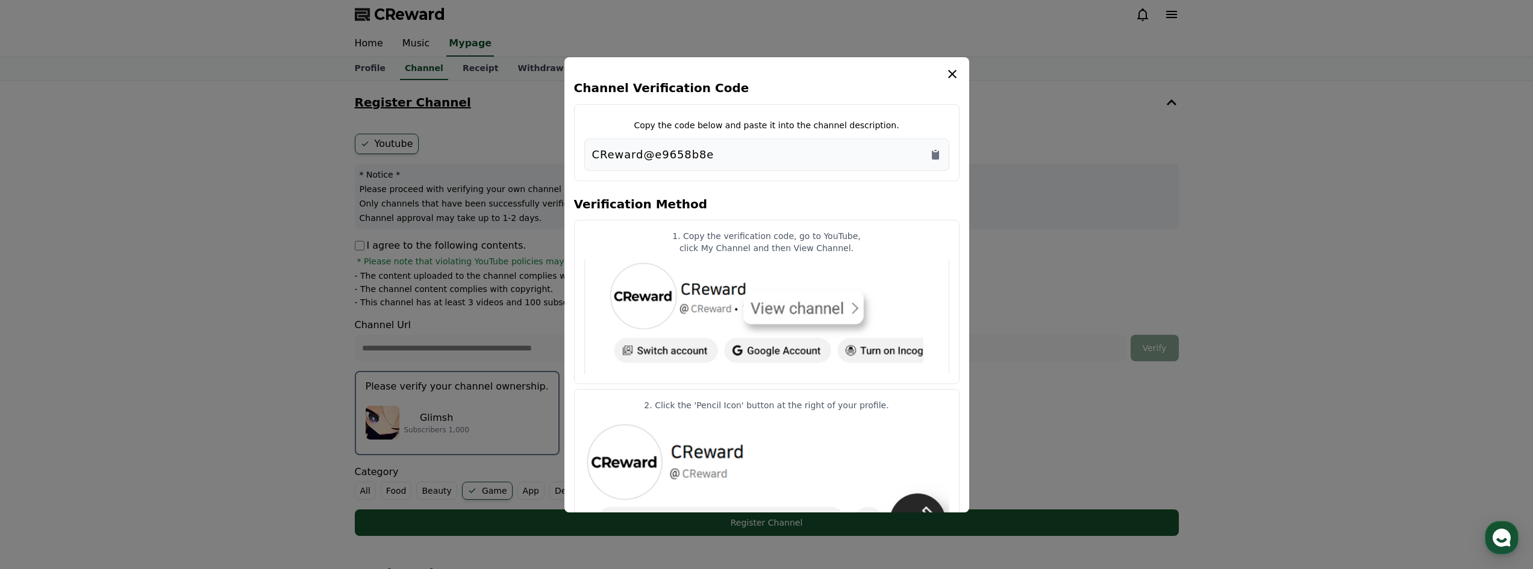
scroll to position [0, 0]
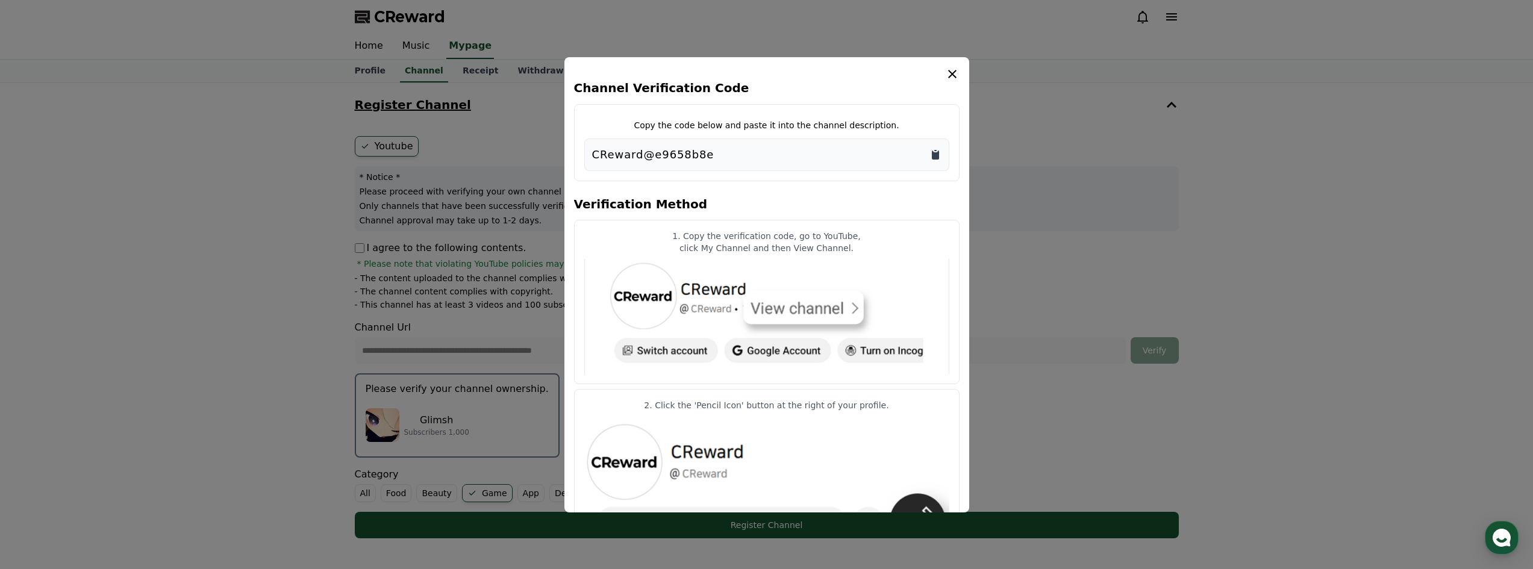
click at [936, 152] on icon "Copy to clipboard" at bounding box center [935, 155] width 7 height 9
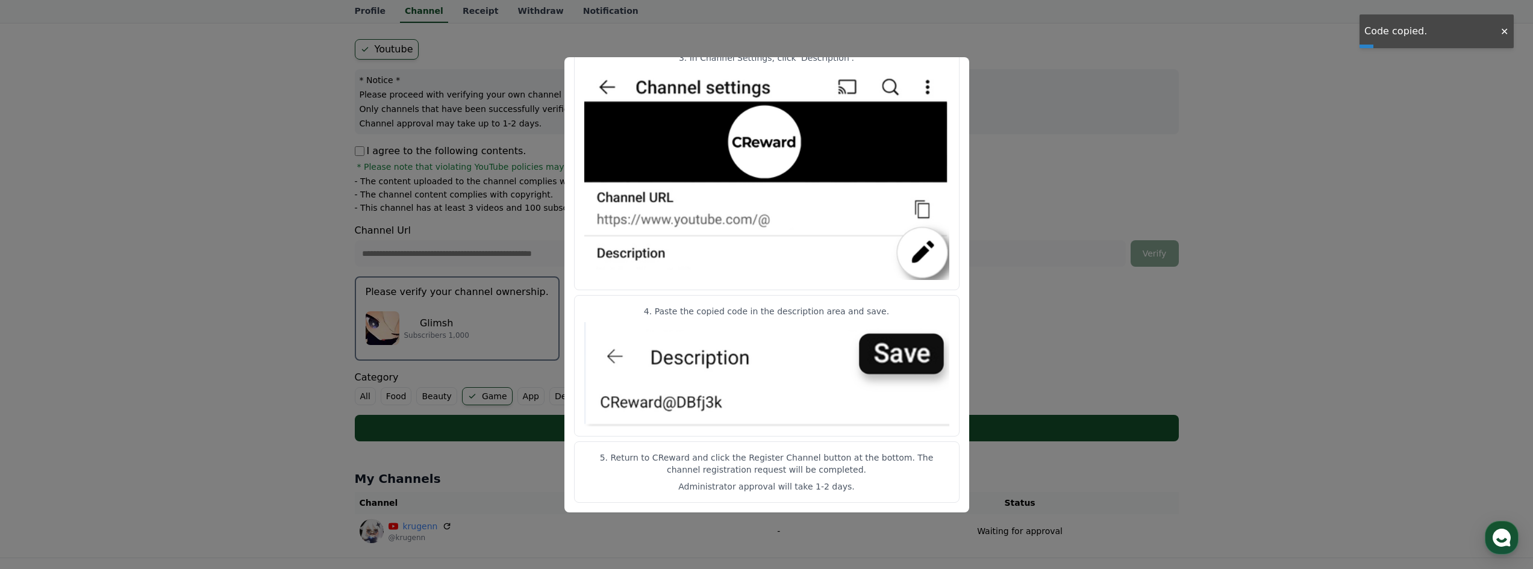
scroll to position [235, 0]
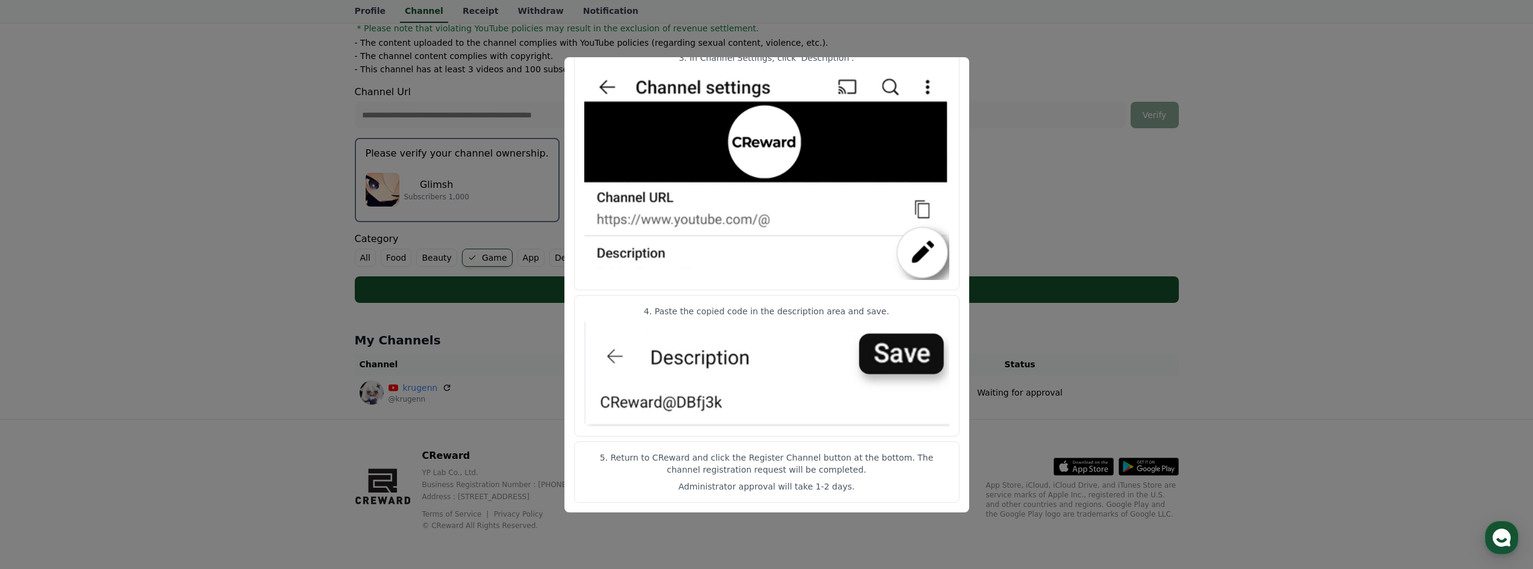
click at [1034, 111] on button "close modal" at bounding box center [766, 284] width 1533 height 569
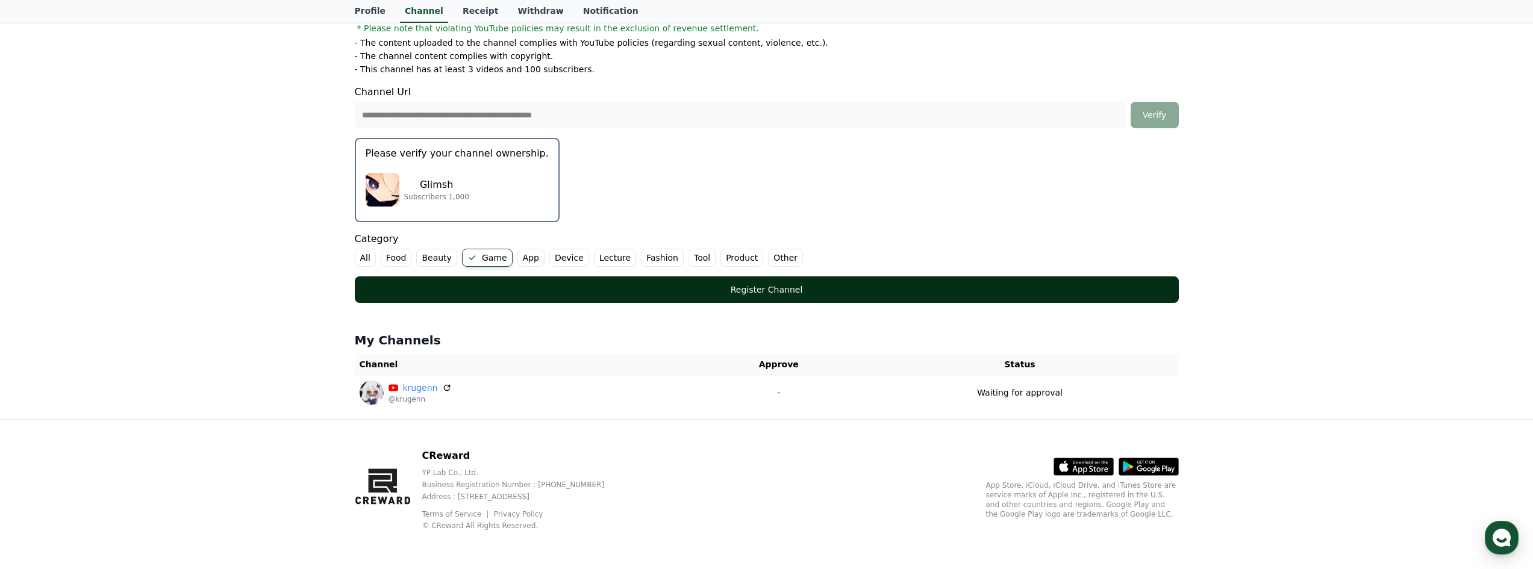
click at [769, 296] on button "Register Channel" at bounding box center [767, 289] width 824 height 26
click at [664, 287] on div "Register Channel" at bounding box center [767, 290] width 776 height 12
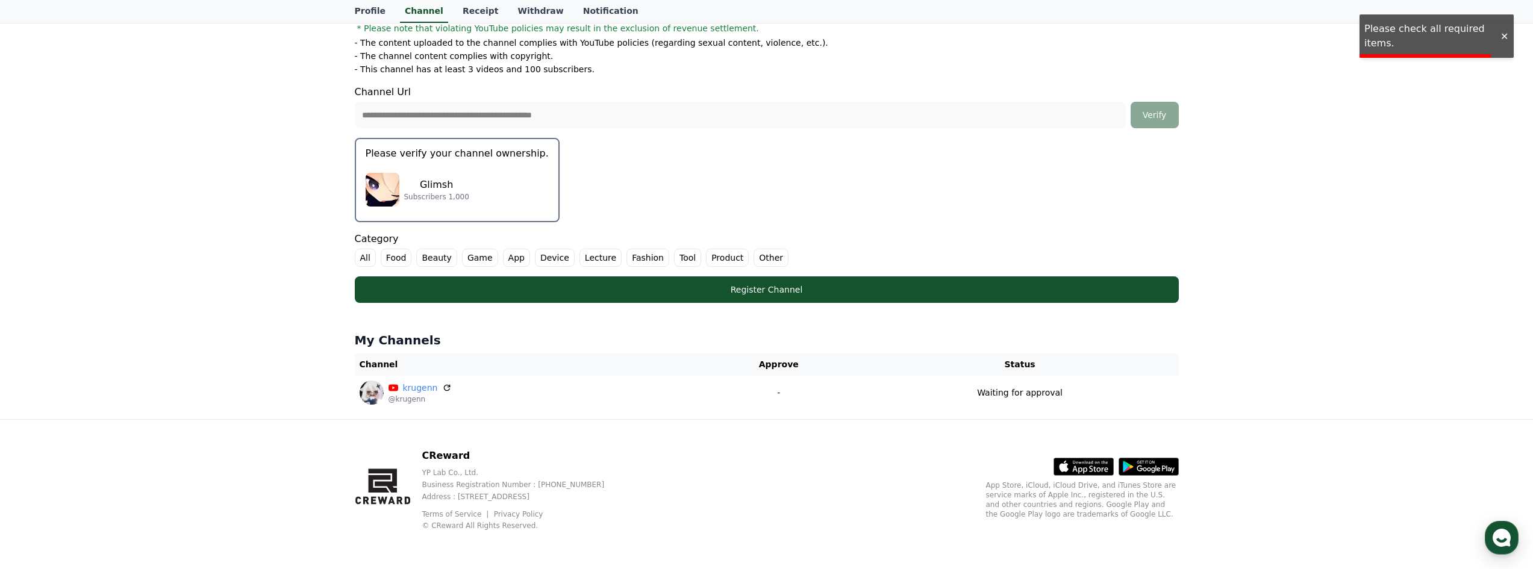
click at [210, 99] on div "**********" at bounding box center [766, 134] width 1533 height 572
click at [481, 259] on label "Game" at bounding box center [480, 258] width 36 height 18
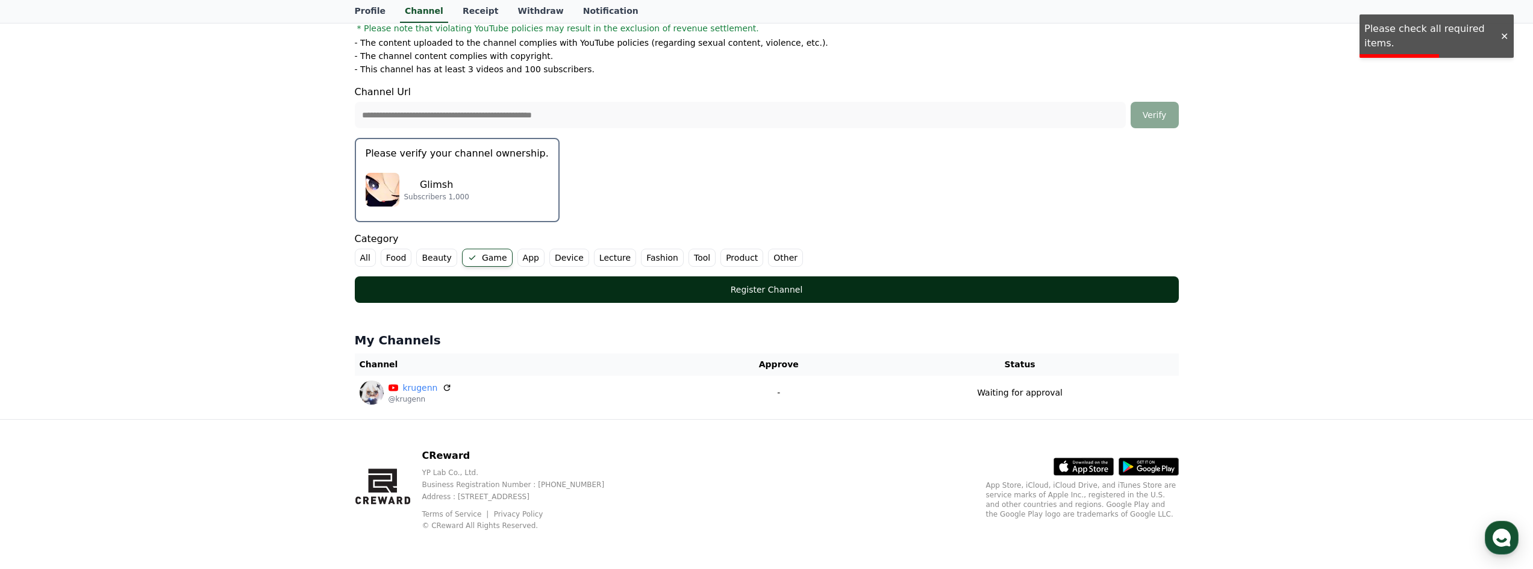
click at [539, 291] on div "Register Channel" at bounding box center [767, 290] width 776 height 12
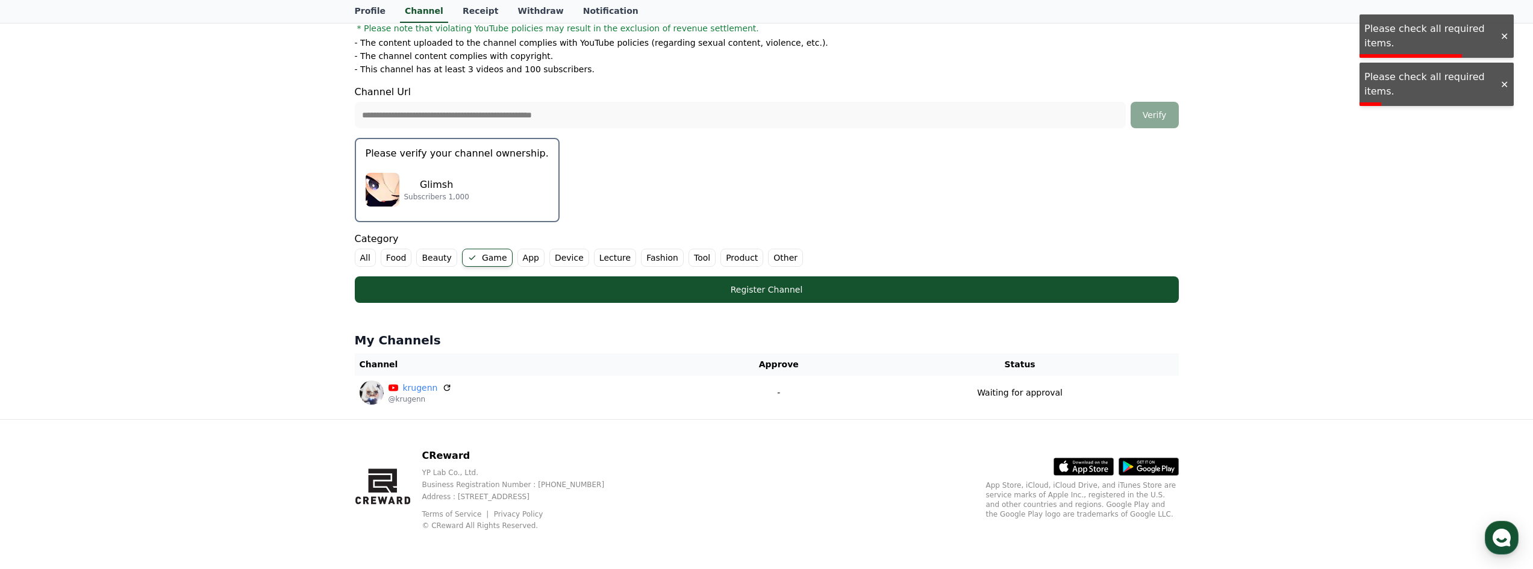
click at [367, 257] on label "All" at bounding box center [365, 258] width 21 height 18
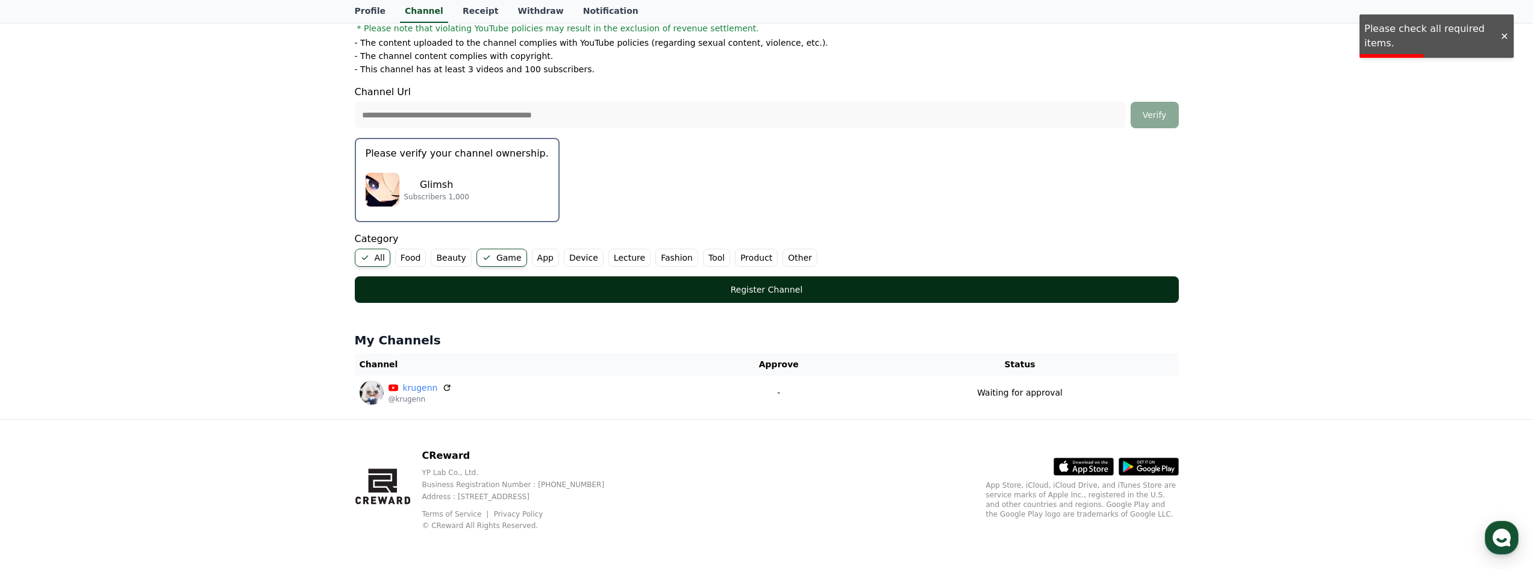
click at [446, 280] on button "Register Channel" at bounding box center [767, 289] width 824 height 26
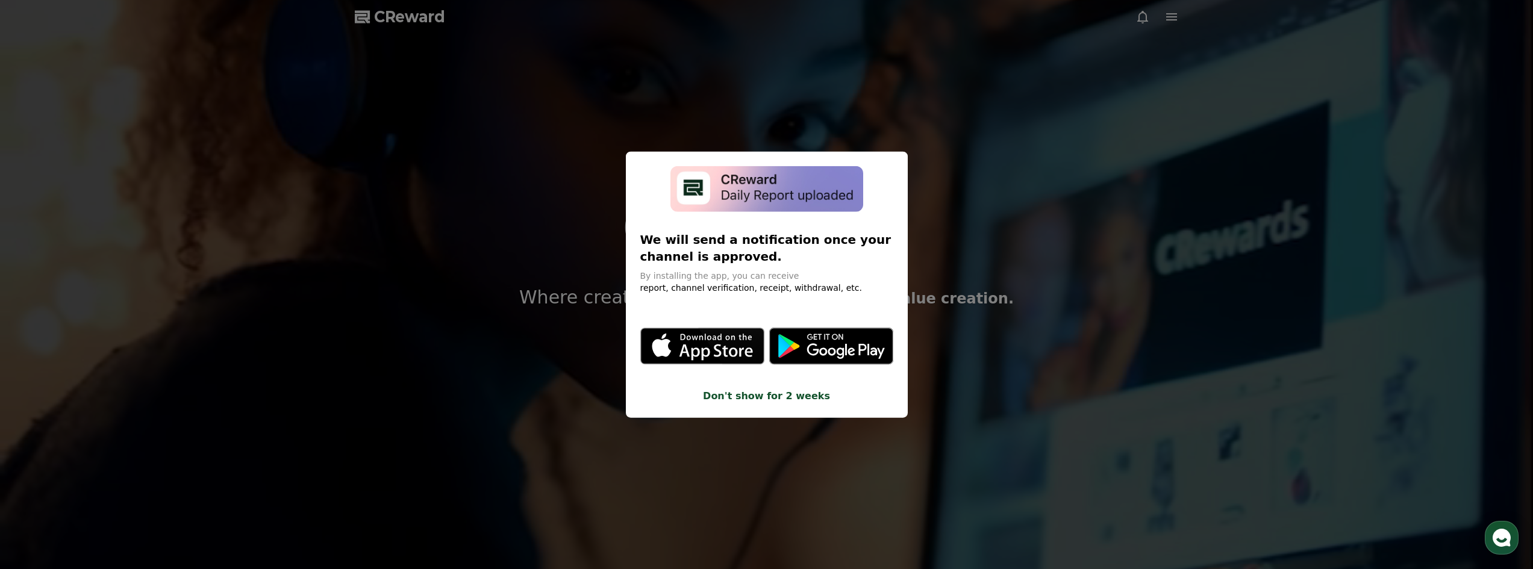
click at [959, 195] on button "close modal" at bounding box center [766, 284] width 1533 height 569
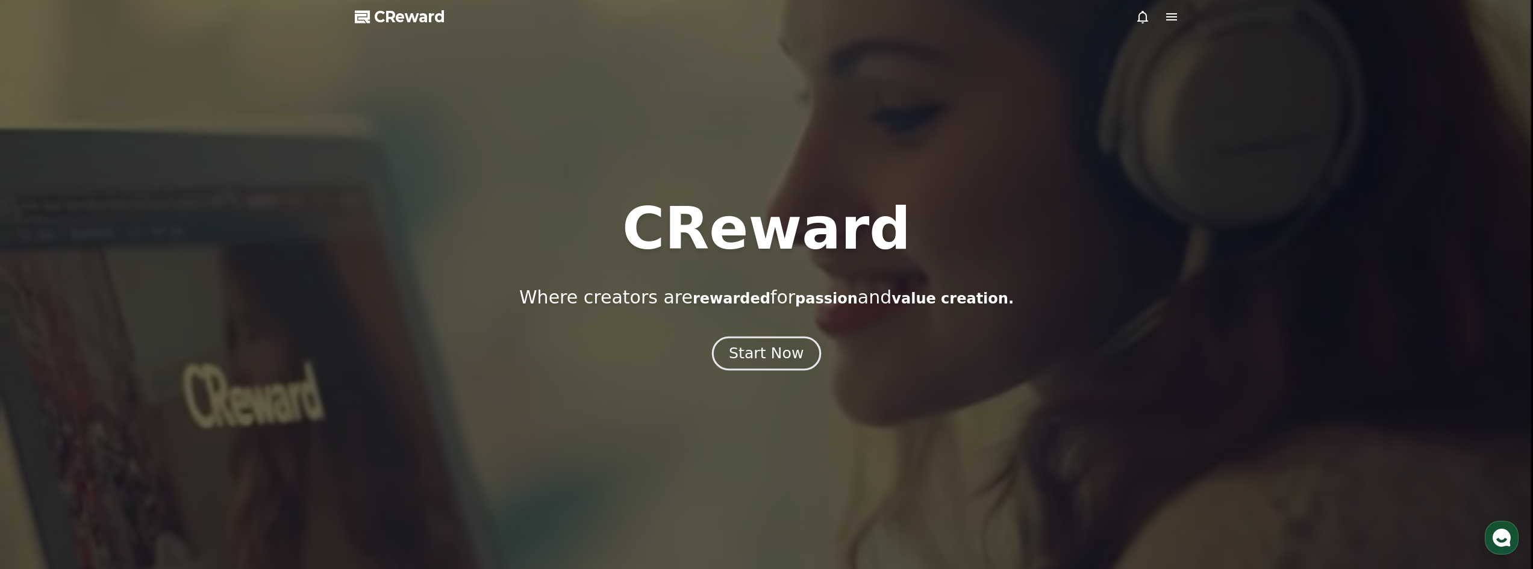
click at [755, 352] on div "Start Now" at bounding box center [766, 353] width 75 height 20
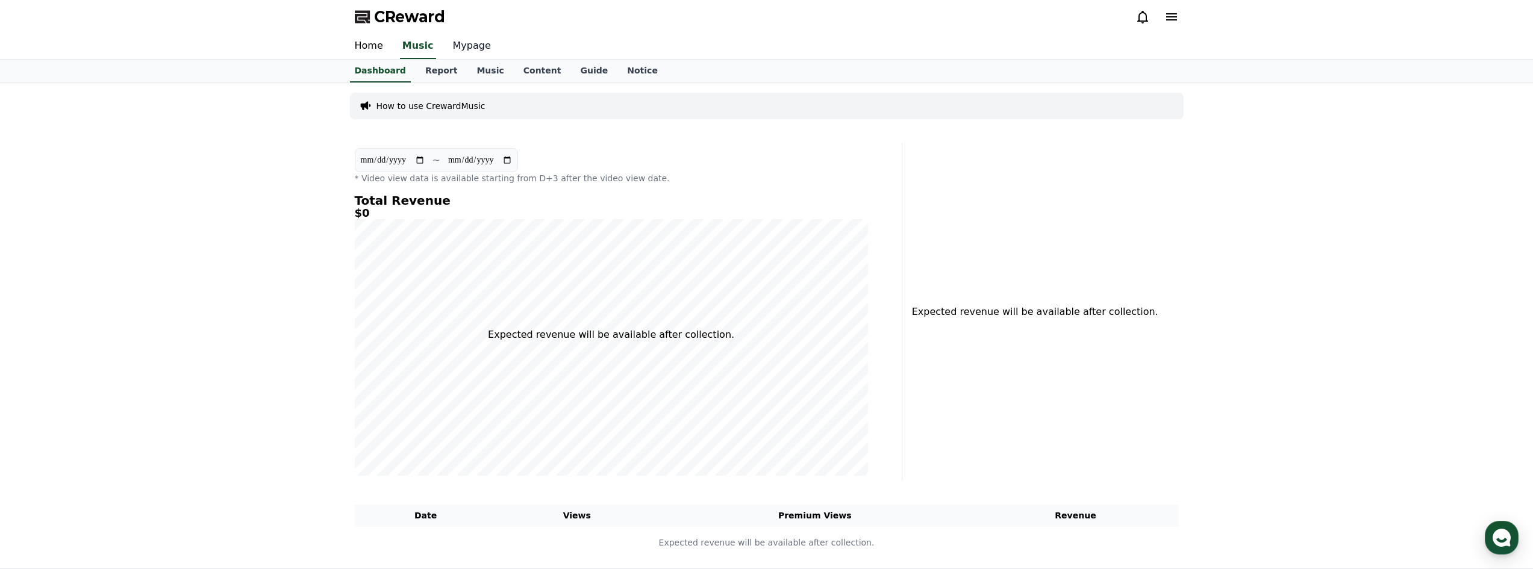
click at [462, 48] on link "Mypage" at bounding box center [471, 46] width 57 height 25
select select "**********"
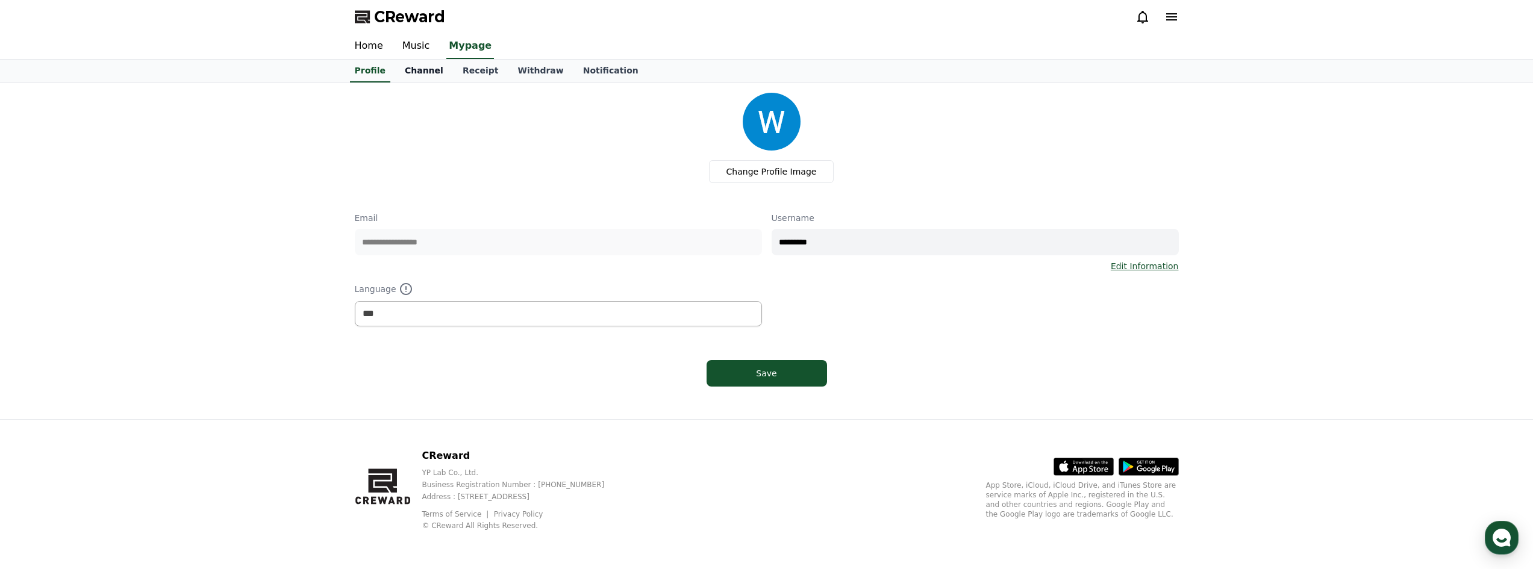
click at [421, 74] on link "Channel" at bounding box center [424, 71] width 58 height 23
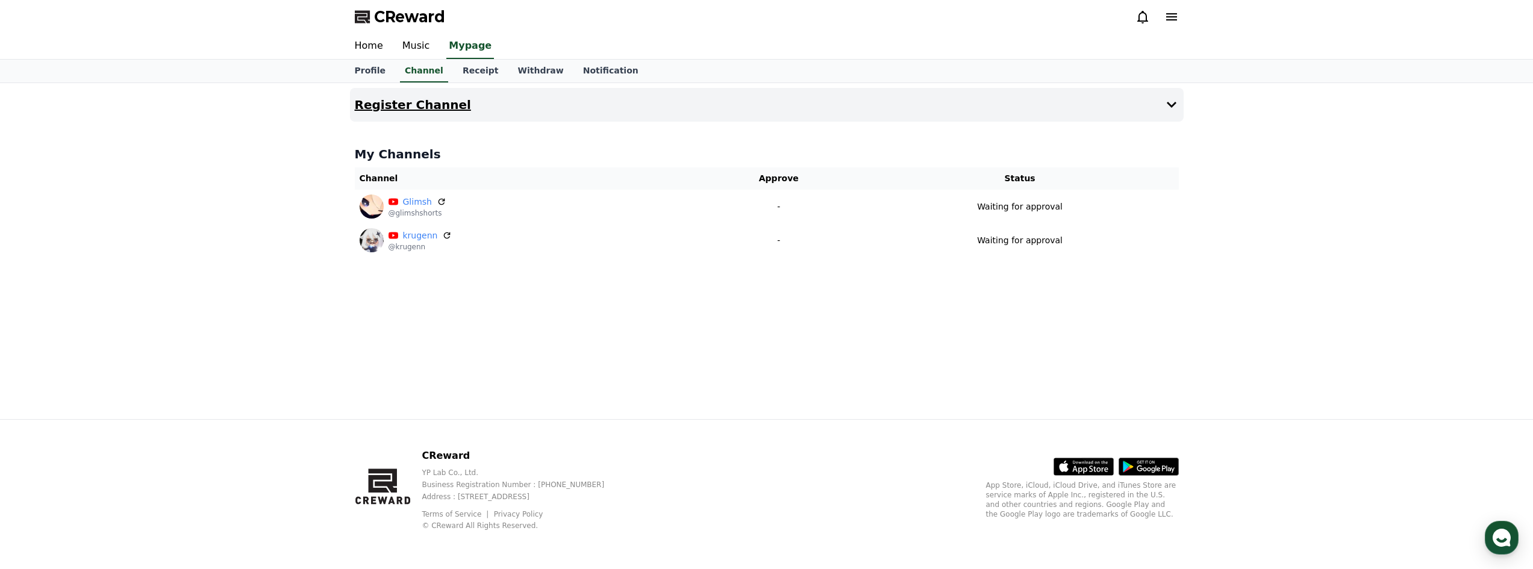
click at [465, 99] on button "Register Channel" at bounding box center [767, 105] width 834 height 34
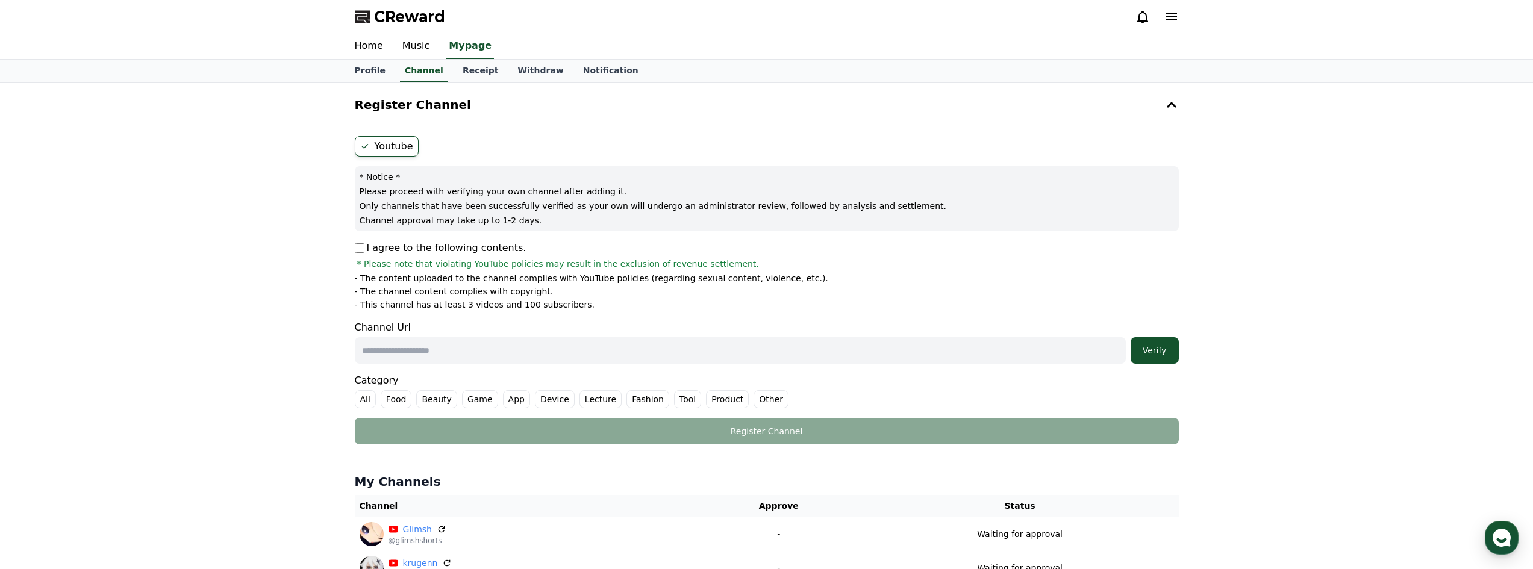
click at [408, 359] on input "text" at bounding box center [740, 350] width 771 height 26
paste input "**********"
type input "**********"
click at [1163, 356] on div "Verify" at bounding box center [1154, 350] width 39 height 12
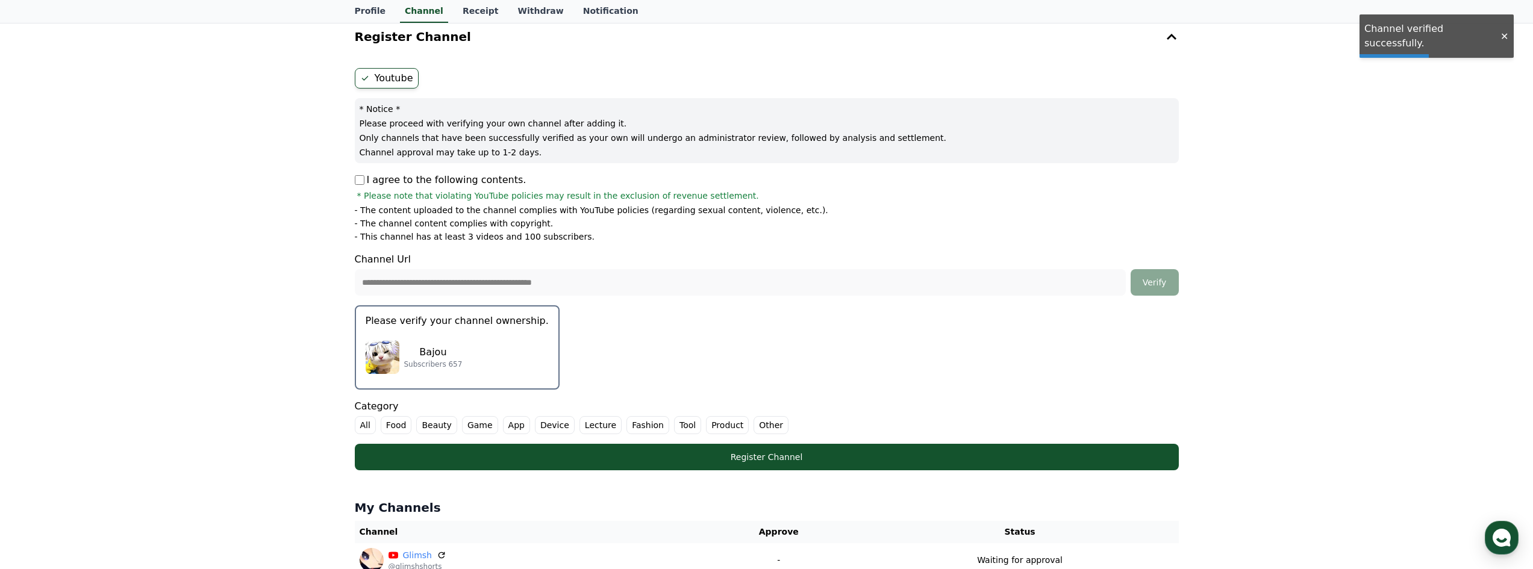
scroll to position [161, 0]
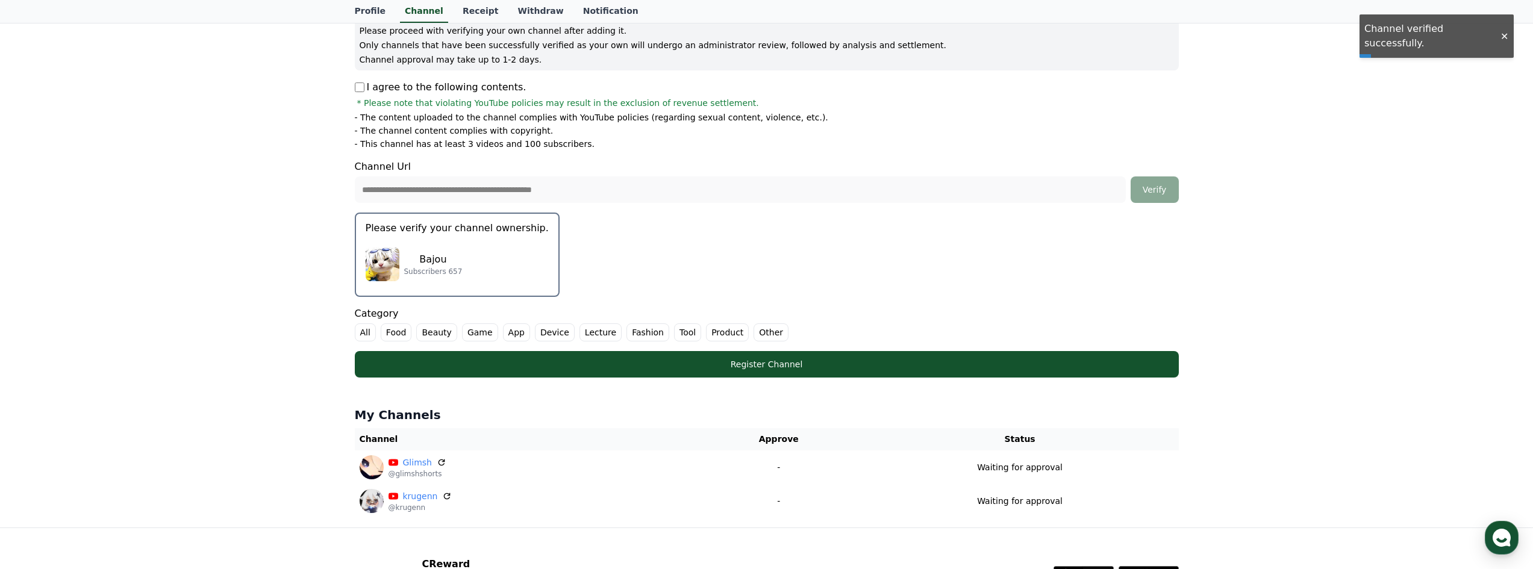
click at [365, 331] on label "All" at bounding box center [365, 332] width 21 height 18
click at [375, 330] on label "All" at bounding box center [373, 332] width 36 height 18
click at [370, 331] on label "All" at bounding box center [365, 332] width 21 height 18
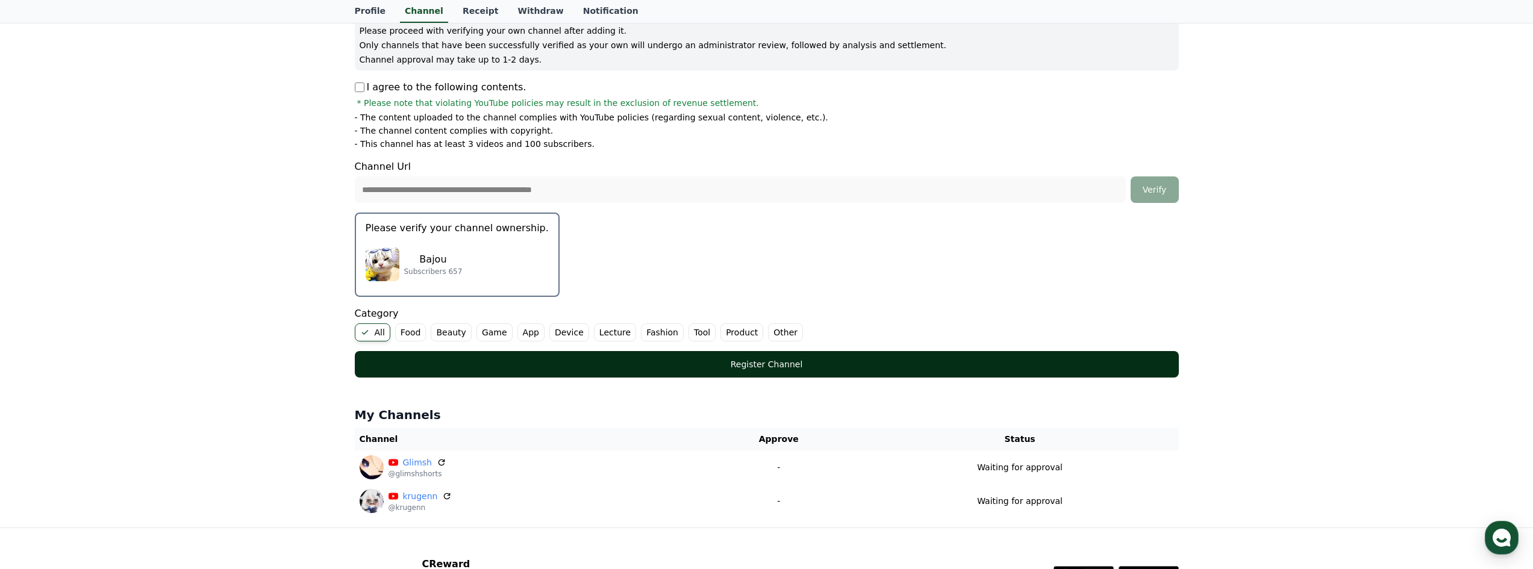
click at [725, 363] on div "Register Channel" at bounding box center [767, 364] width 776 height 12
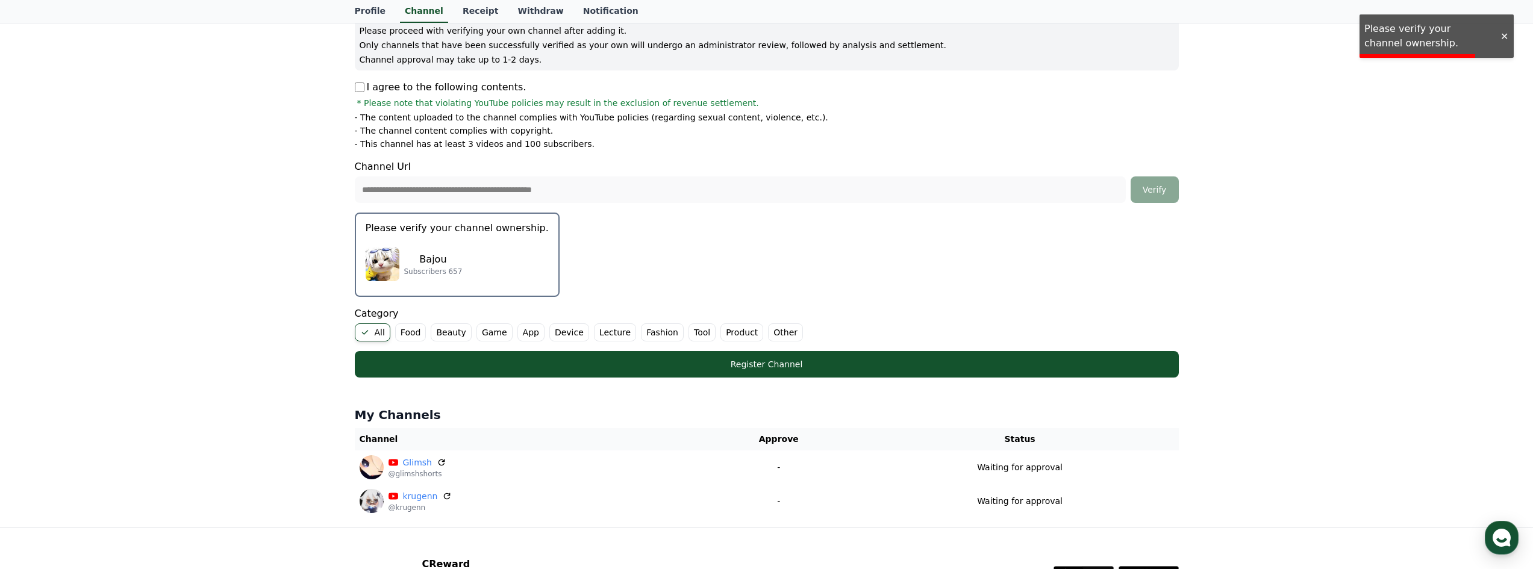
click at [449, 276] on div "Bajou Subscribers 657" at bounding box center [457, 264] width 183 height 48
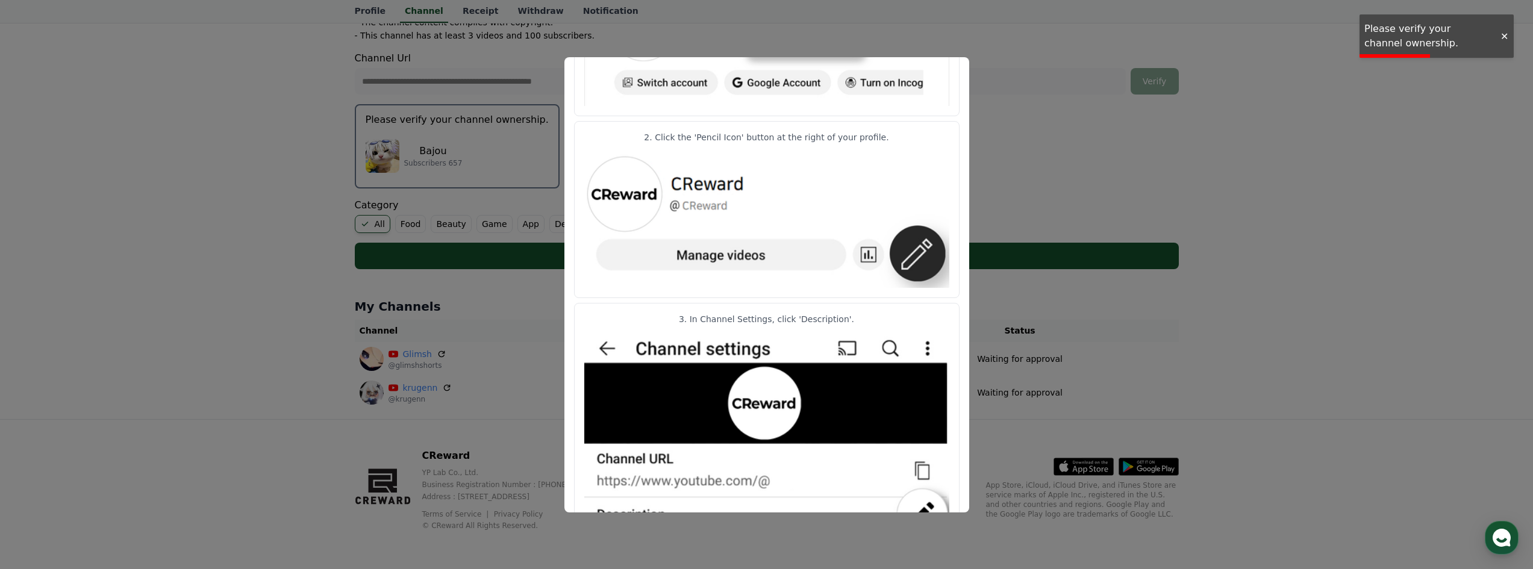
scroll to position [0, 0]
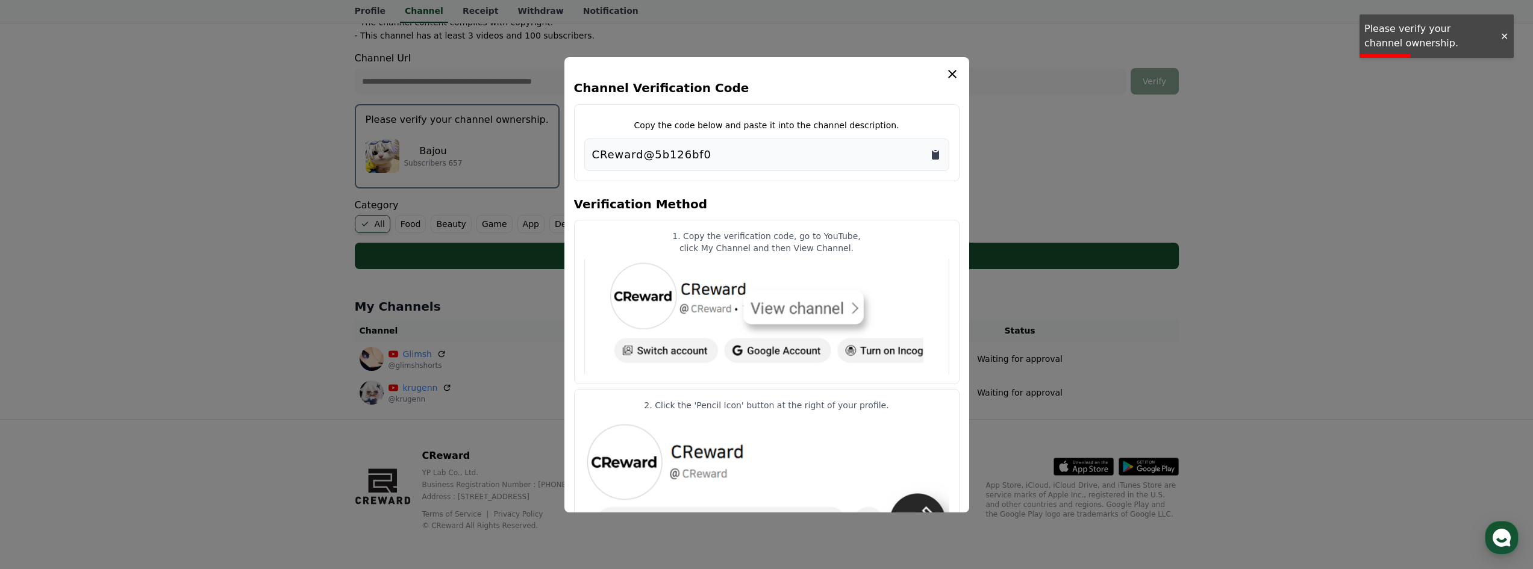
click at [933, 151] on icon "Copy to clipboard" at bounding box center [935, 155] width 12 height 12
click at [949, 72] on icon "modal" at bounding box center [952, 74] width 14 height 14
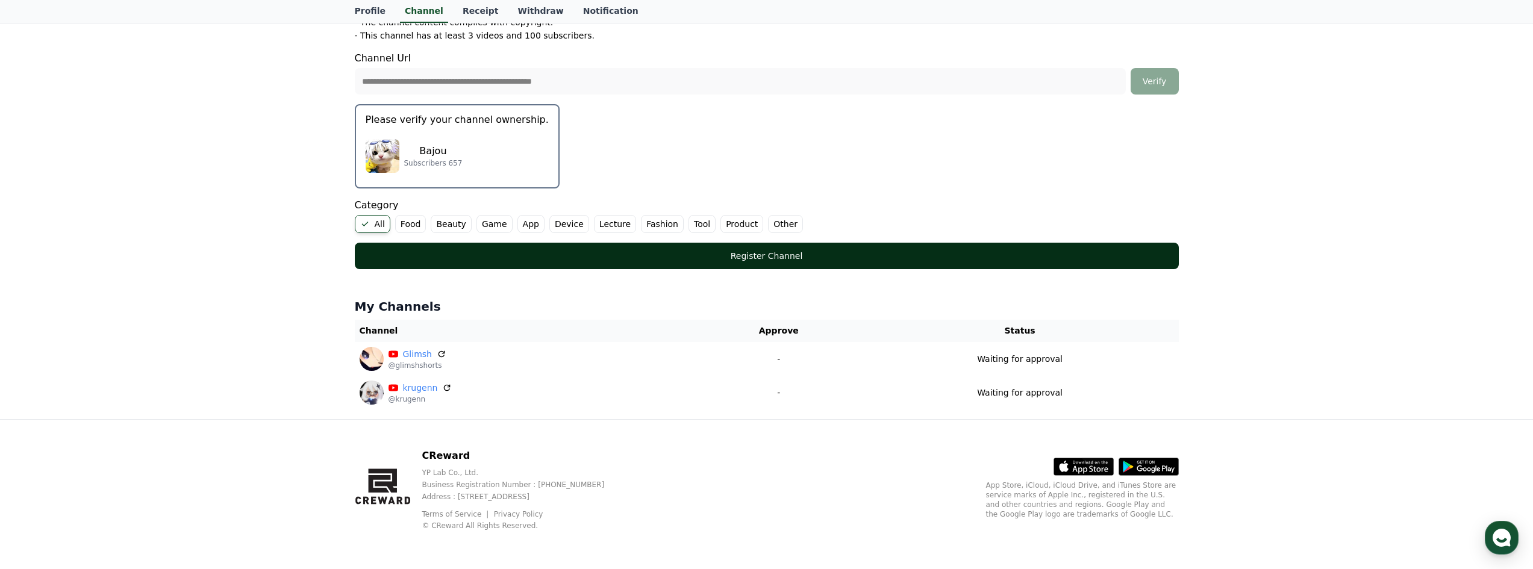
click at [672, 254] on div "Register Channel" at bounding box center [767, 256] width 776 height 12
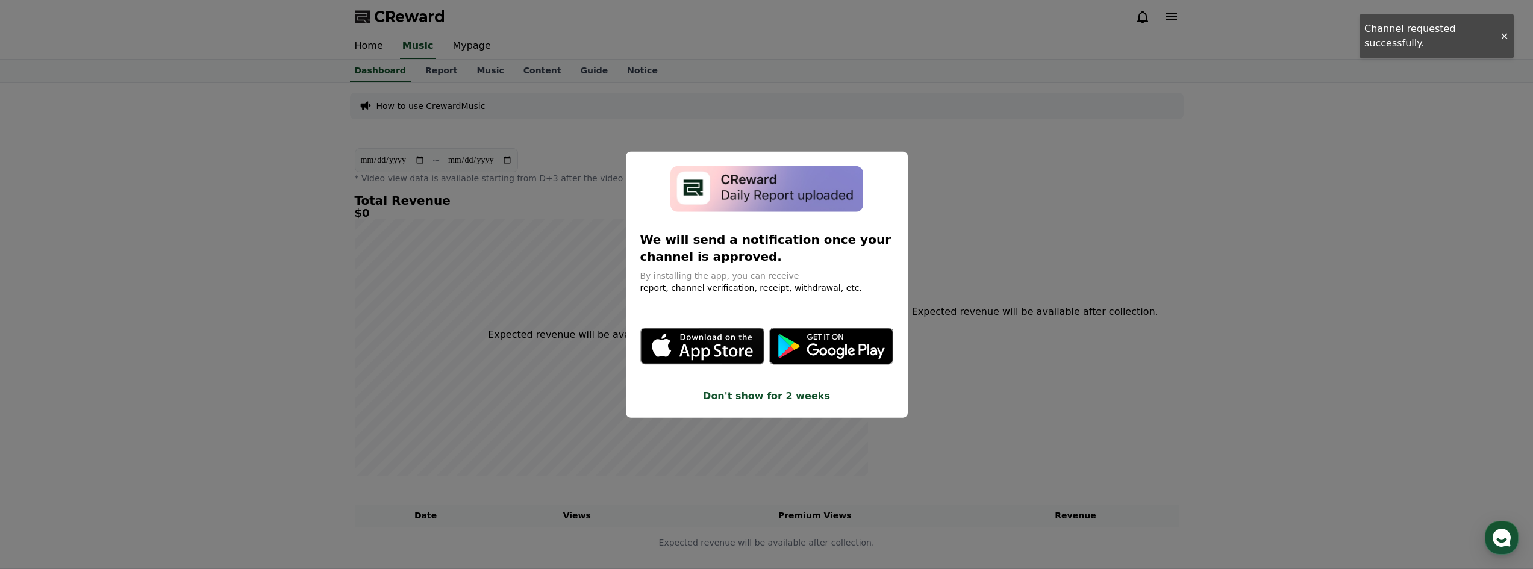
click at [921, 168] on button "close modal" at bounding box center [766, 284] width 1533 height 569
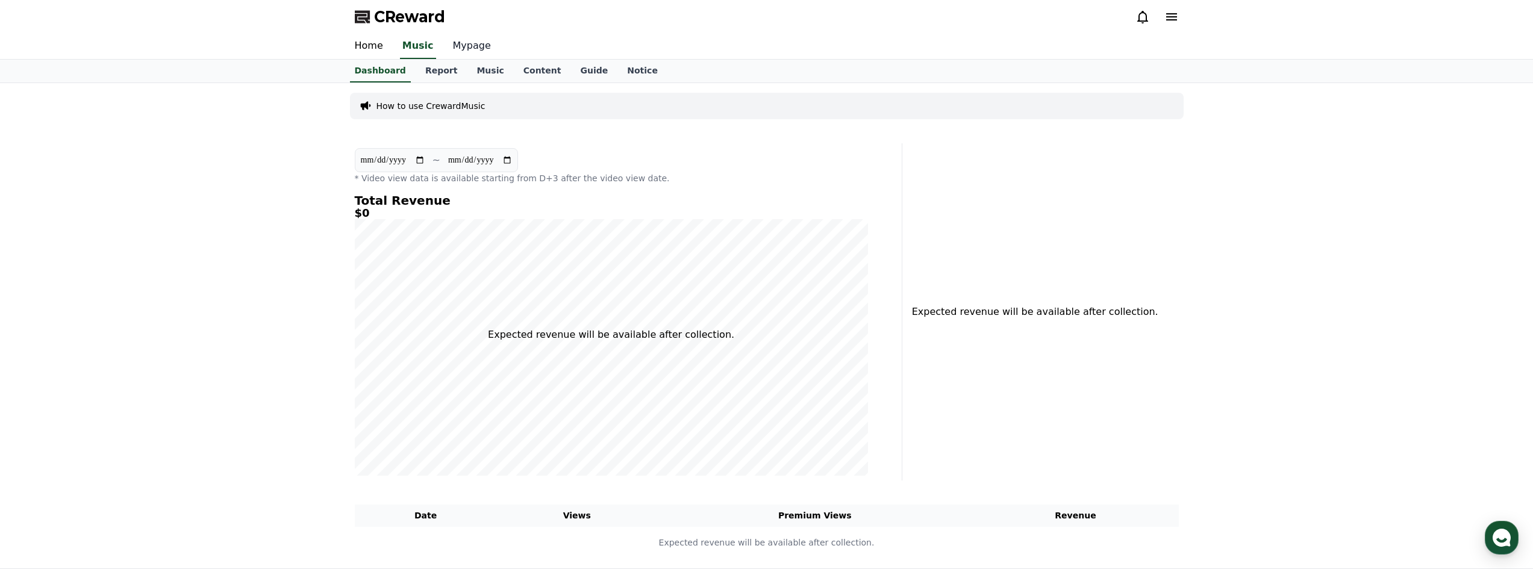
click at [466, 42] on link "Mypage" at bounding box center [471, 46] width 57 height 25
select select "**********"
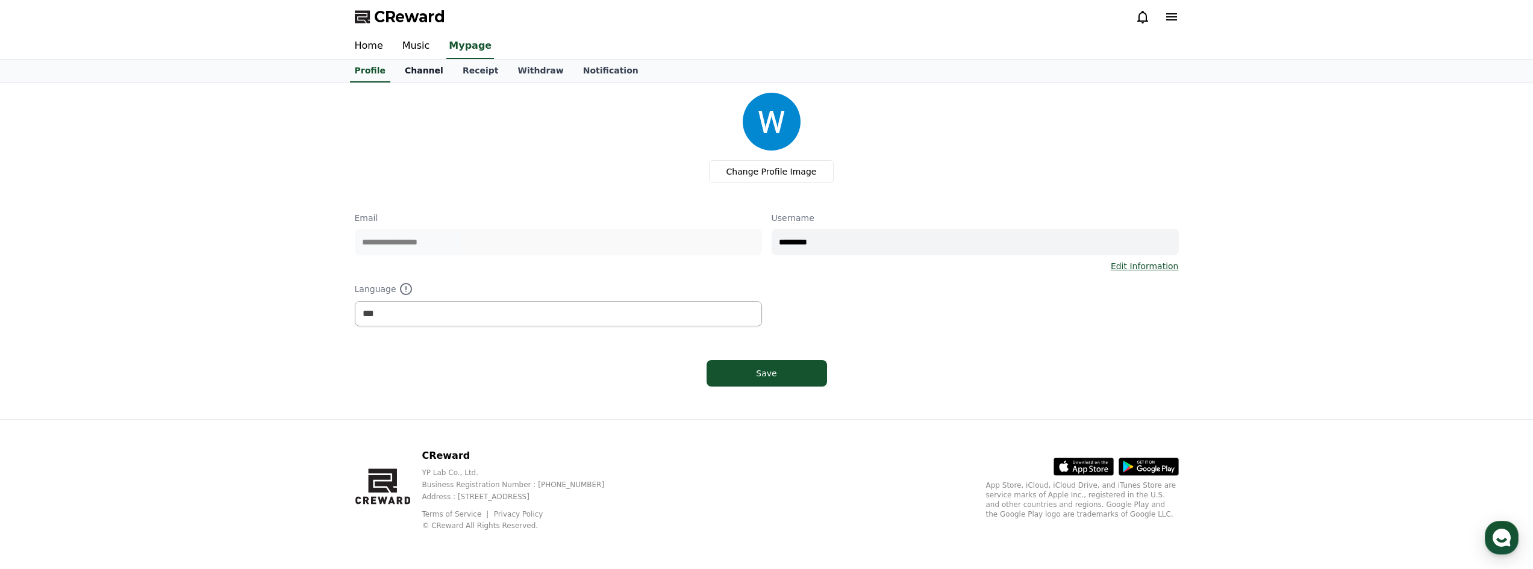
click at [425, 73] on link "Channel" at bounding box center [424, 71] width 58 height 23
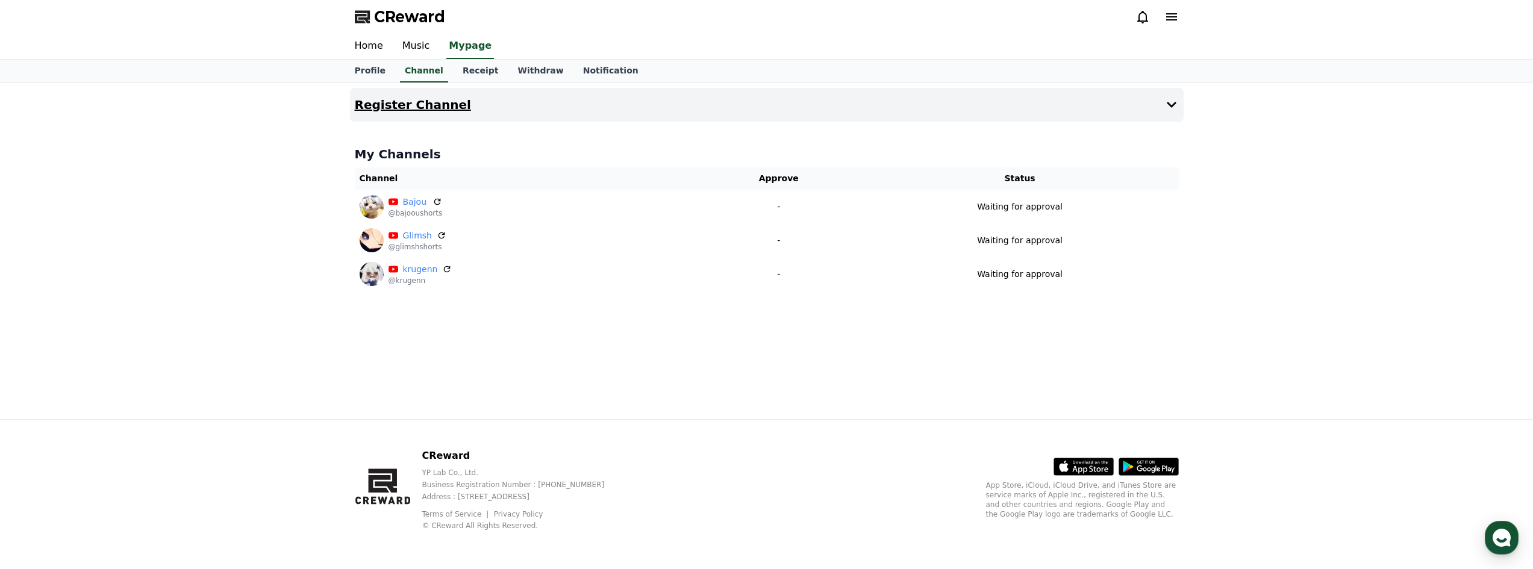
click at [553, 102] on button "Register Channel" at bounding box center [767, 105] width 834 height 34
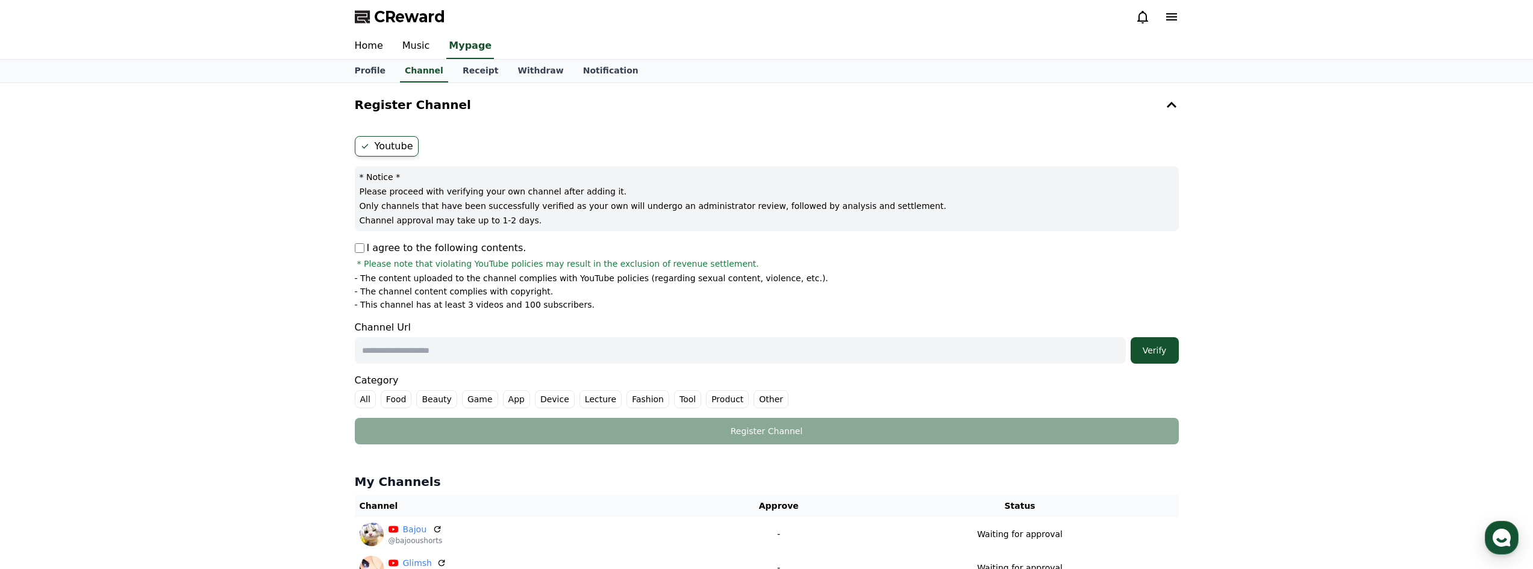
click at [426, 349] on input "text" at bounding box center [740, 350] width 771 height 26
paste input "**********"
click at [503, 348] on input "**********" at bounding box center [740, 350] width 771 height 26
paste input "text"
type input "**********"
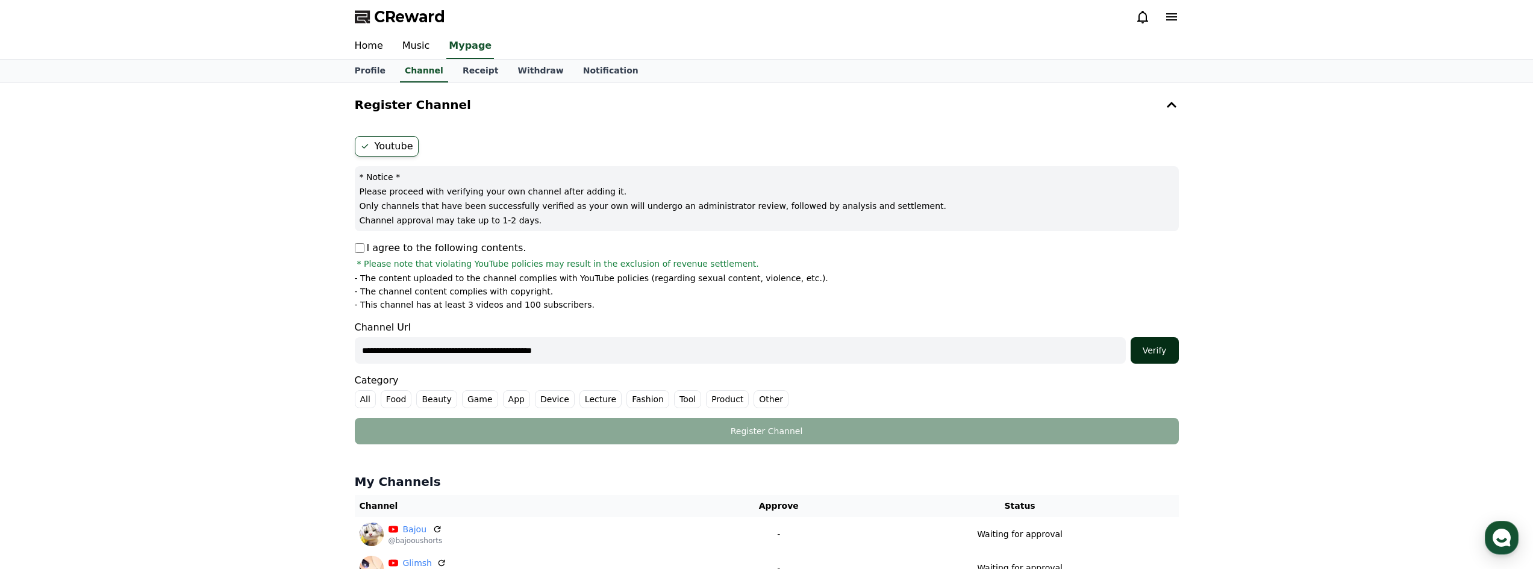
click at [1156, 348] on div "Verify" at bounding box center [1154, 350] width 39 height 12
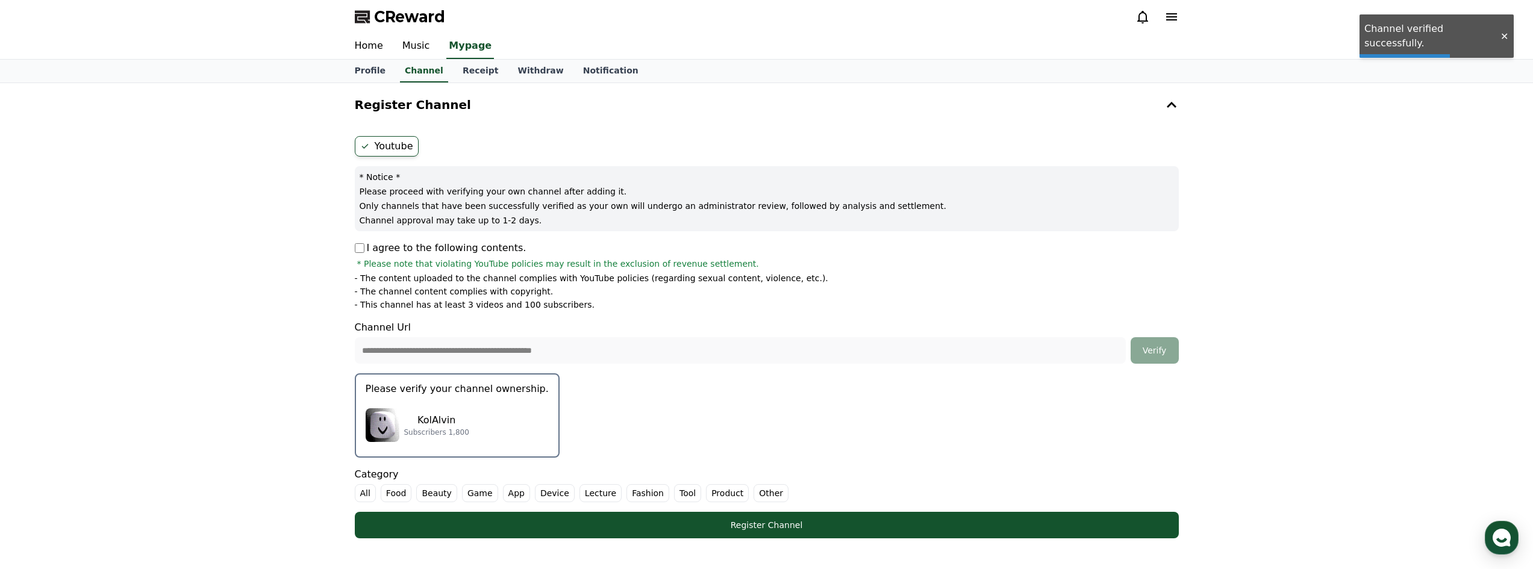
click at [424, 427] on p "KolAlvin" at bounding box center [436, 420] width 65 height 14
click at [473, 422] on div "KolAlvin Subscribers 1,800" at bounding box center [457, 425] width 183 height 48
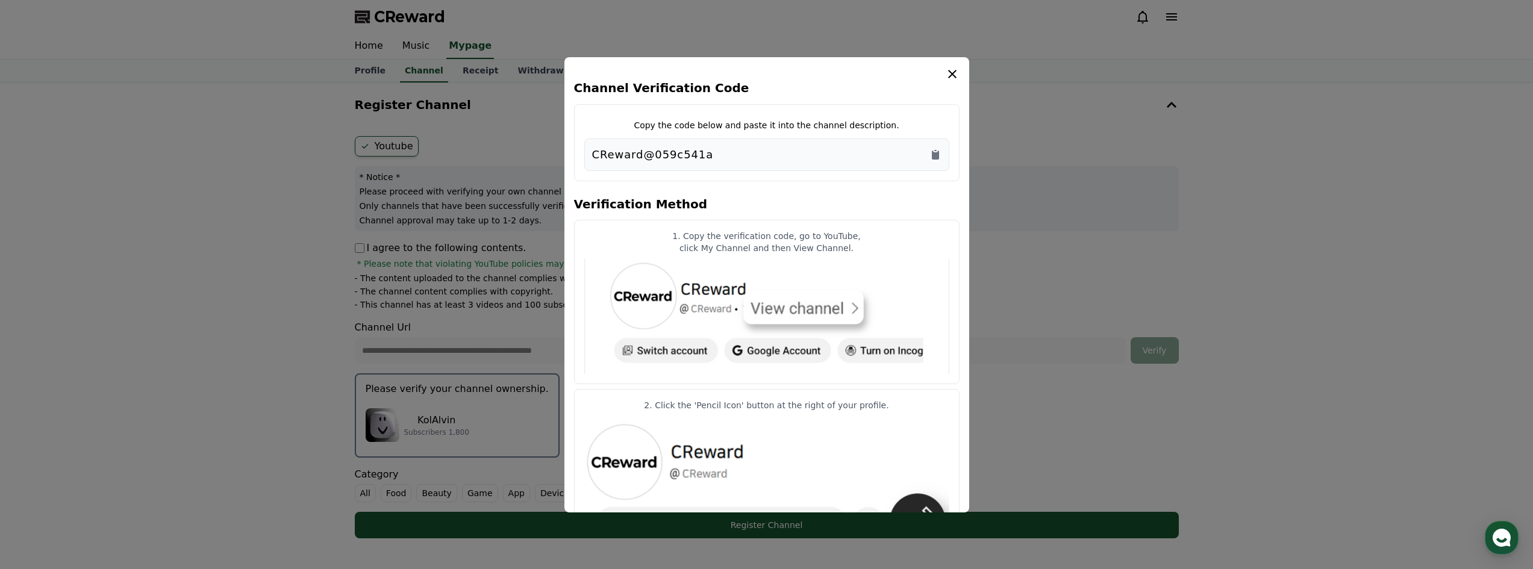
click at [927, 153] on div "CReward@059c541a" at bounding box center [766, 154] width 349 height 17
click at [934, 153] on icon "Copy to clipboard" at bounding box center [935, 155] width 7 height 9
click at [949, 81] on h4 "Channel Verification Code" at bounding box center [766, 87] width 385 height 13
click at [950, 76] on icon "modal" at bounding box center [952, 74] width 8 height 8
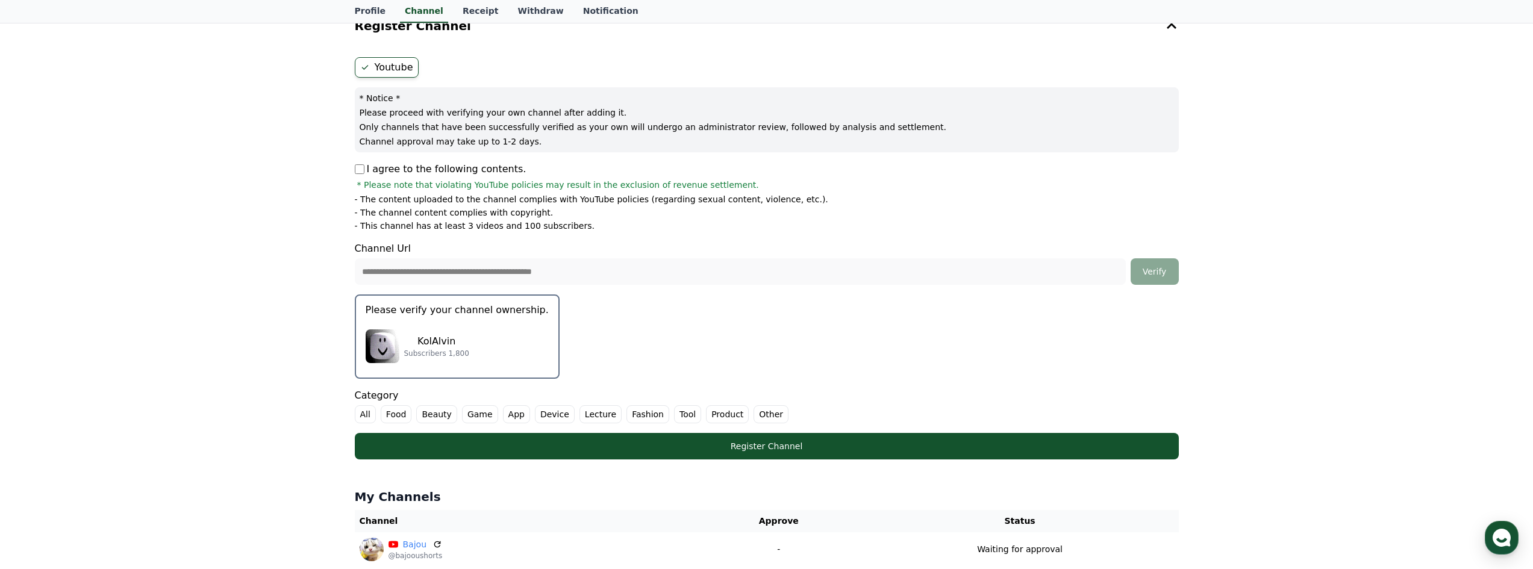
scroll to position [161, 0]
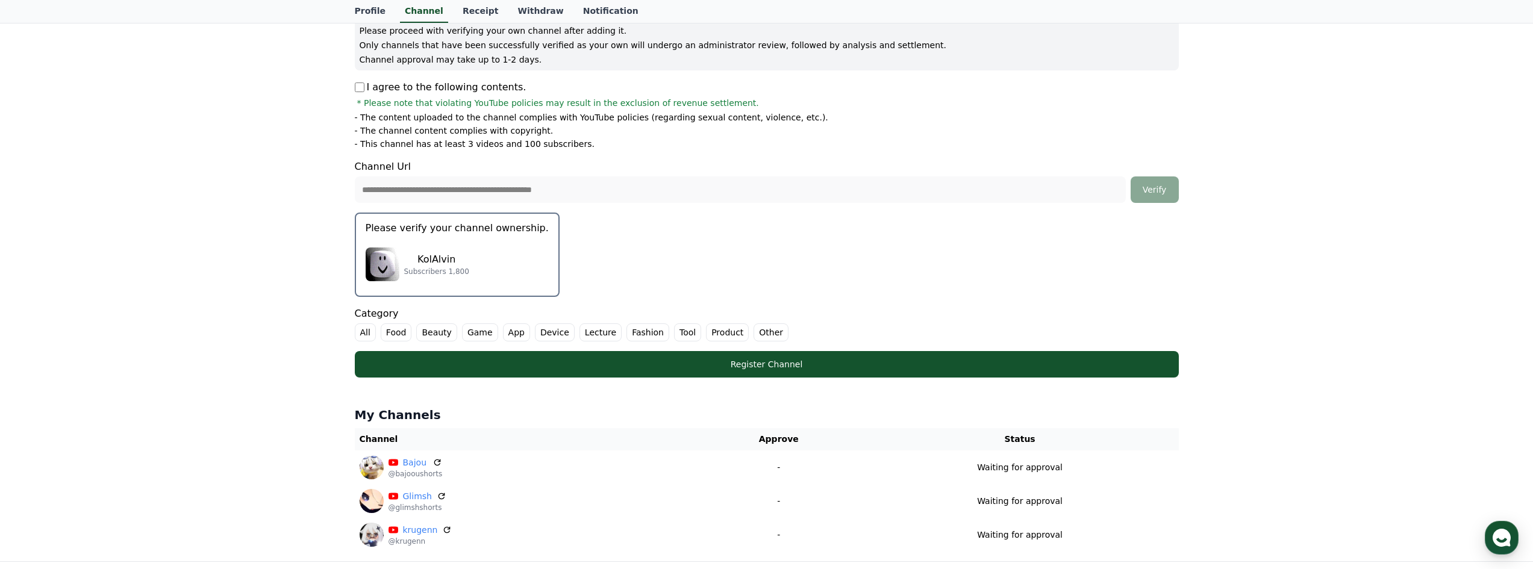
click at [368, 332] on label "All" at bounding box center [365, 332] width 21 height 18
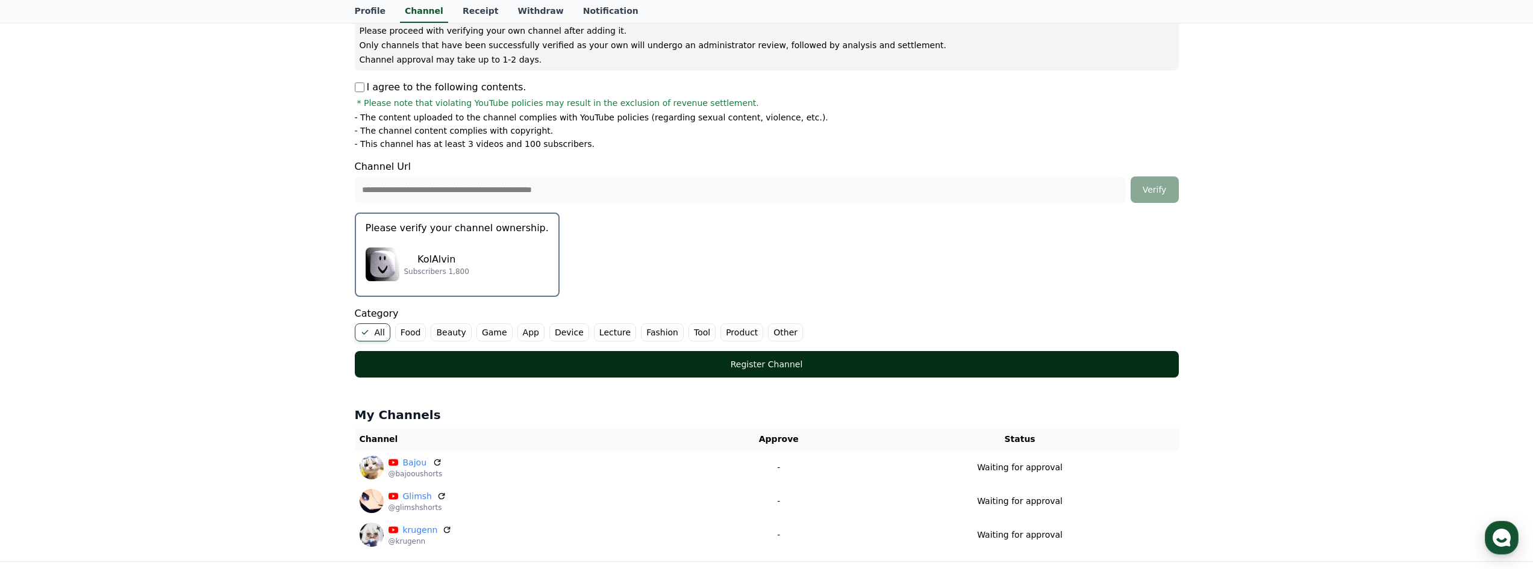
click at [718, 372] on button "Register Channel" at bounding box center [767, 364] width 824 height 26
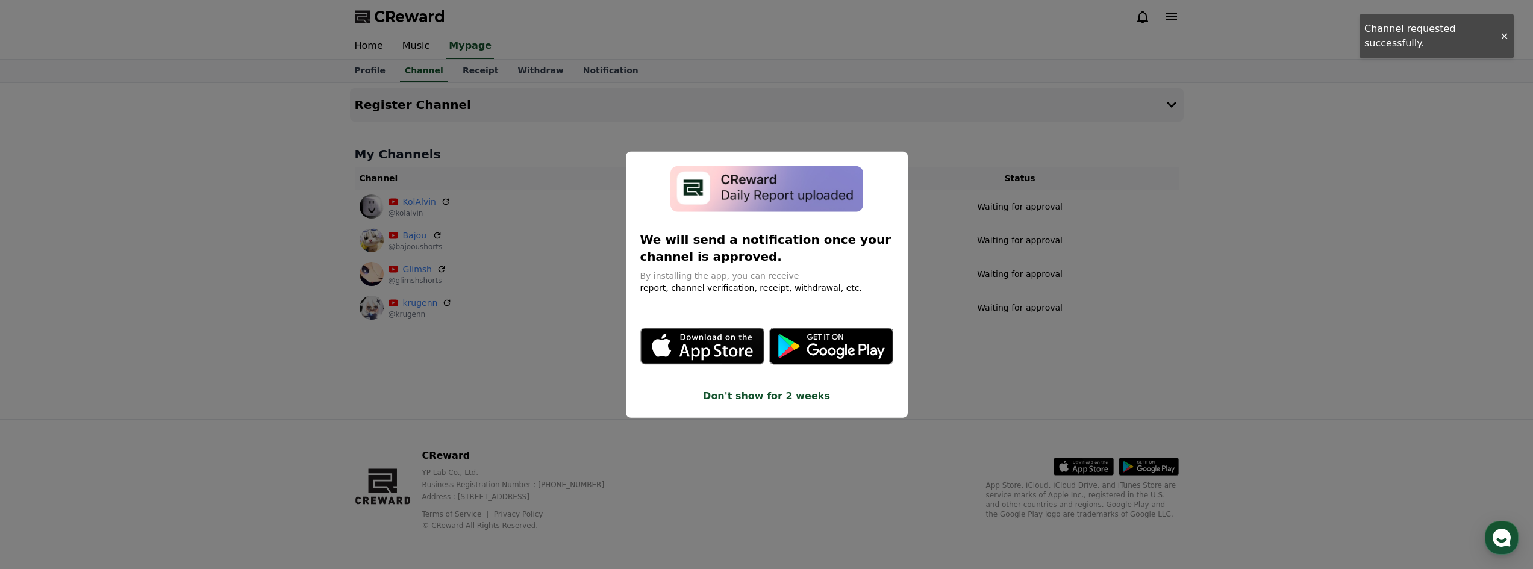
click at [922, 474] on button "close modal" at bounding box center [766, 284] width 1533 height 569
